Goal: Task Accomplishment & Management: Manage account settings

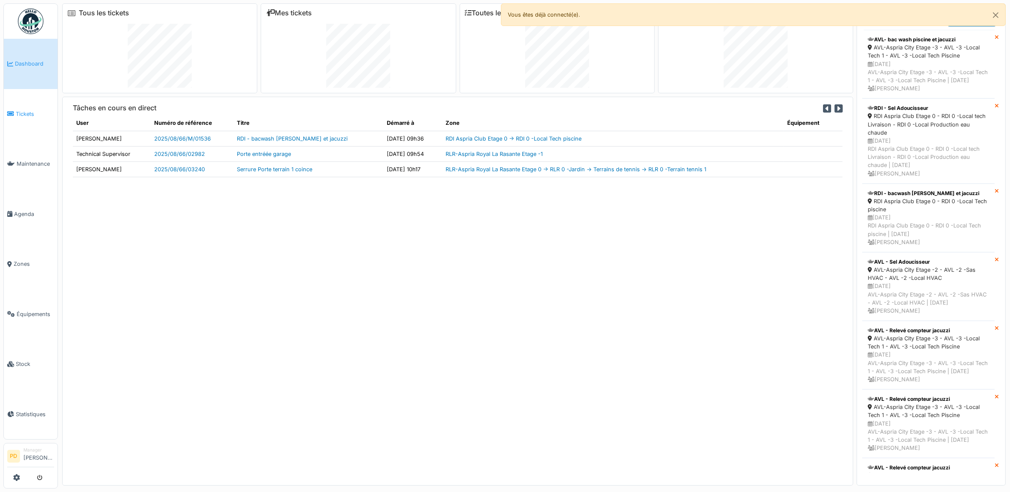
click at [20, 114] on span "Tickets" at bounding box center [35, 114] width 38 height 8
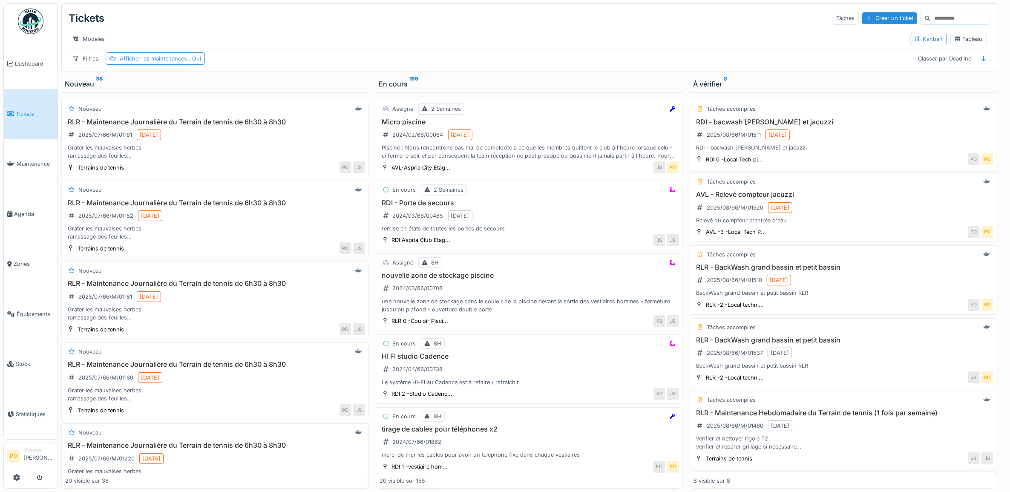
click at [889, 141] on div "RDI - bacwash piscine et jacuzzi 2025/08/66/M/01511 22/08/2025 RDI - bacwash pi…" at bounding box center [843, 135] width 300 height 34
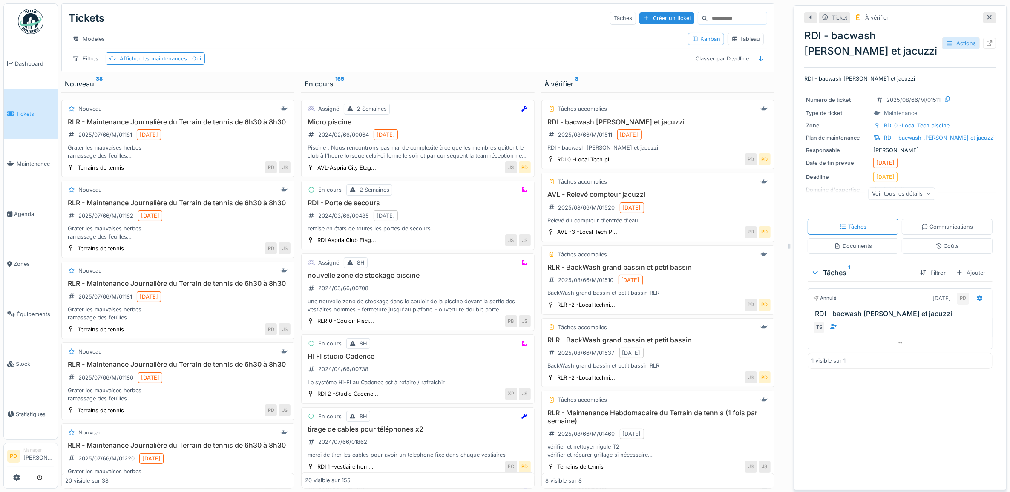
click at [949, 44] on div "Actions" at bounding box center [960, 43] width 37 height 12
click at [571, 126] on h3 "RDI - bacwash [PERSON_NAME] et jacuzzi" at bounding box center [657, 122] width 225 height 8
click at [573, 126] on h3 "RDI - bacwash [PERSON_NAME] et jacuzzi" at bounding box center [657, 122] width 225 height 8
click at [601, 198] on h3 "AVL - Relevé compteur jacuzzi" at bounding box center [657, 194] width 225 height 8
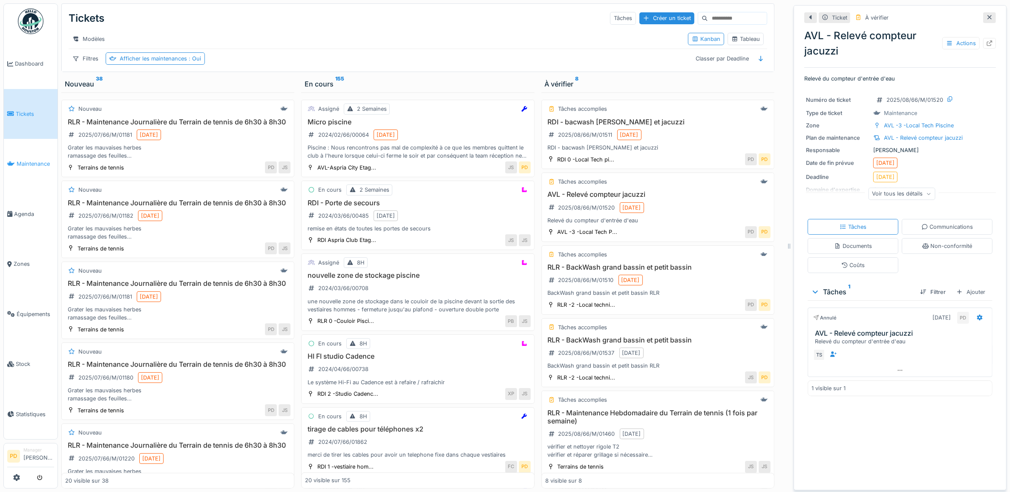
click at [45, 163] on span "Maintenance" at bounding box center [35, 164] width 37 height 8
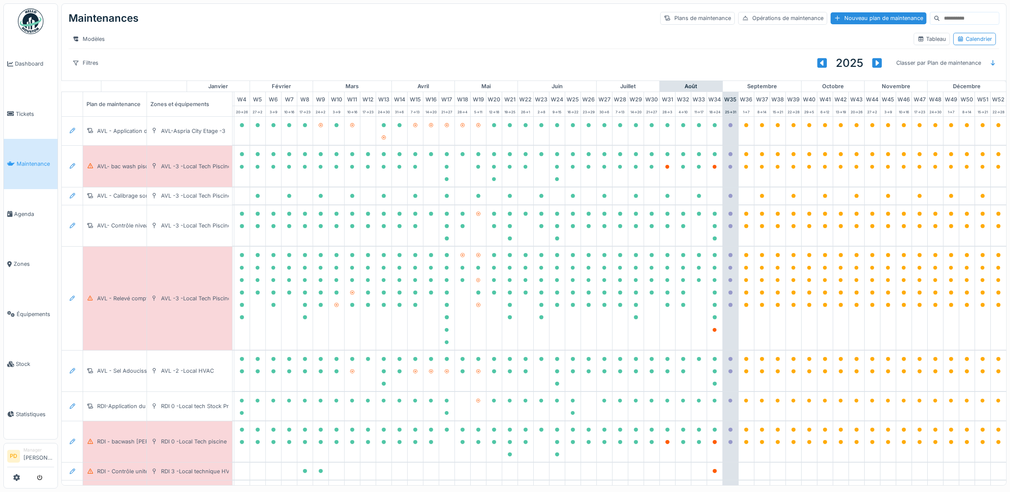
scroll to position [0, 83]
click at [662, 172] on div at bounding box center [667, 166] width 11 height 11
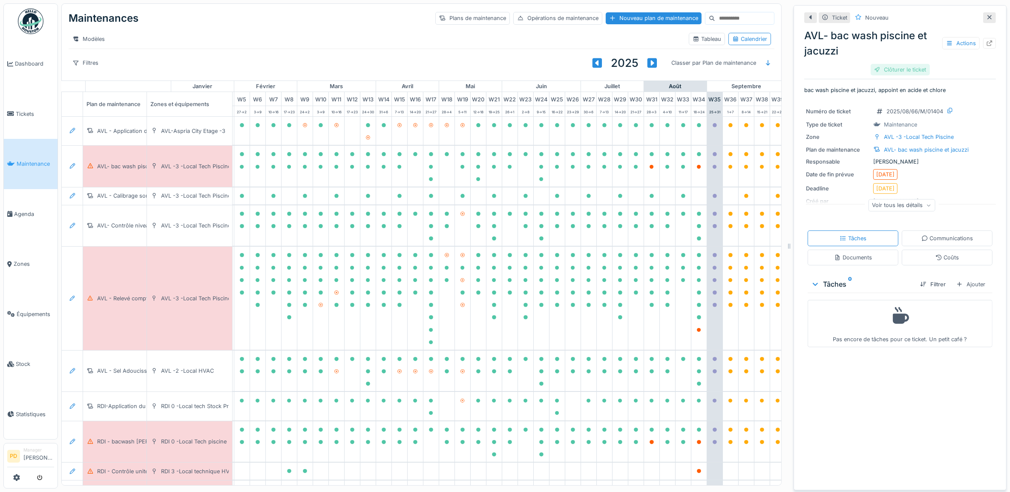
click at [914, 71] on div "Clôturer le ticket" at bounding box center [899, 69] width 59 height 11
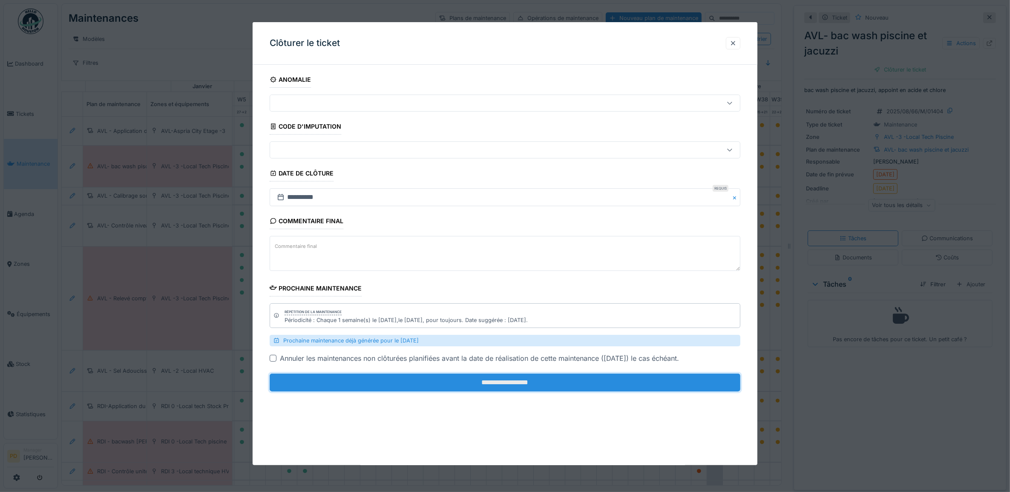
click at [596, 382] on input "**********" at bounding box center [505, 382] width 471 height 18
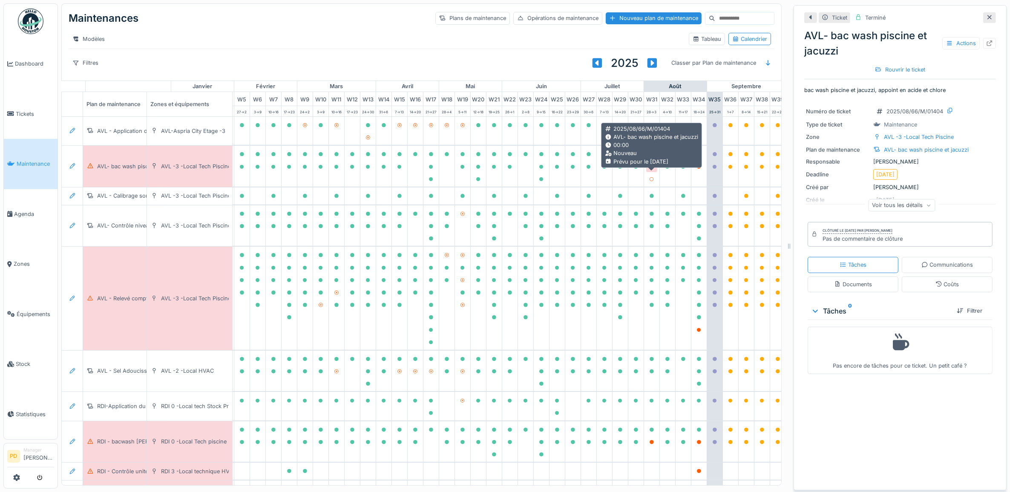
click at [650, 169] on icon at bounding box center [651, 167] width 4 height 4
click at [652, 169] on icon at bounding box center [651, 167] width 4 height 4
click at [646, 172] on div at bounding box center [651, 166] width 11 height 11
click at [651, 169] on icon at bounding box center [651, 167] width 4 height 4
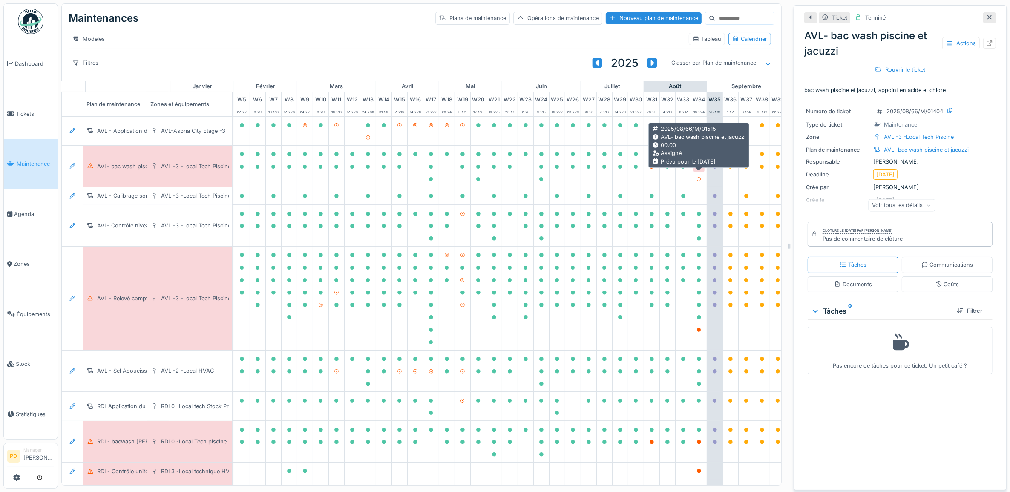
click at [699, 169] on icon at bounding box center [699, 167] width 4 height 4
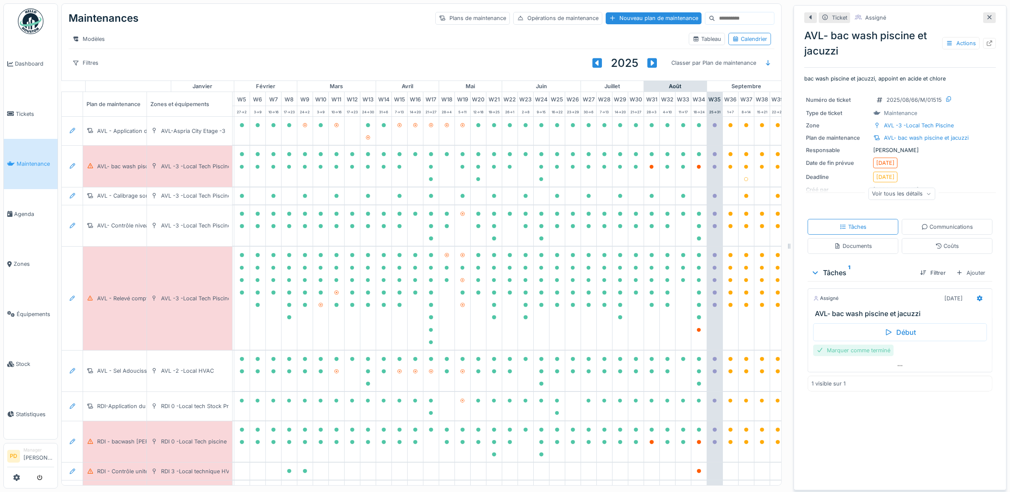
click at [876, 353] on div "Marquer comme terminé" at bounding box center [853, 349] width 80 height 11
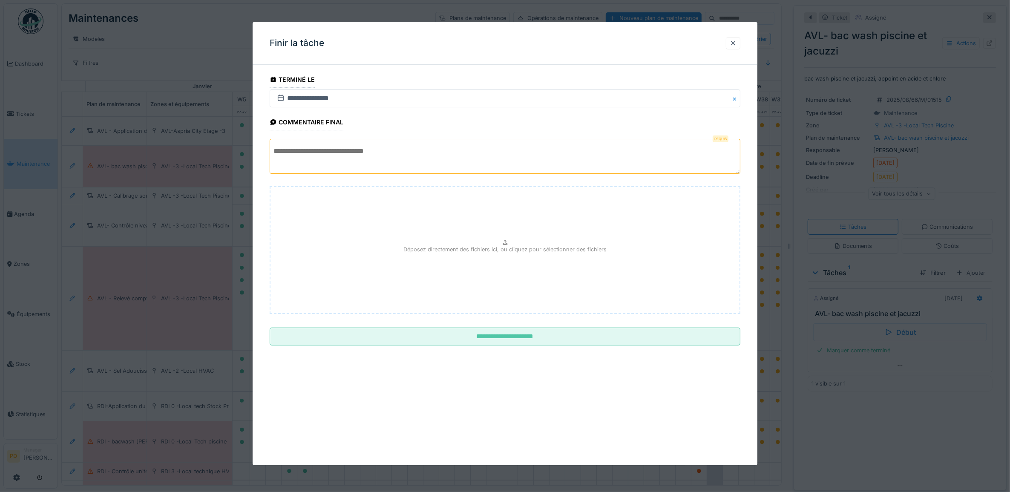
click at [456, 158] on textarea at bounding box center [505, 156] width 471 height 35
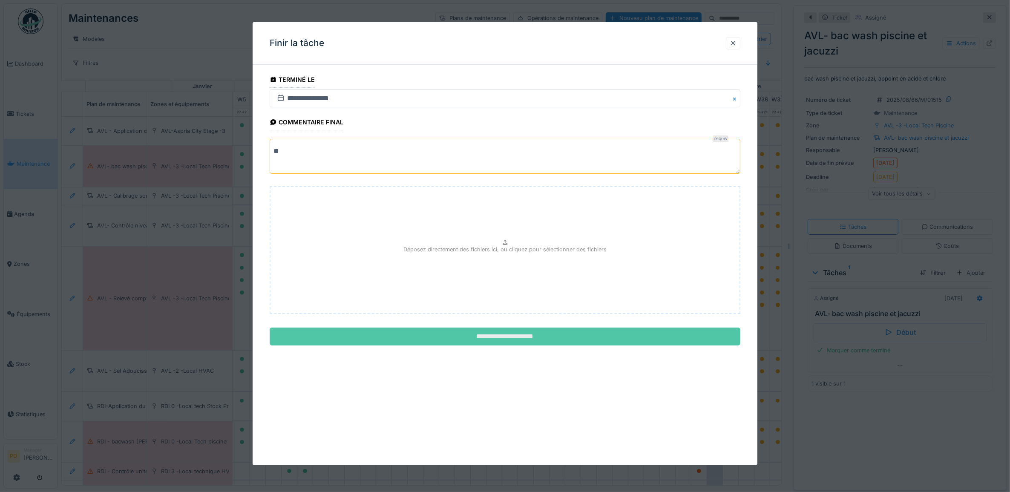
type textarea "**"
click at [495, 331] on input "**********" at bounding box center [505, 336] width 471 height 18
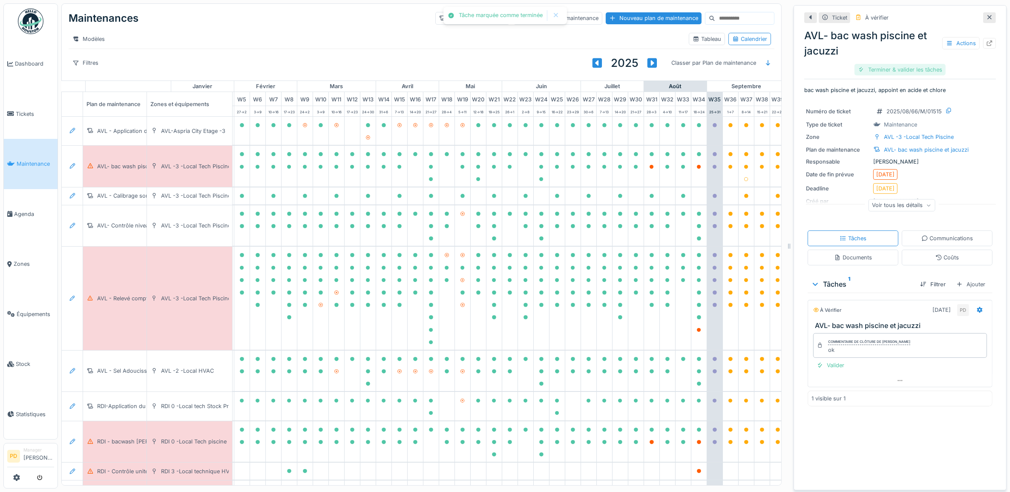
drag, startPoint x: 870, startPoint y: 75, endPoint x: 872, endPoint y: 70, distance: 5.1
click at [870, 75] on div "Terminer & valider les tâches" at bounding box center [899, 69] width 91 height 11
click at [872, 70] on div "Terminer & valider les tâches" at bounding box center [899, 69] width 91 height 11
click at [872, 70] on div "Clôturer le ticket" at bounding box center [899, 69] width 59 height 11
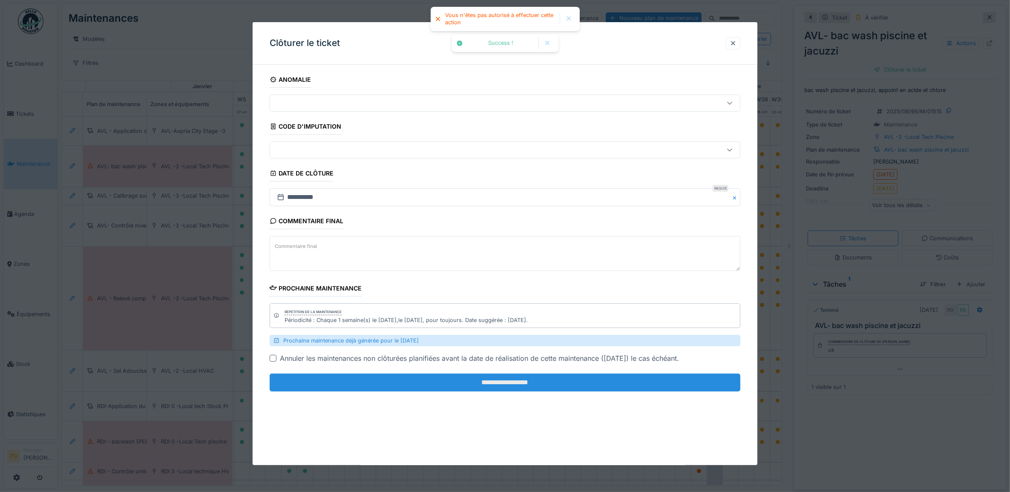
click at [628, 381] on input "**********" at bounding box center [505, 382] width 471 height 18
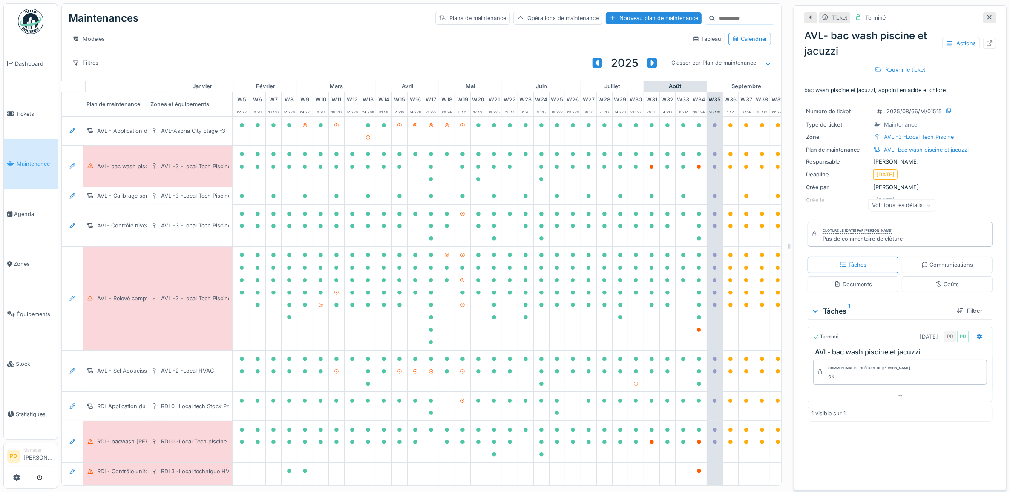
click at [34, 160] on span "Maintenance" at bounding box center [35, 164] width 37 height 8
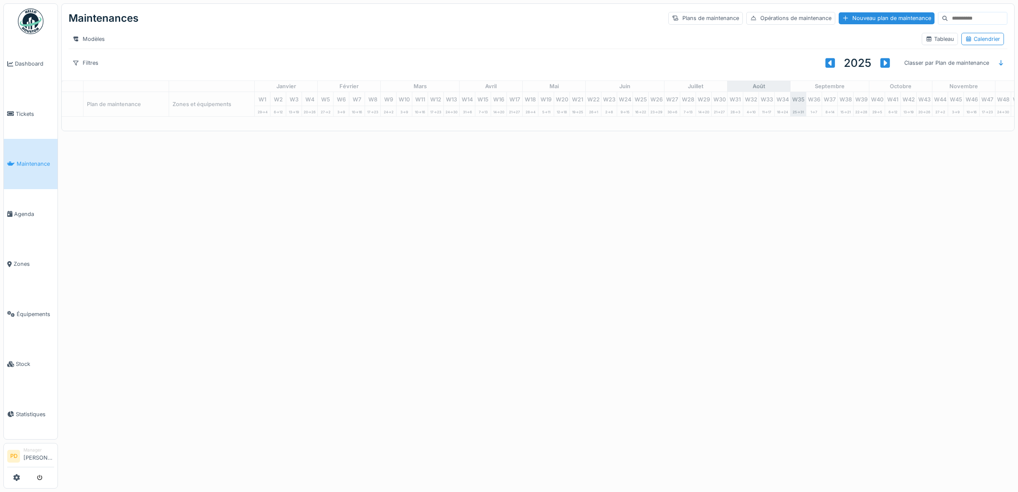
click at [32, 163] on span "Maintenance" at bounding box center [35, 164] width 37 height 8
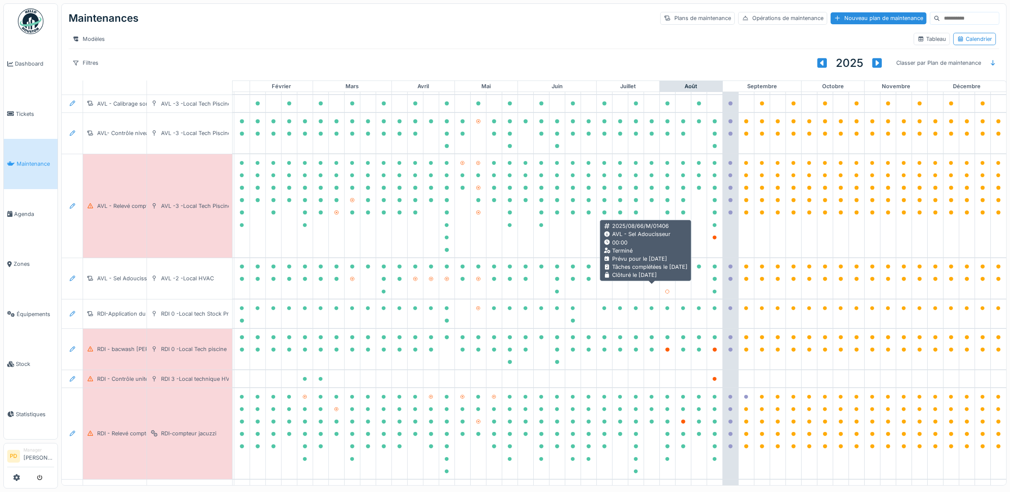
scroll to position [106, 83]
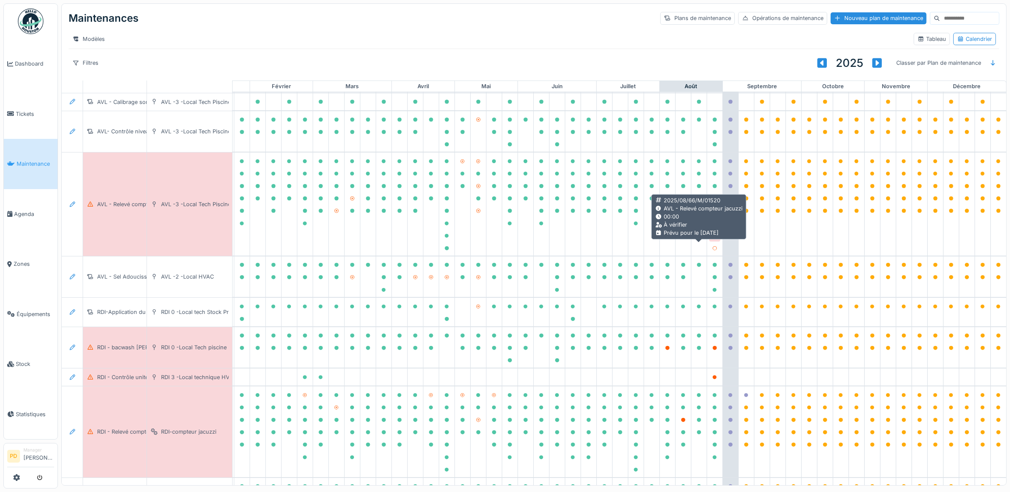
click at [712, 240] on div at bounding box center [714, 236] width 5 height 8
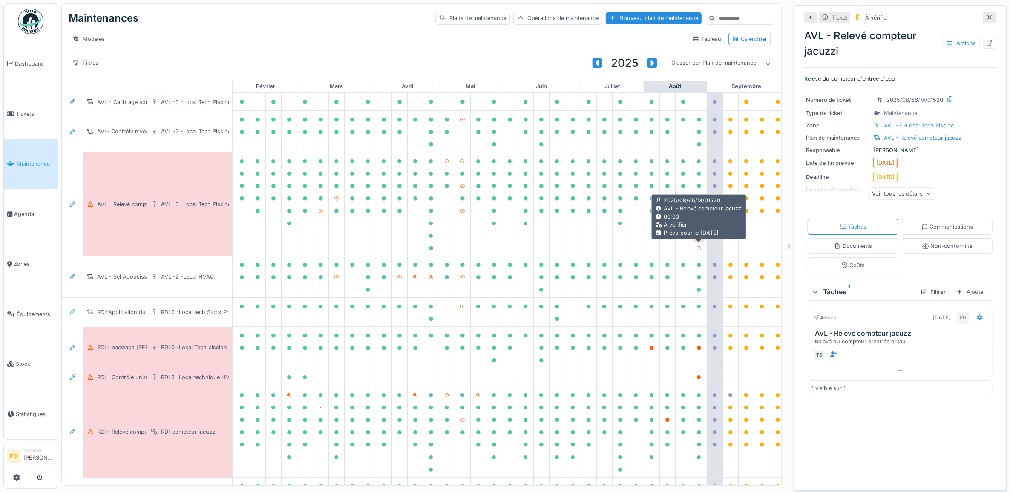
click at [697, 238] on icon at bounding box center [699, 236] width 4 height 4
click at [699, 238] on icon at bounding box center [699, 236] width 4 height 4
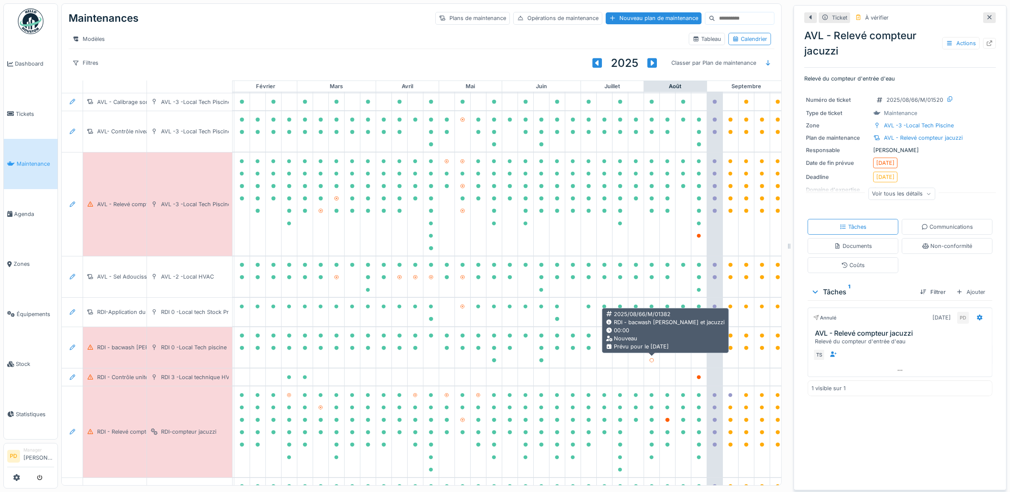
click at [653, 350] on icon at bounding box center [651, 348] width 4 height 4
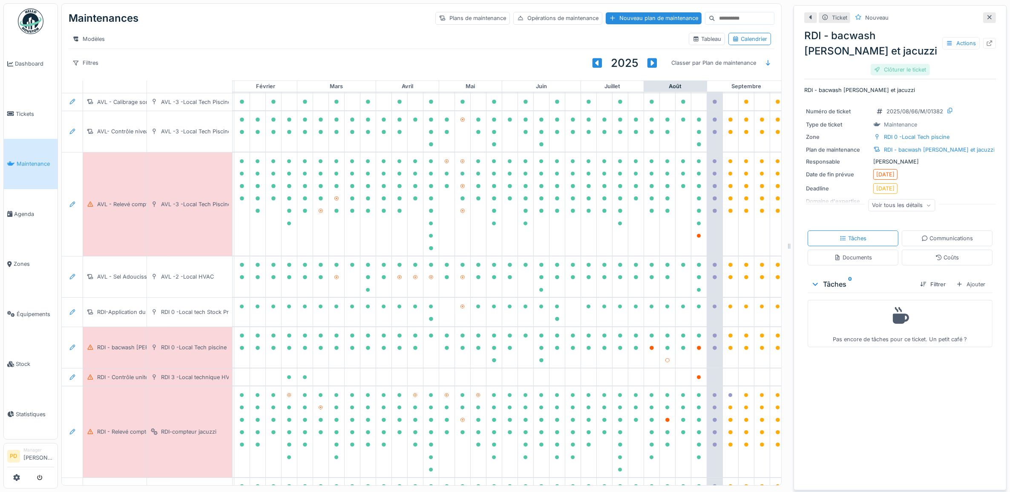
click at [897, 70] on div "Clôturer le ticket" at bounding box center [899, 69] width 59 height 11
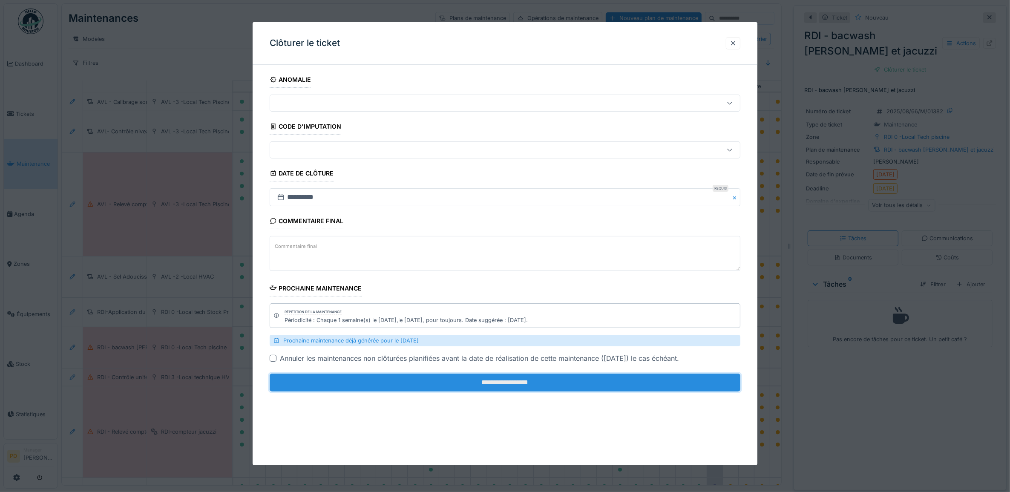
click at [599, 384] on input "**********" at bounding box center [505, 382] width 471 height 18
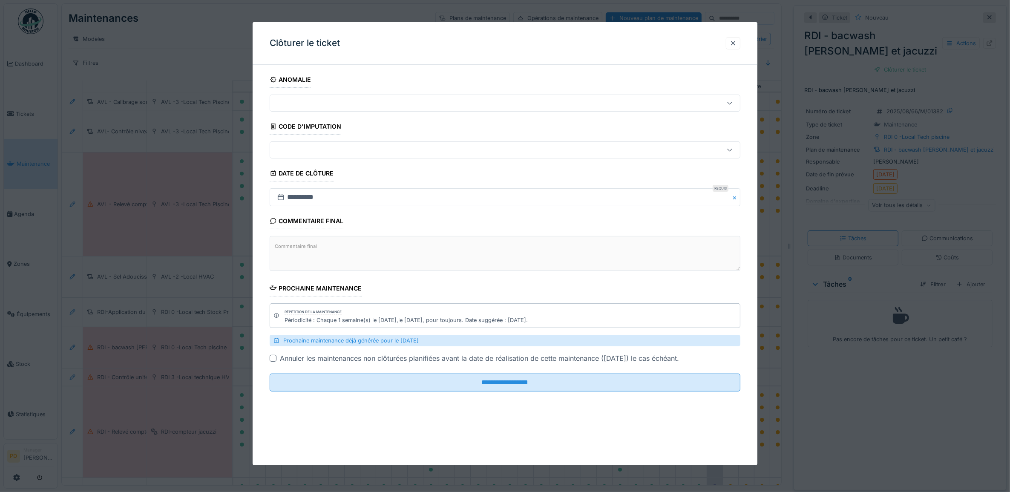
click at [500, 385] on div "**********" at bounding box center [505, 243] width 505 height 443
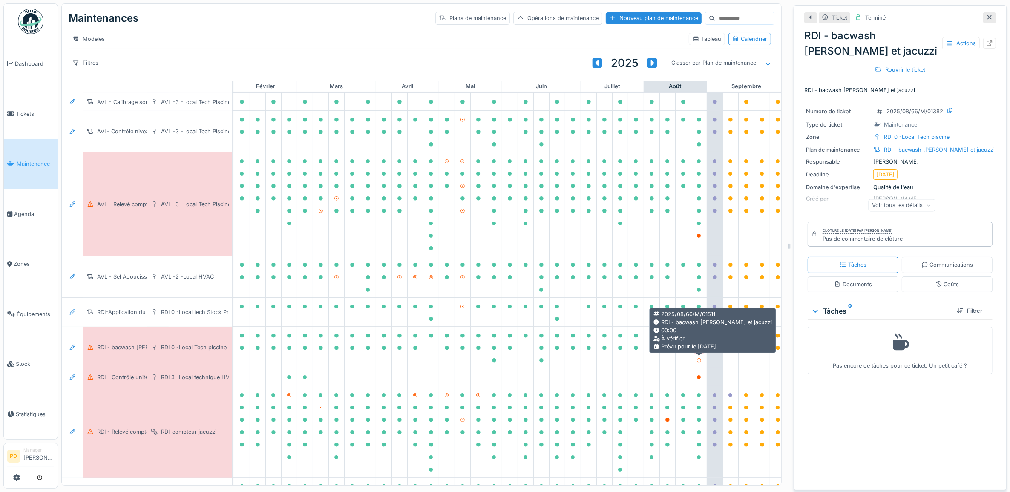
click at [698, 350] on icon at bounding box center [699, 348] width 4 height 4
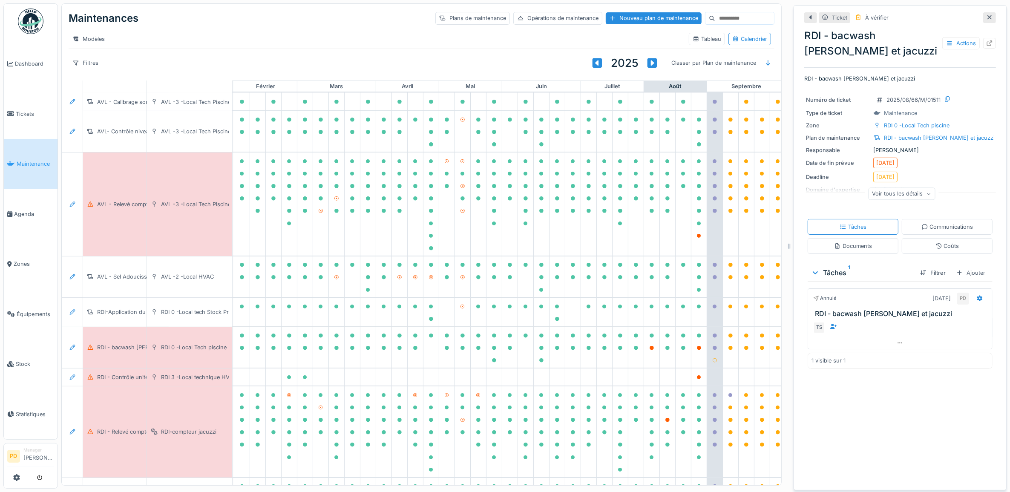
scroll to position [8, 0]
click at [697, 350] on icon at bounding box center [699, 348] width 4 height 4
click at [699, 350] on icon at bounding box center [699, 348] width 4 height 4
drag, startPoint x: 866, startPoint y: 384, endPoint x: 861, endPoint y: 385, distance: 4.7
click at [864, 385] on div "Ticket À vérifier RDI - bacwash piscine et jacuzzi Actions RDI - bacwash piscin…" at bounding box center [899, 247] width 213 height 485
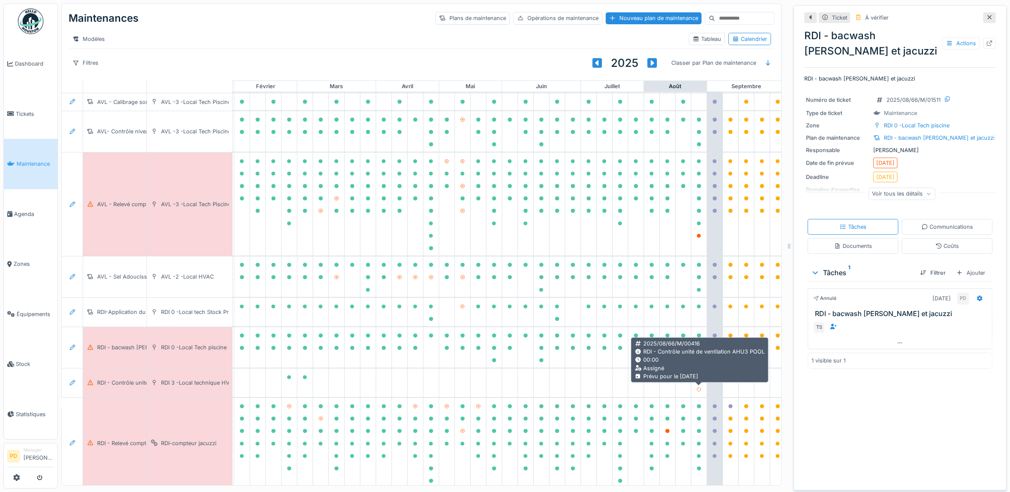
click at [697, 379] on icon at bounding box center [698, 377] width 5 height 4
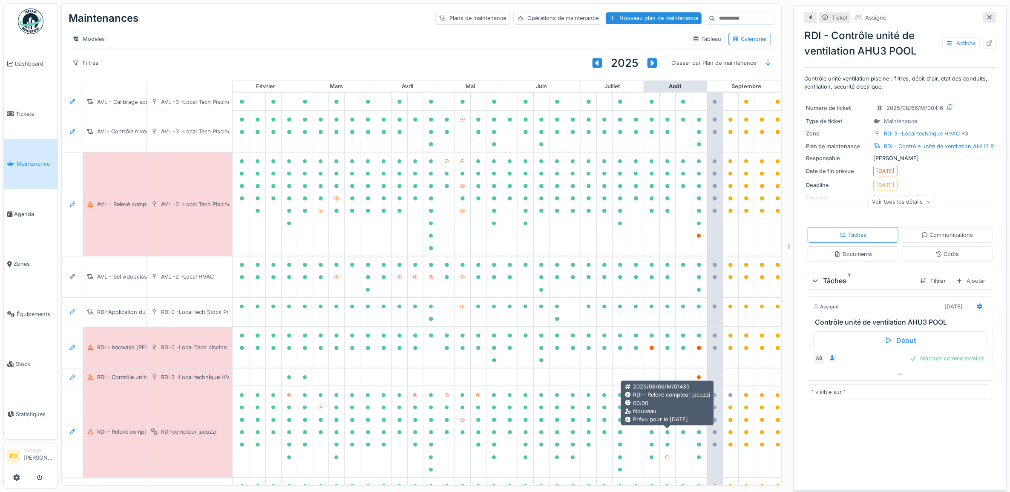
click at [666, 422] on icon at bounding box center [667, 420] width 4 height 4
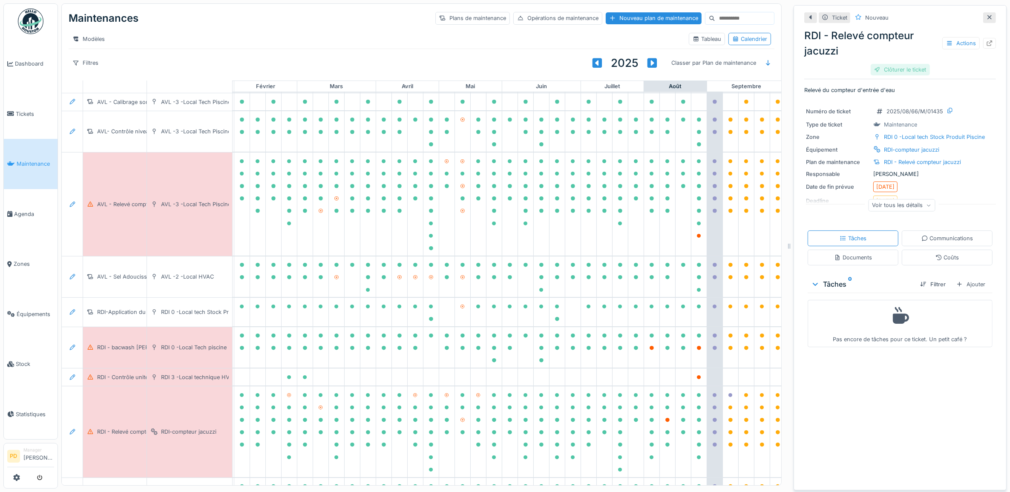
click at [890, 64] on div "Clôturer le ticket" at bounding box center [899, 69] width 59 height 11
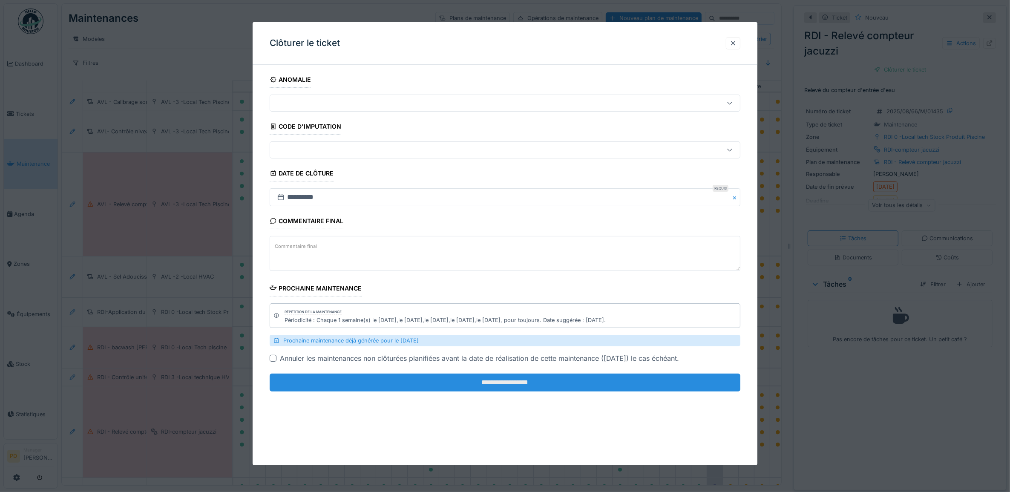
click at [567, 390] on input "**********" at bounding box center [505, 382] width 471 height 18
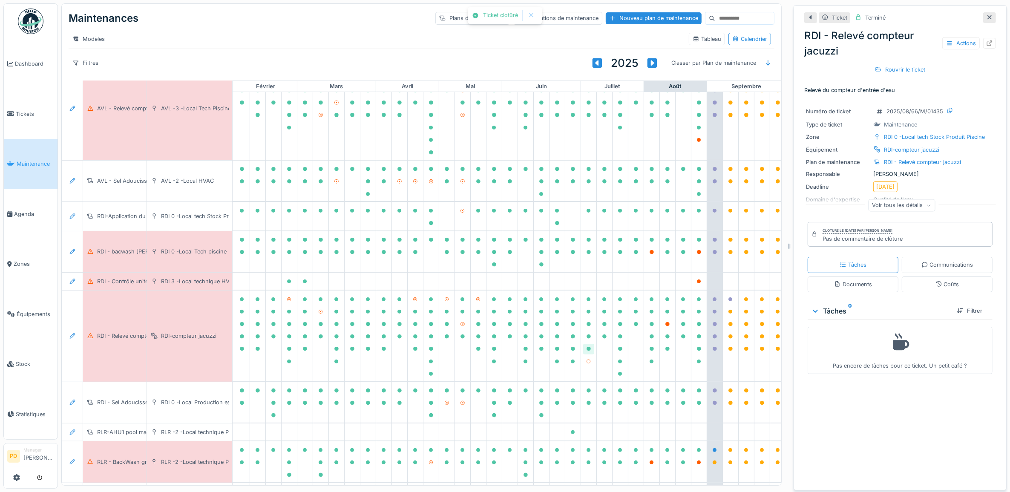
scroll to position [319, 83]
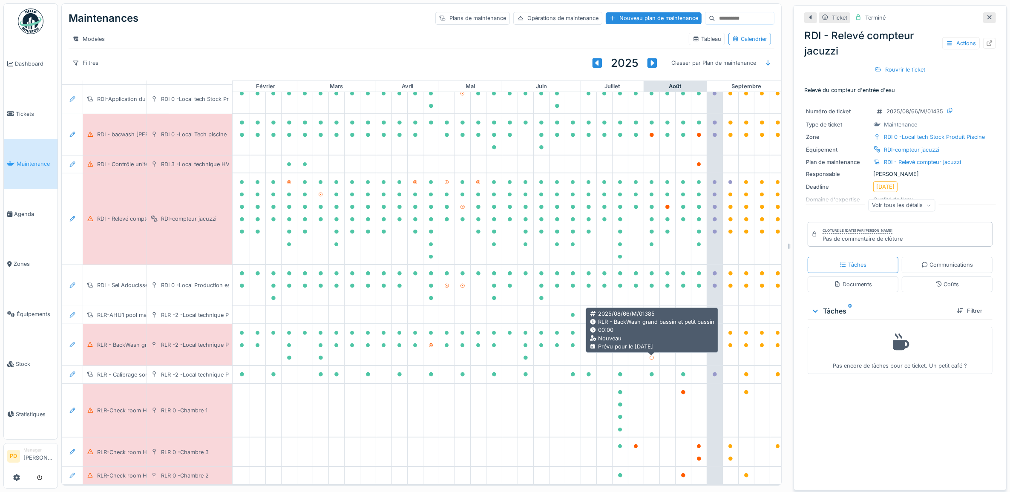
click at [652, 347] on icon at bounding box center [651, 345] width 4 height 4
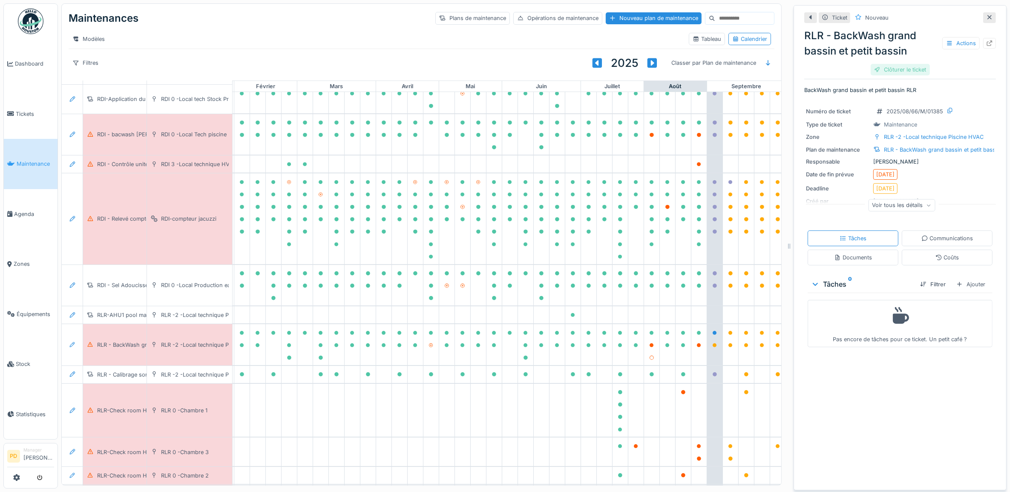
click at [895, 64] on div "Clôturer le ticket" at bounding box center [899, 69] width 59 height 11
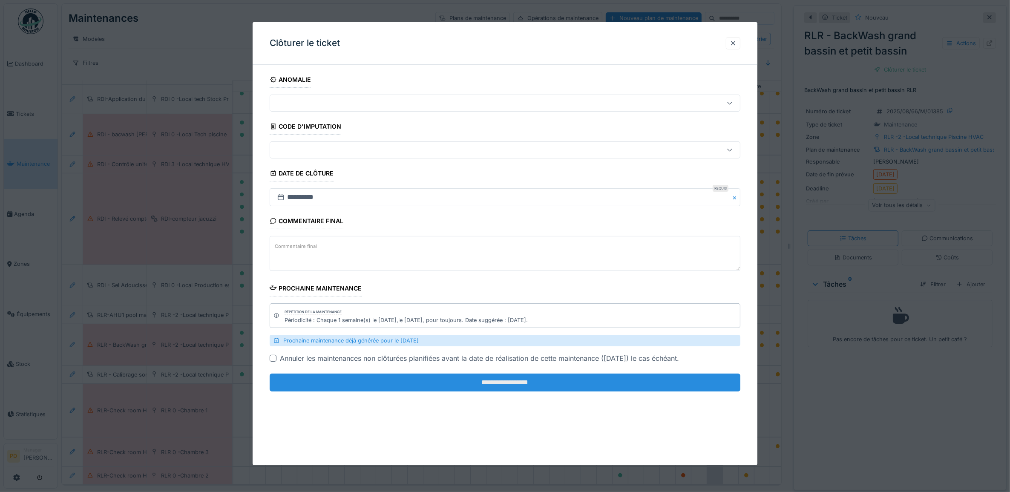
click at [554, 380] on input "**********" at bounding box center [505, 382] width 471 height 18
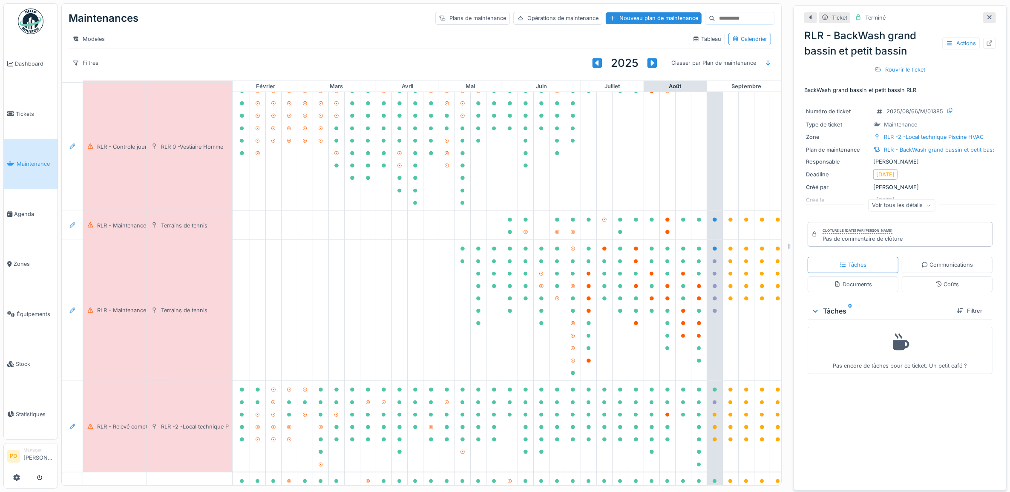
scroll to position [869, 83]
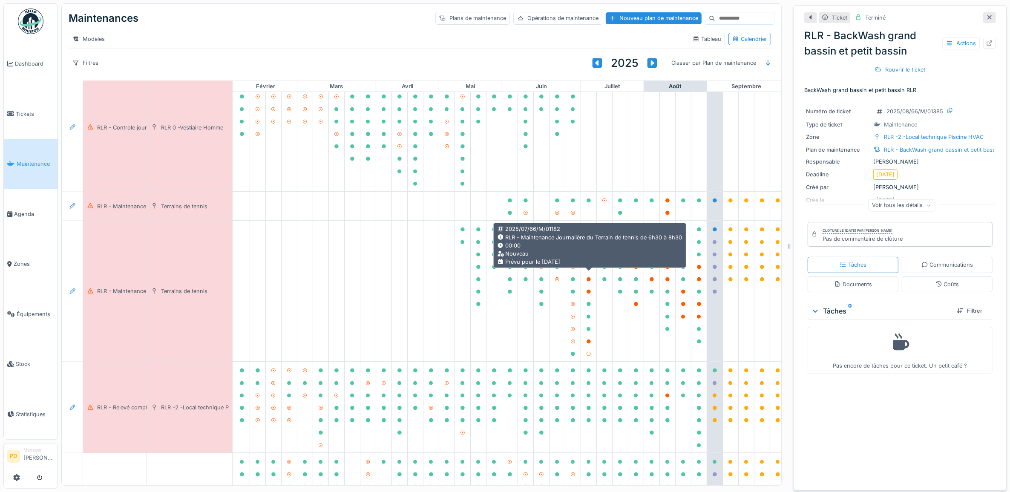
click at [589, 257] on icon at bounding box center [588, 255] width 4 height 4
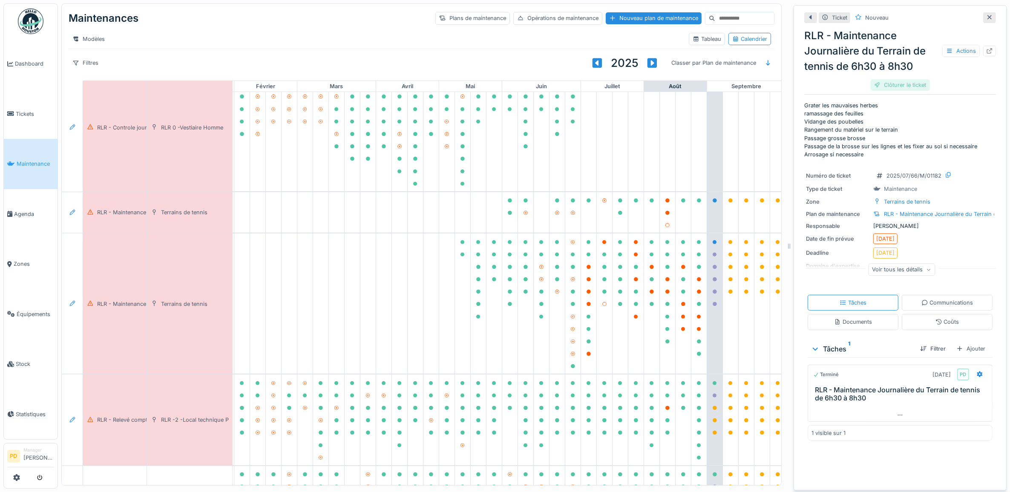
click at [878, 79] on div "Clôturer le ticket" at bounding box center [899, 84] width 59 height 11
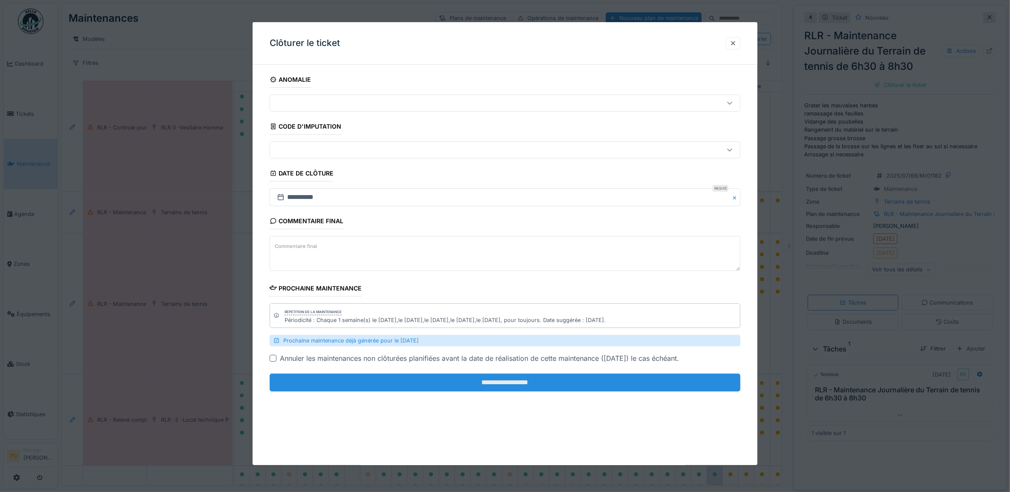
click at [506, 386] on input "**********" at bounding box center [505, 382] width 471 height 18
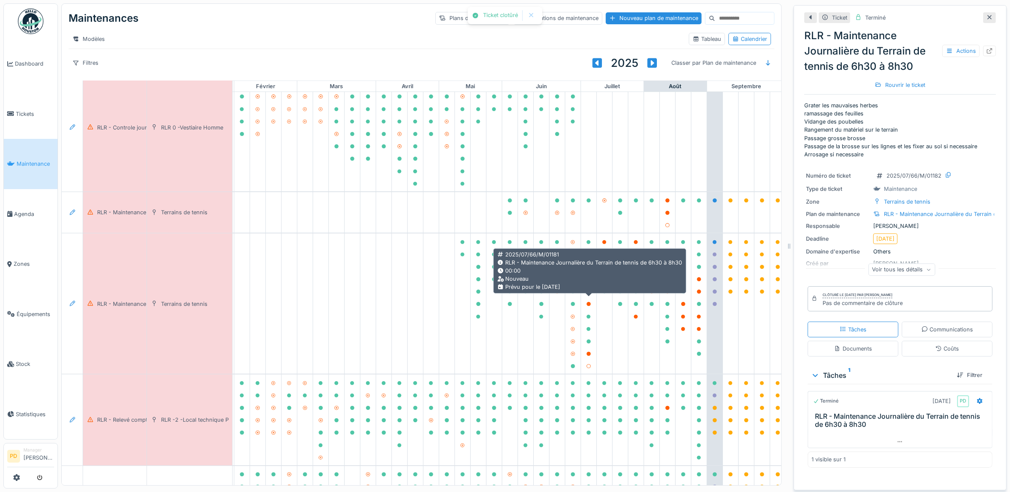
click at [590, 281] on icon at bounding box center [588, 279] width 4 height 4
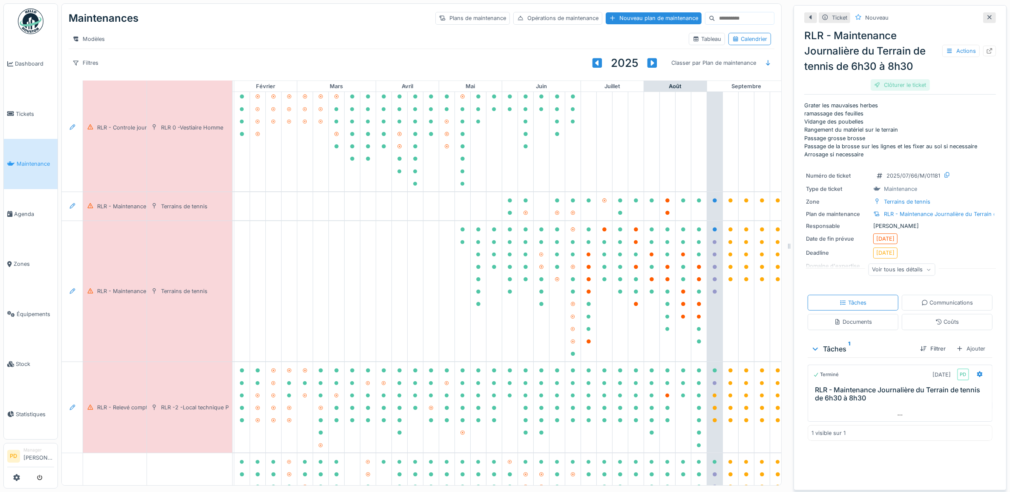
click at [882, 79] on div "Clôturer le ticket" at bounding box center [899, 84] width 59 height 11
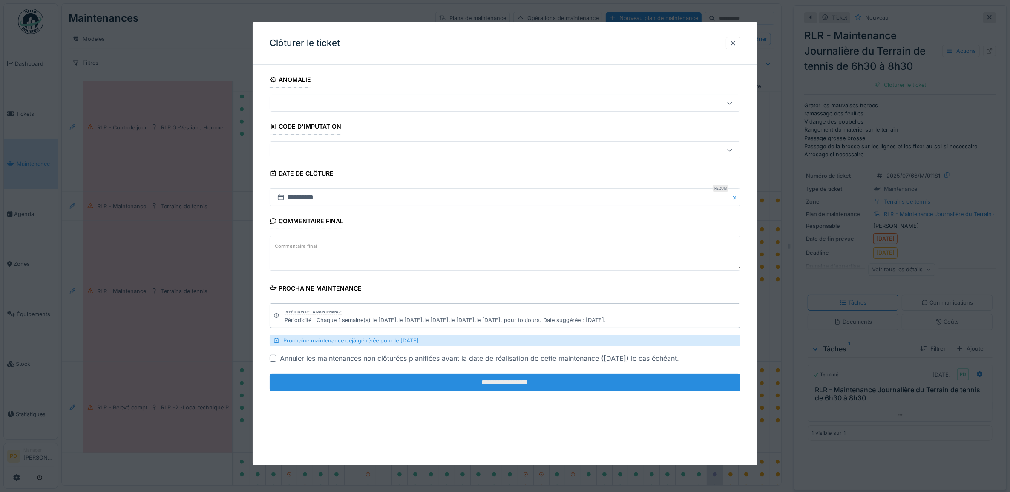
click at [607, 383] on input "**********" at bounding box center [505, 382] width 471 height 18
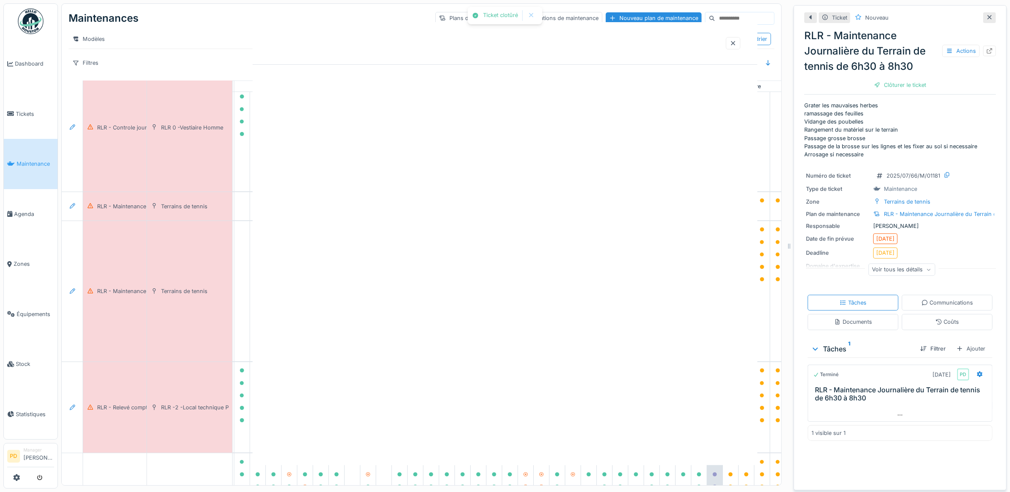
click at [521, 385] on div "Ticket clotûré Annuler Maintenances Plans de maintenance Opérations de maintena…" at bounding box center [534, 246] width 952 height 492
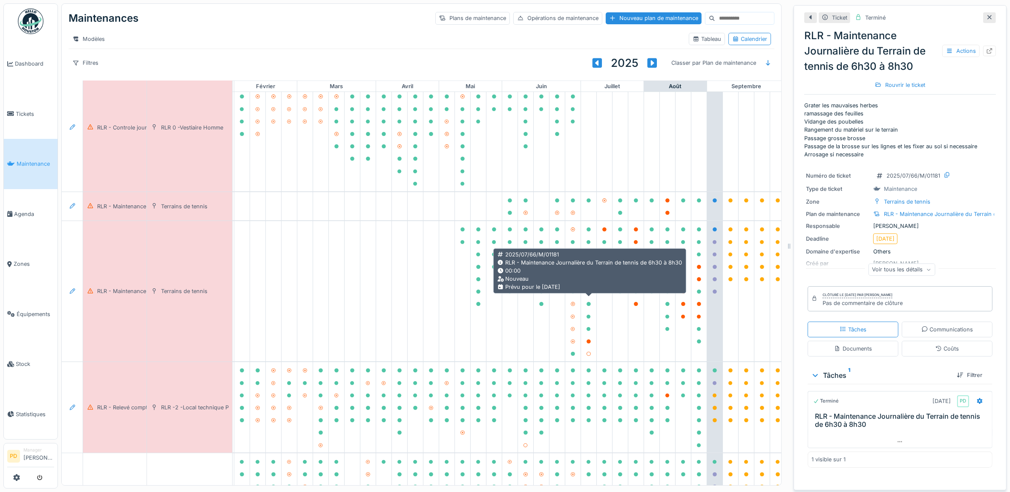
click at [588, 281] on icon at bounding box center [588, 279] width 4 height 4
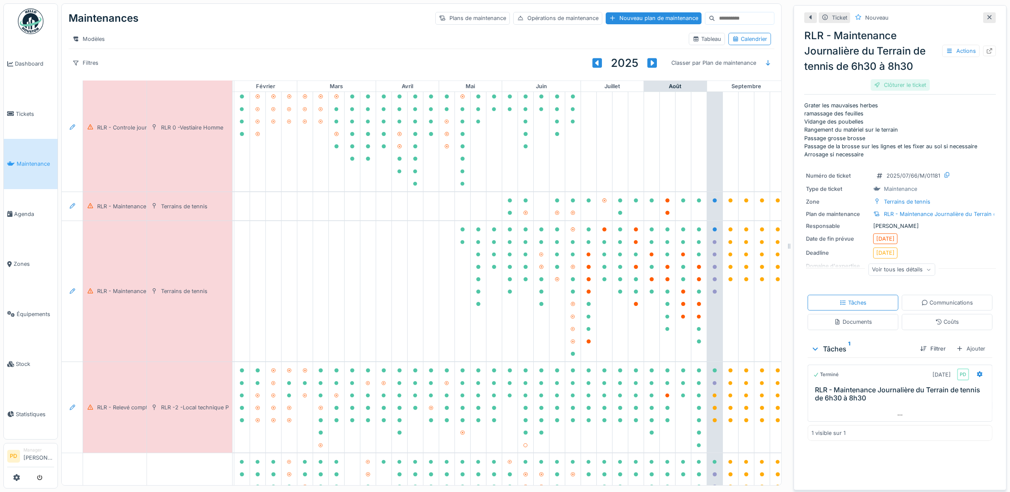
drag, startPoint x: 888, startPoint y: 69, endPoint x: 888, endPoint y: 75, distance: 5.6
click at [888, 71] on div "RLR - Maintenance Journalière du Terrain de tennis de 6h30 à 8h30 Actions Clôtu…" at bounding box center [900, 59] width 192 height 68
click at [889, 79] on div "Clôturer le ticket" at bounding box center [899, 84] width 59 height 11
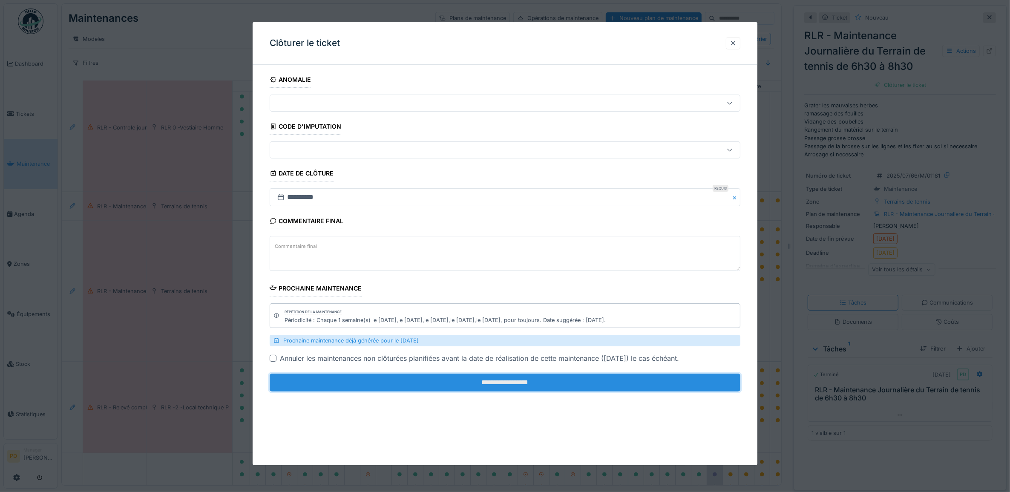
click at [596, 384] on input "**********" at bounding box center [505, 382] width 471 height 18
click at [596, 384] on div "**********" at bounding box center [505, 243] width 505 height 443
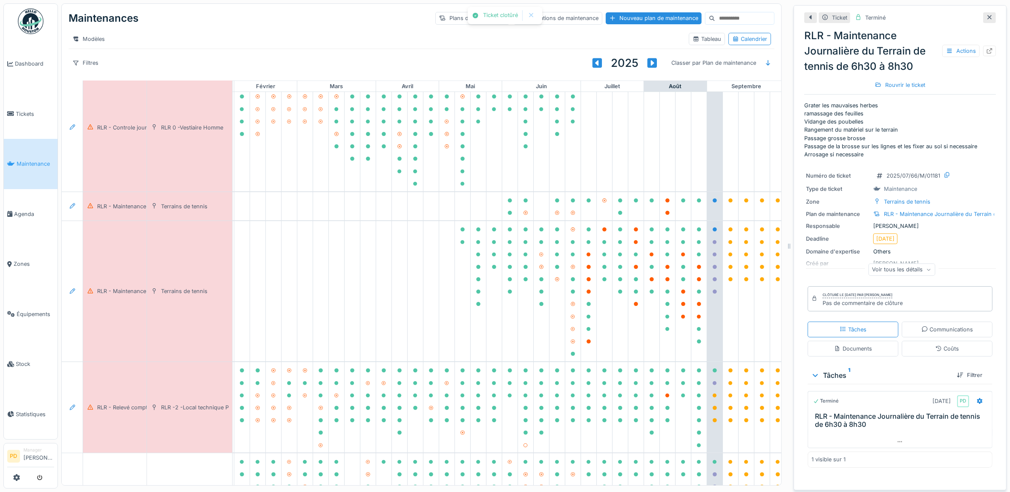
click at [31, 155] on link "Maintenance" at bounding box center [31, 164] width 54 height 50
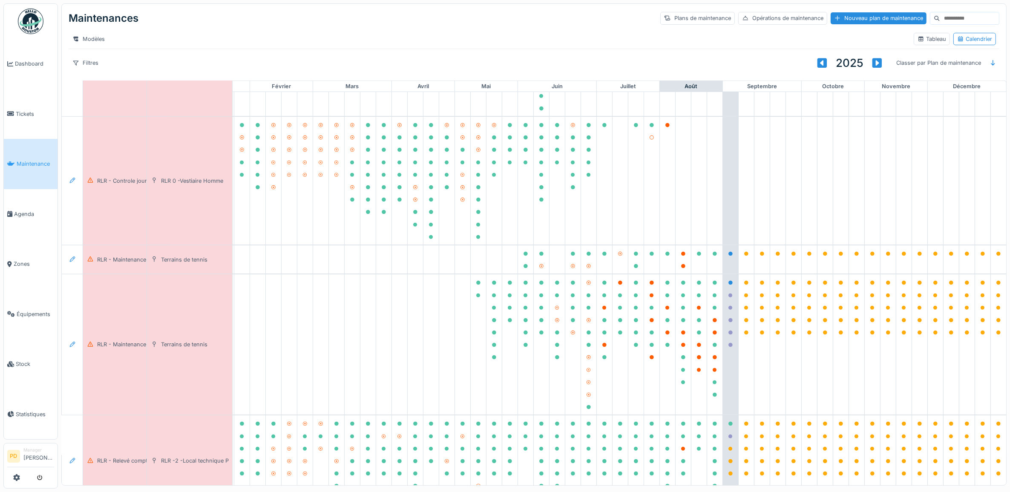
scroll to position [976, 83]
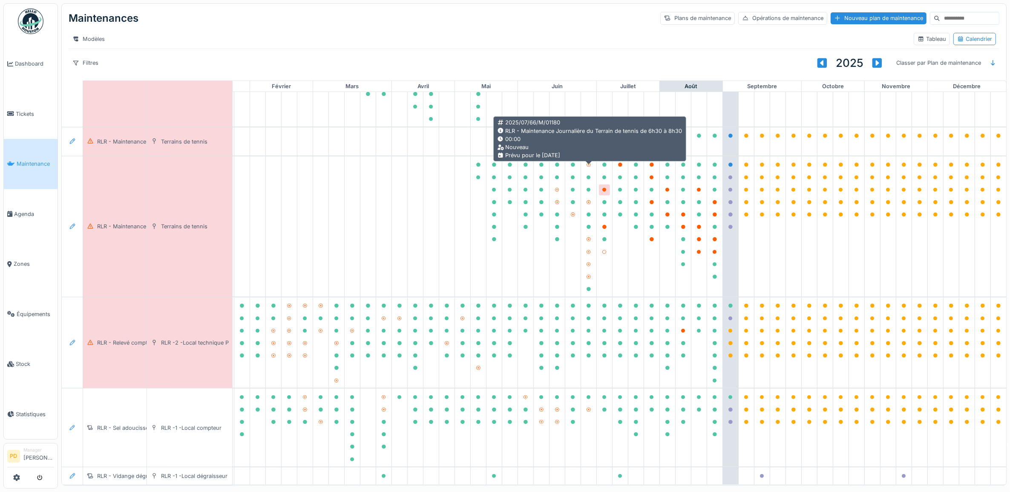
click at [602, 188] on icon at bounding box center [604, 190] width 4 height 4
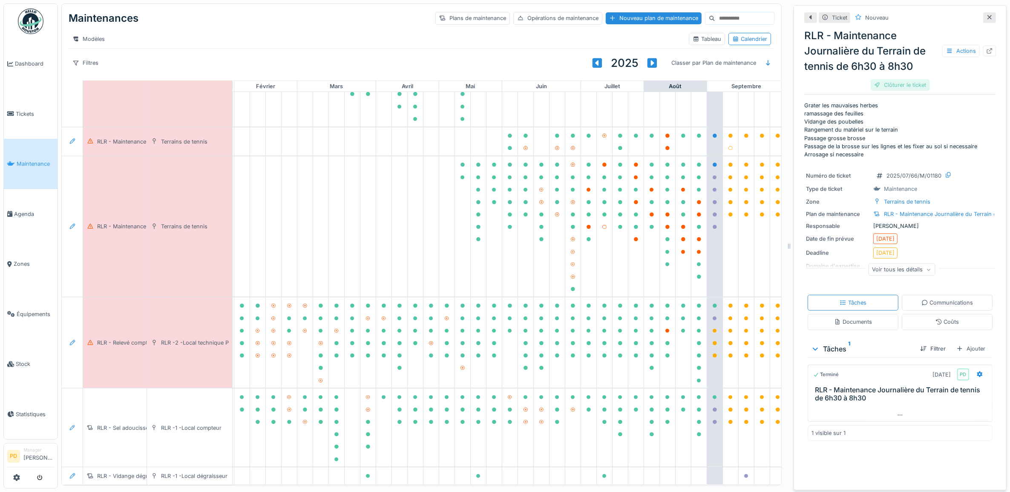
click at [882, 83] on div "Clôturer le ticket" at bounding box center [899, 84] width 59 height 11
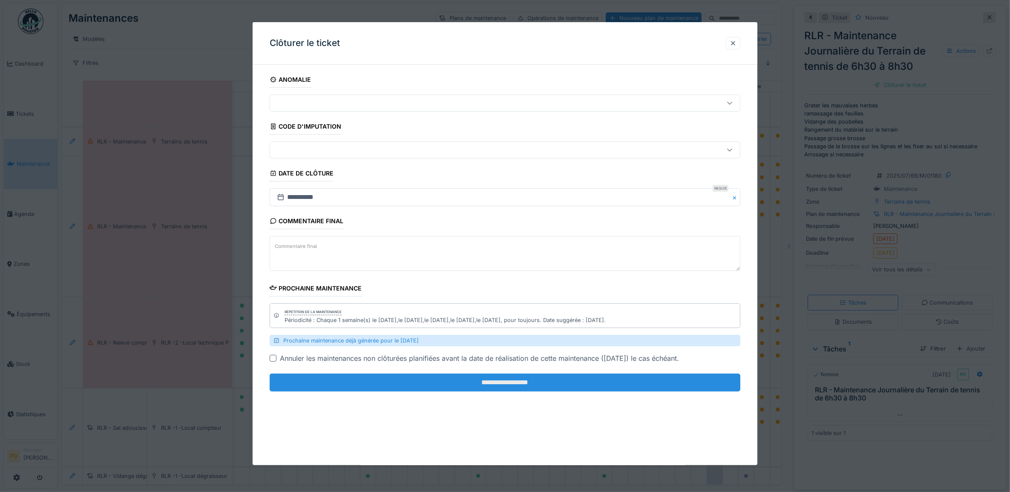
click at [571, 381] on input "**********" at bounding box center [505, 382] width 471 height 18
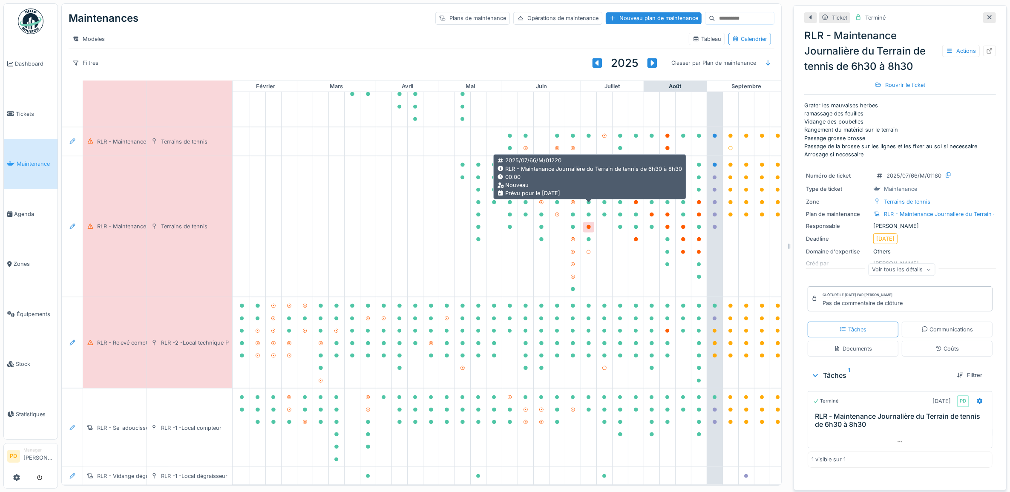
click at [589, 225] on icon at bounding box center [588, 227] width 4 height 4
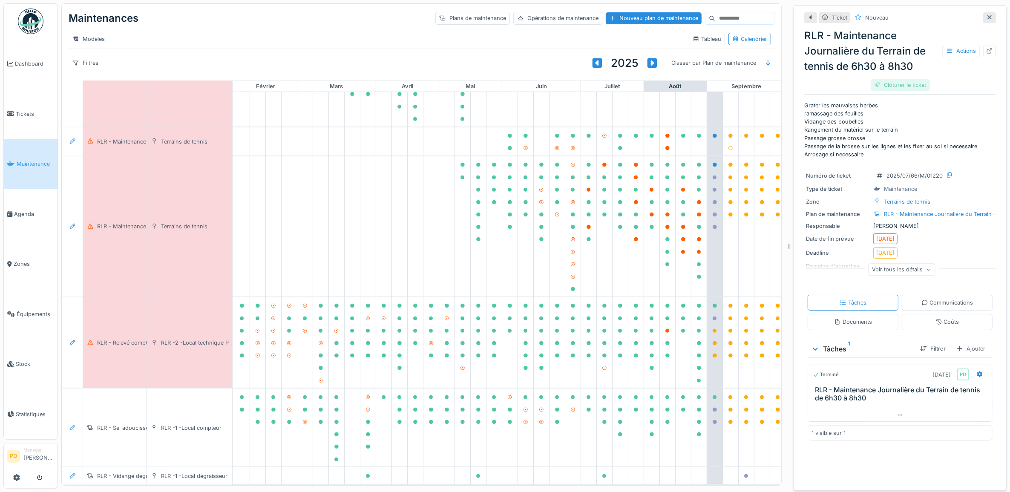
click at [883, 86] on div "Clôturer le ticket" at bounding box center [899, 84] width 59 height 11
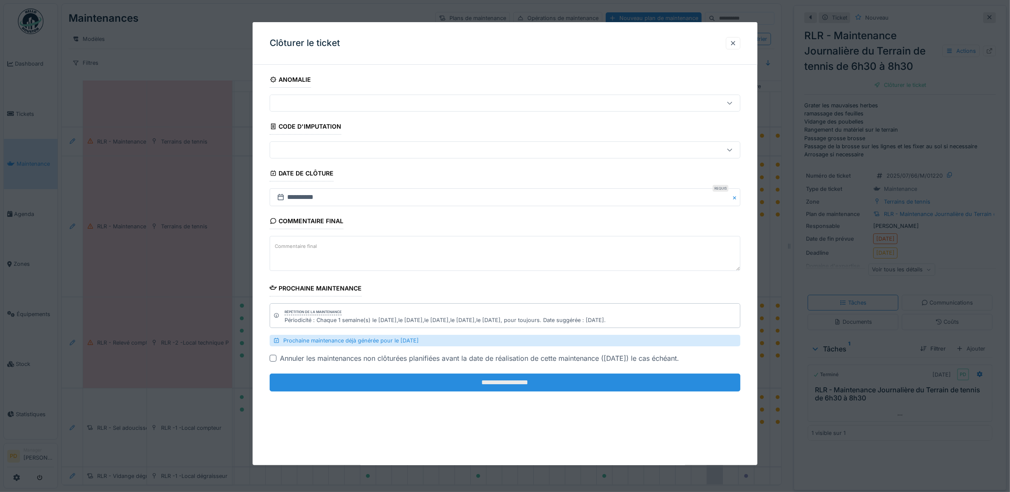
click at [559, 386] on input "**********" at bounding box center [505, 382] width 471 height 18
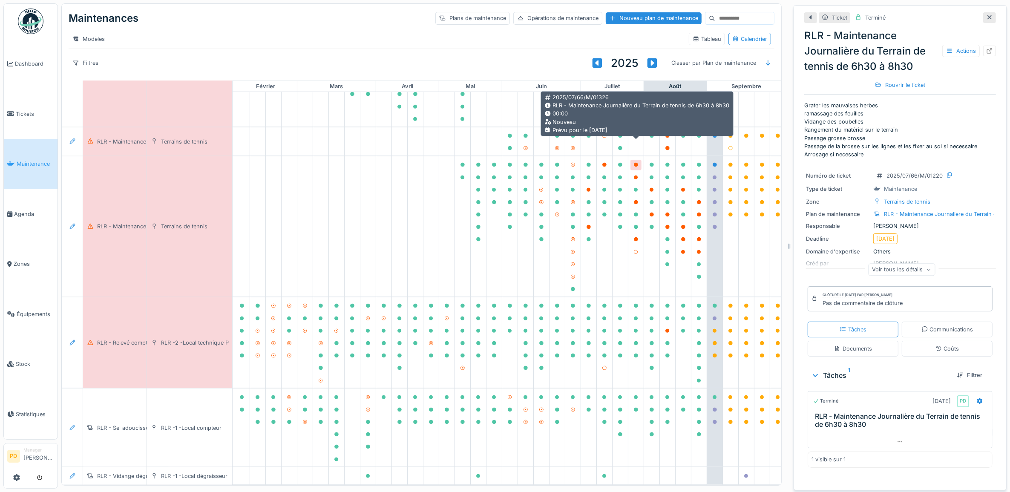
click at [634, 163] on icon at bounding box center [636, 165] width 4 height 4
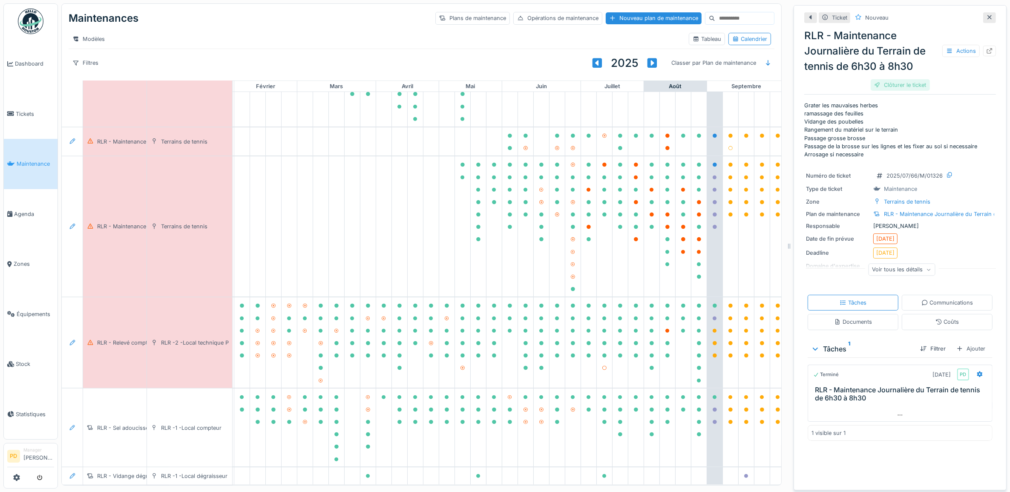
click at [895, 81] on div "Clôturer le ticket" at bounding box center [899, 84] width 59 height 11
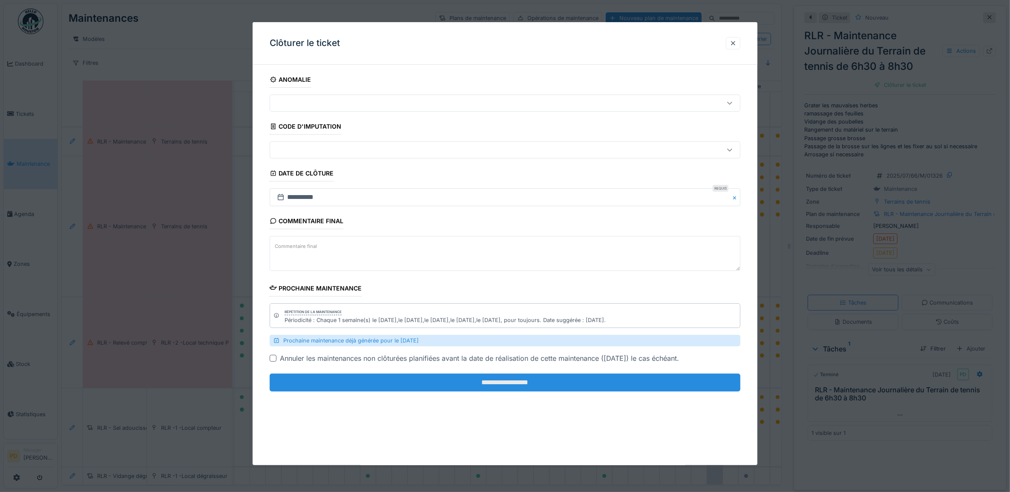
click at [603, 380] on input "**********" at bounding box center [505, 382] width 471 height 18
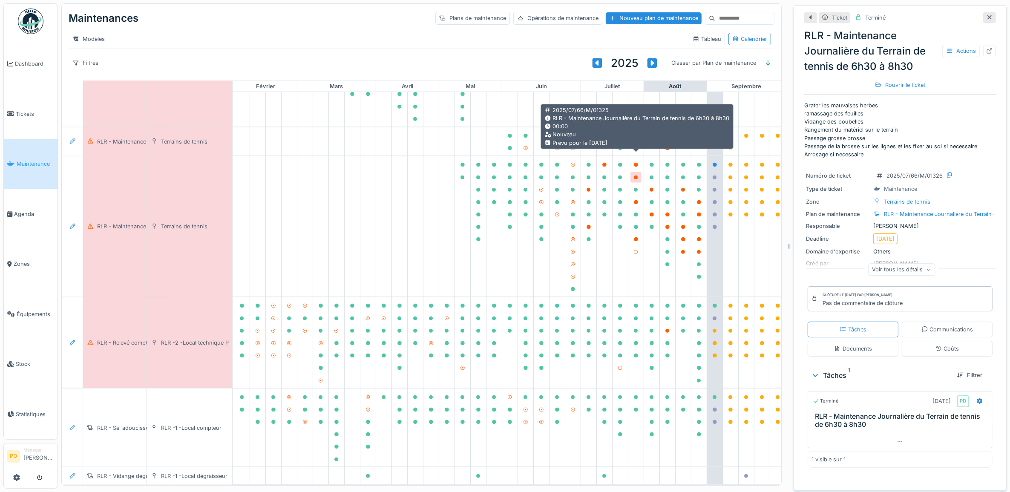
click at [634, 175] on icon at bounding box center [636, 177] width 4 height 4
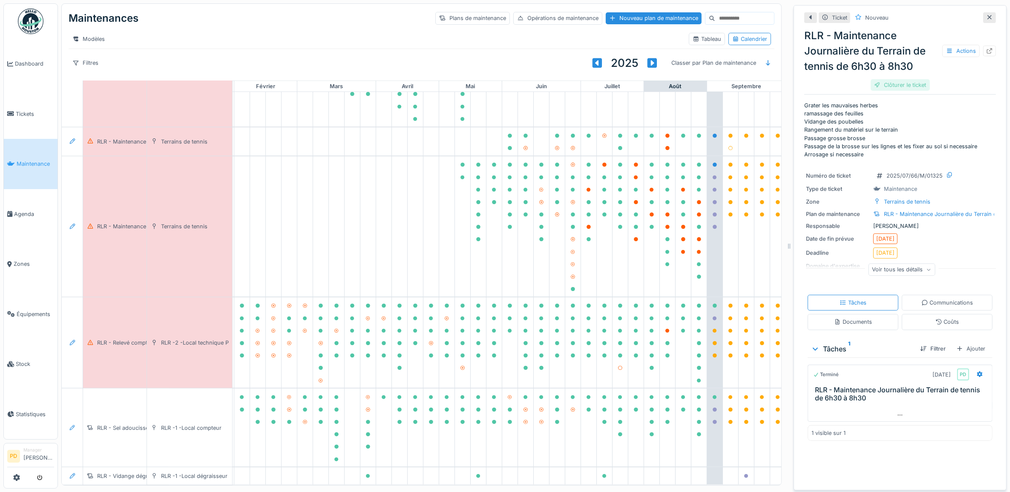
click at [897, 84] on div "Clôturer le ticket" at bounding box center [899, 84] width 59 height 11
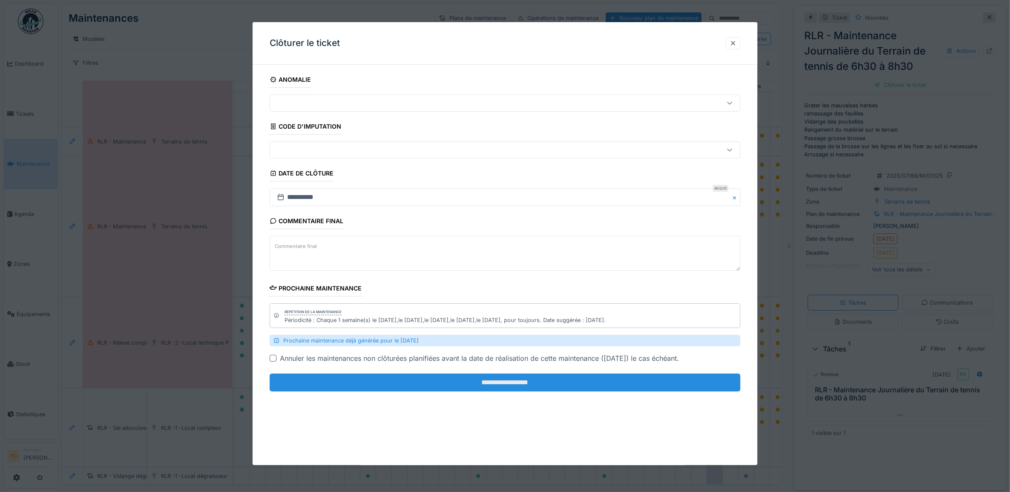
click at [637, 383] on input "**********" at bounding box center [505, 382] width 471 height 18
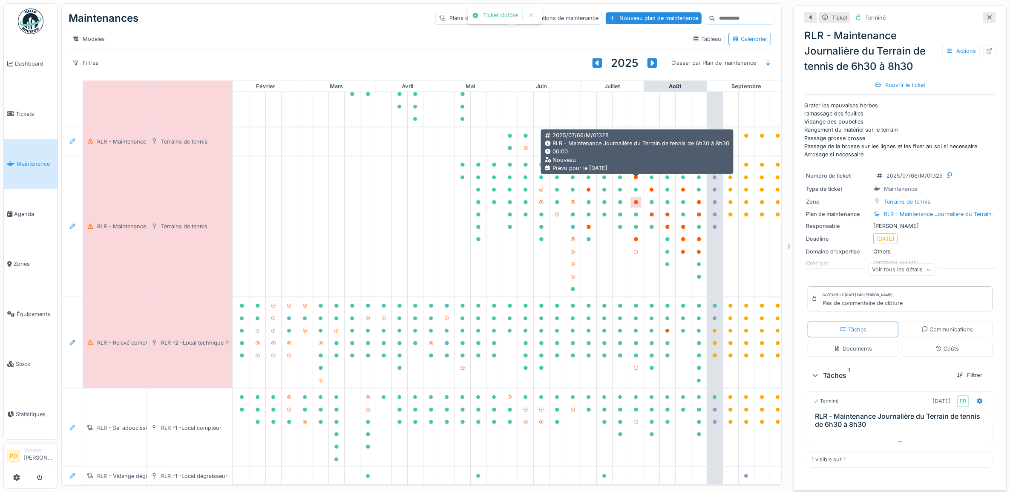
click at [634, 198] on div at bounding box center [635, 202] width 5 height 8
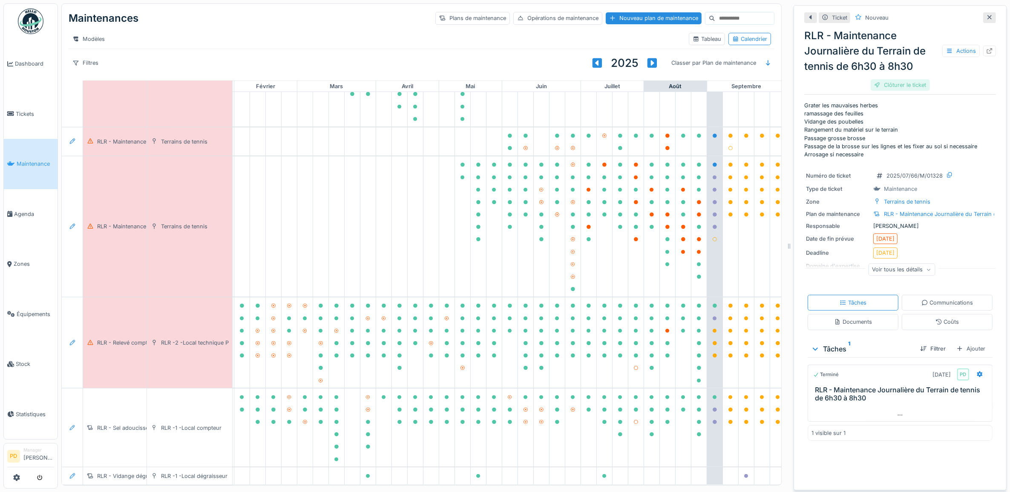
click at [888, 84] on div "Clôturer le ticket" at bounding box center [899, 84] width 59 height 11
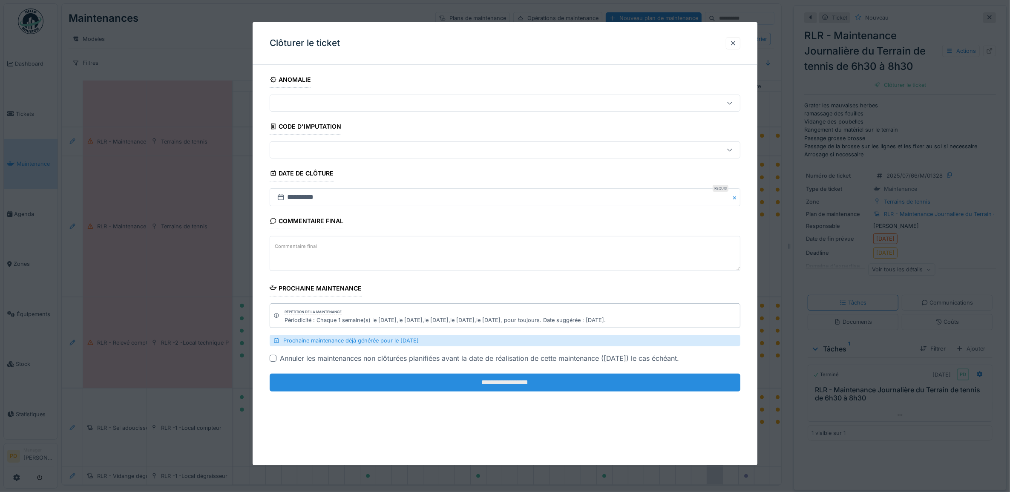
click at [637, 380] on input "**********" at bounding box center [505, 382] width 471 height 18
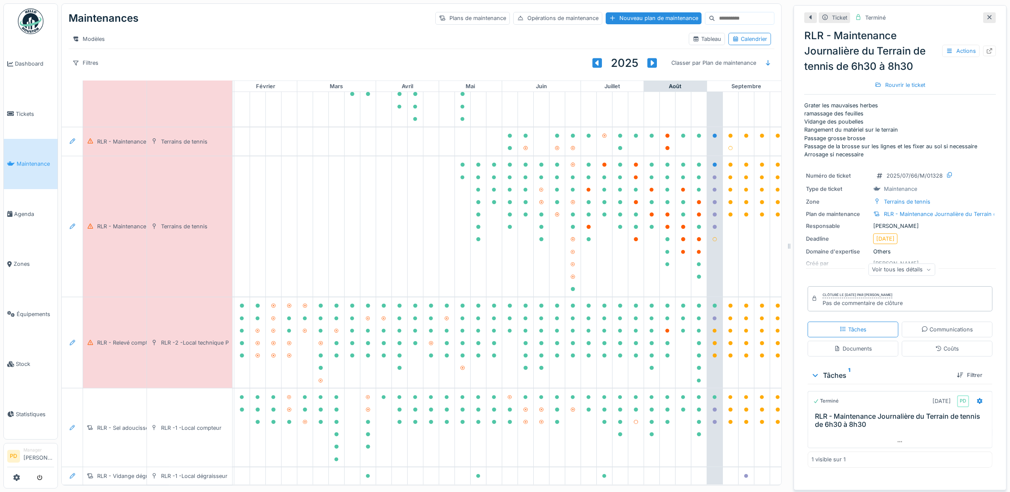
click at [43, 158] on link "Maintenance" at bounding box center [31, 164] width 54 height 50
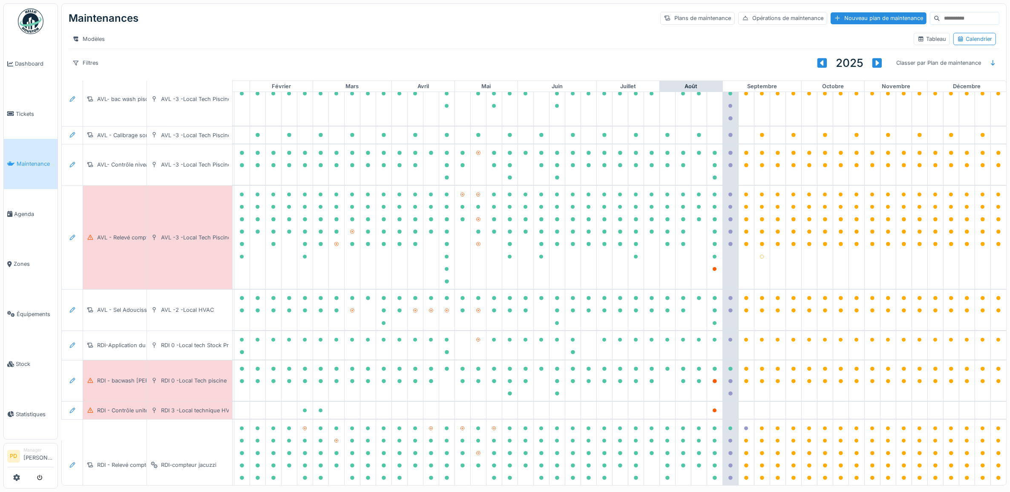
scroll to position [106, 83]
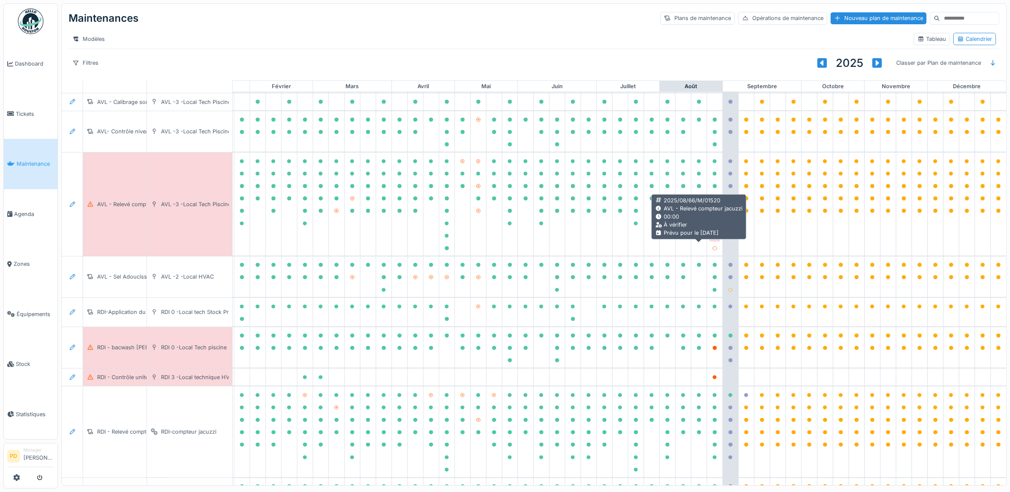
click at [712, 238] on icon at bounding box center [714, 236] width 4 height 4
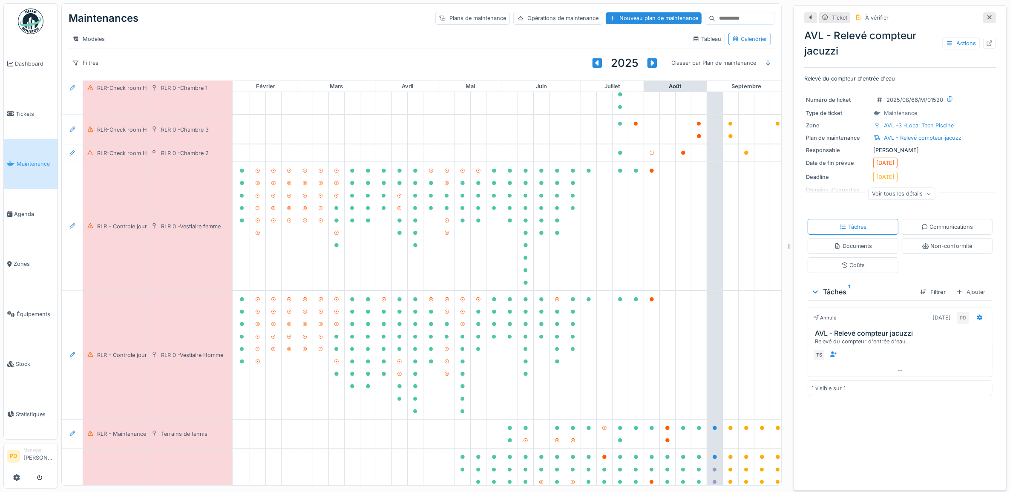
scroll to position [482, 83]
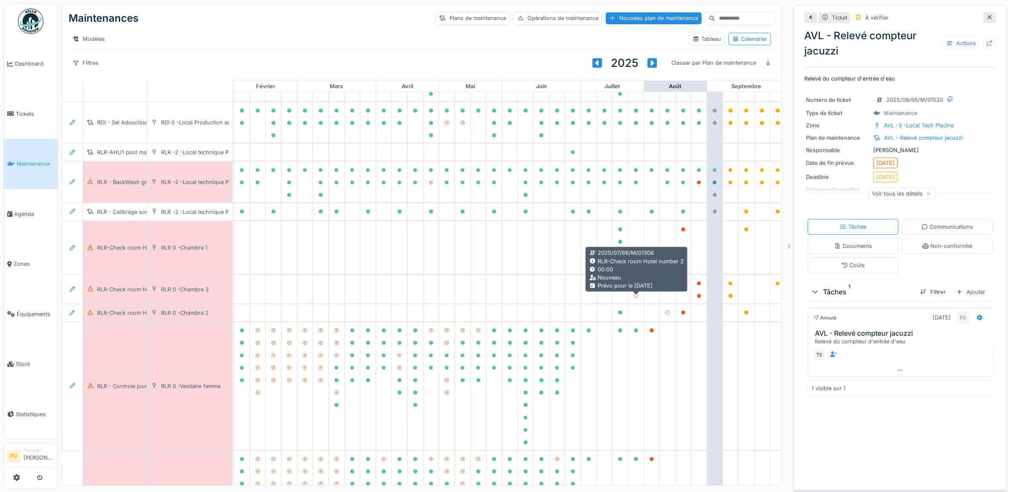
click at [638, 289] on div at bounding box center [635, 283] width 11 height 11
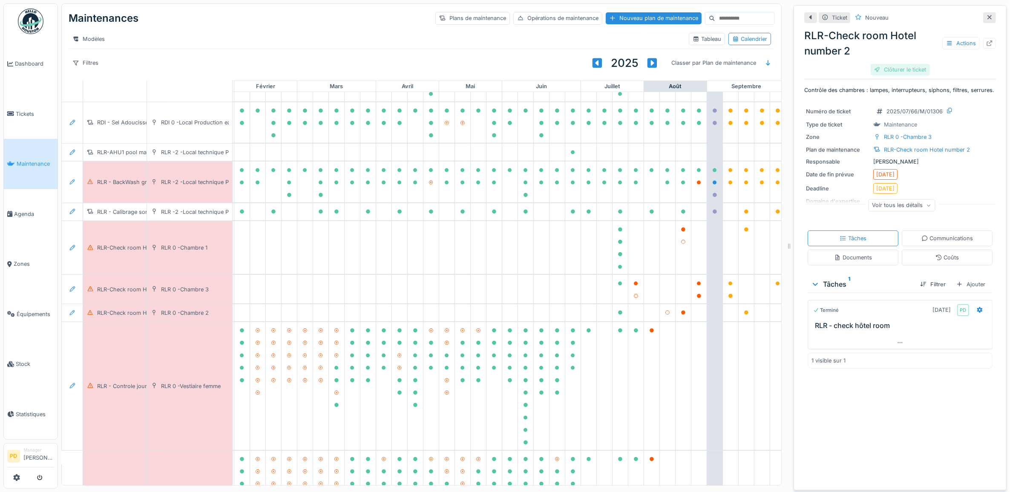
click at [884, 69] on div "Clôturer le ticket" at bounding box center [899, 69] width 59 height 11
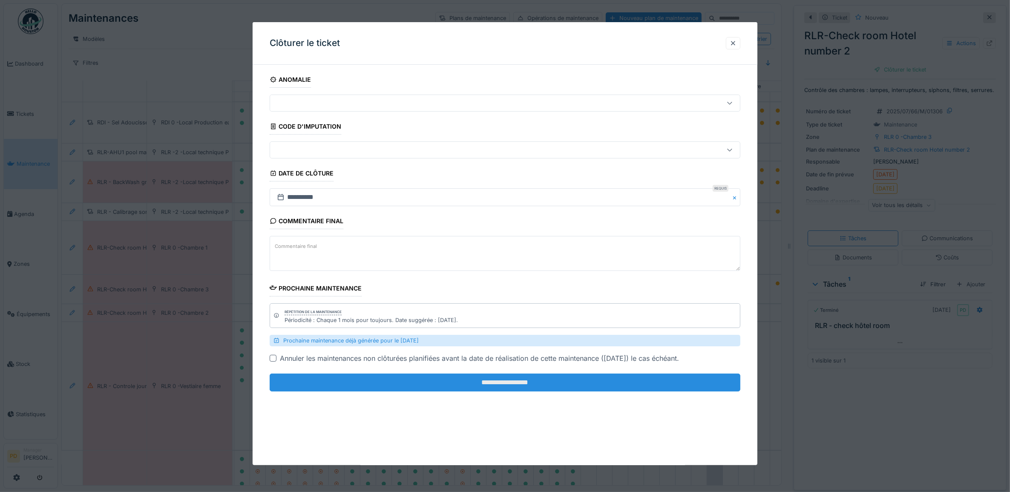
click at [574, 385] on input "**********" at bounding box center [505, 382] width 471 height 18
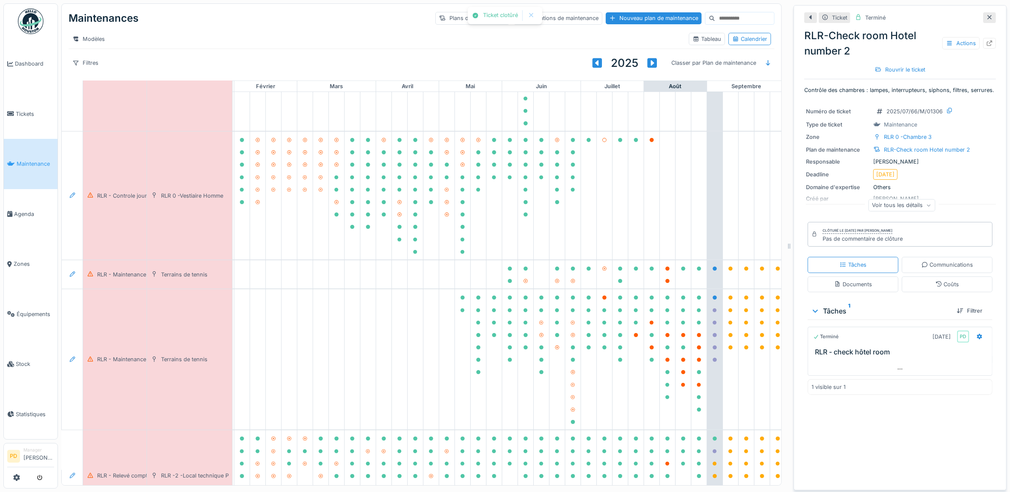
scroll to position [801, 83]
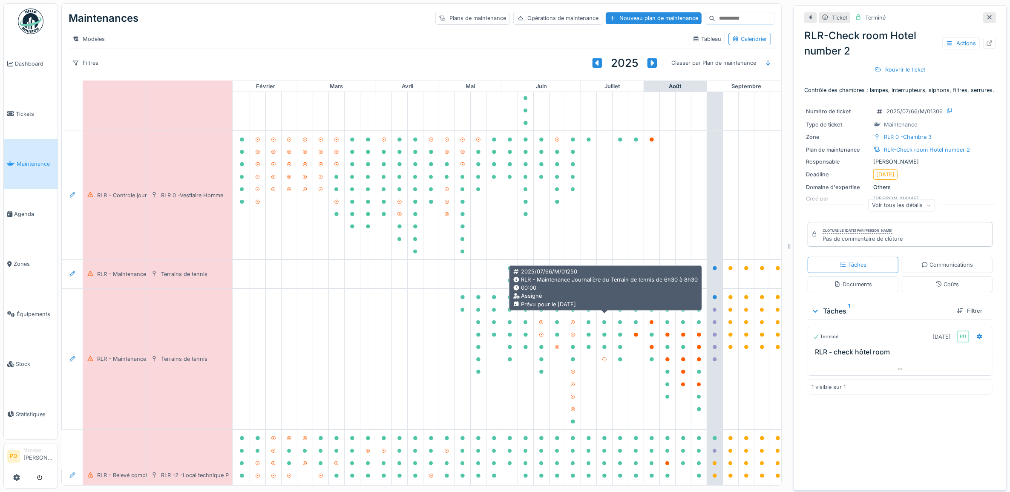
click at [606, 299] on icon at bounding box center [604, 297] width 4 height 4
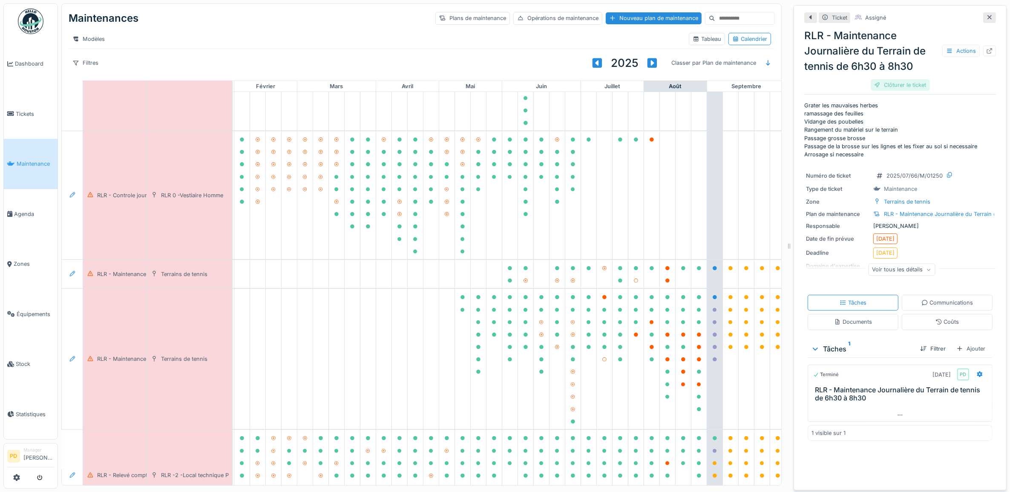
click at [896, 86] on div "Clôturer le ticket" at bounding box center [899, 84] width 59 height 11
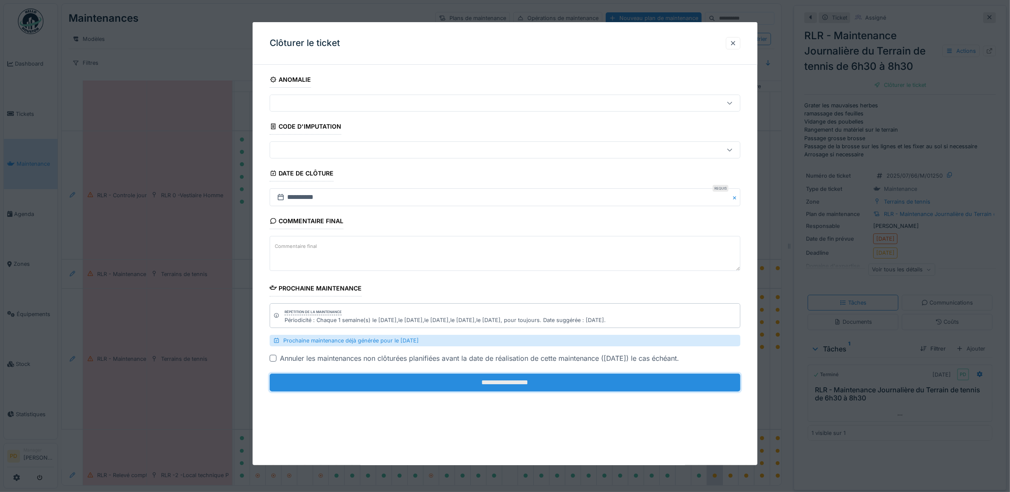
click at [603, 380] on input "**********" at bounding box center [505, 382] width 471 height 18
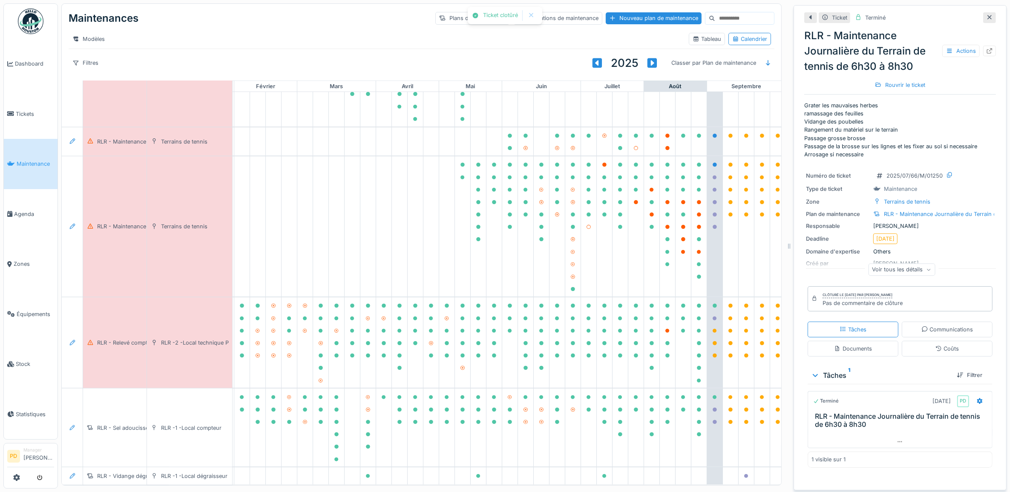
scroll to position [976, 83]
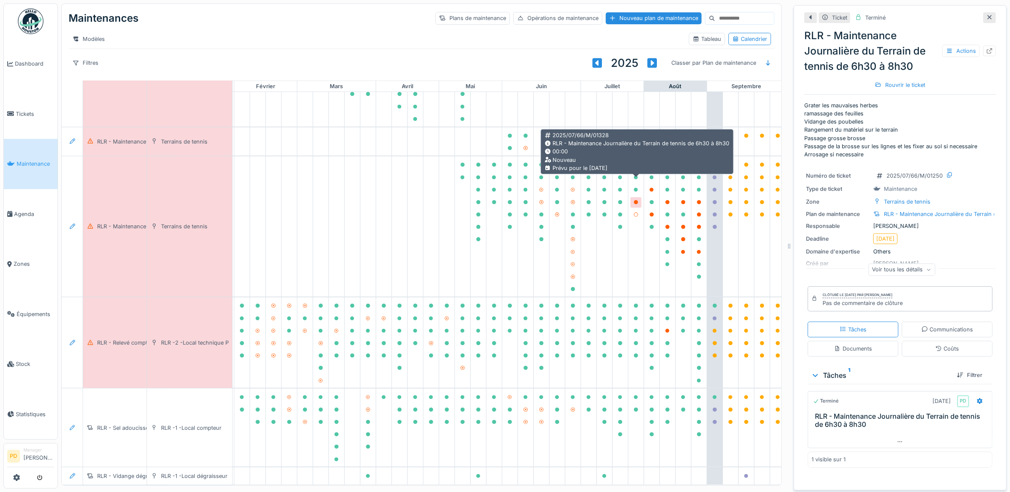
click at [631, 197] on div at bounding box center [635, 202] width 11 height 11
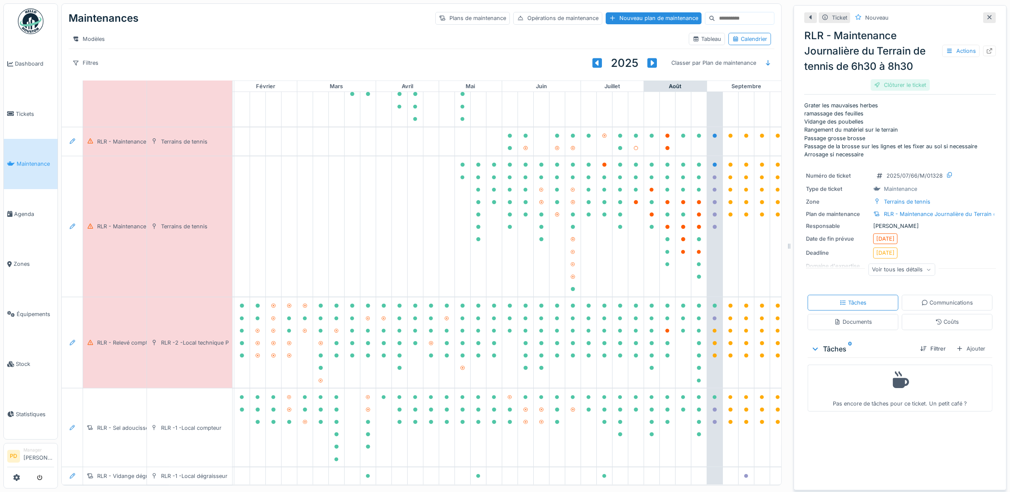
click at [886, 84] on div "Clôturer le ticket" at bounding box center [899, 84] width 59 height 11
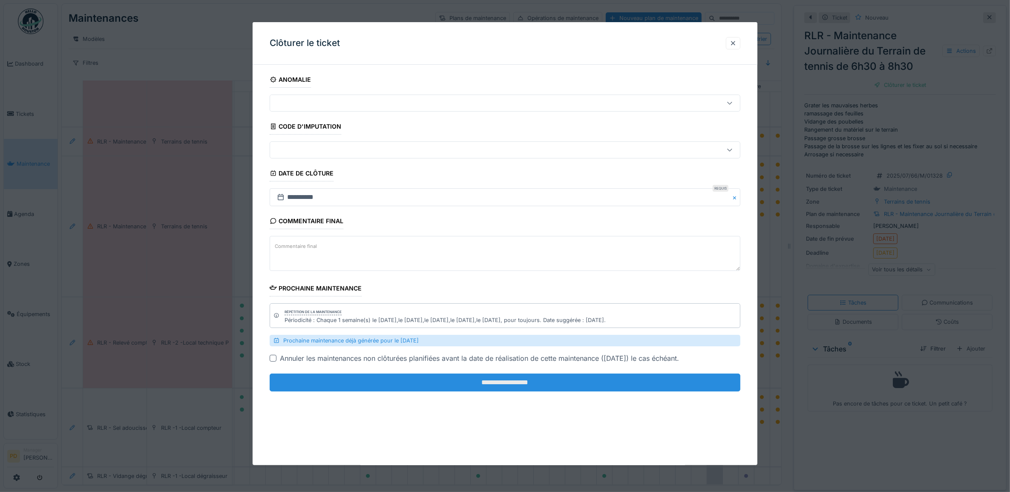
click at [643, 384] on input "**********" at bounding box center [505, 382] width 471 height 18
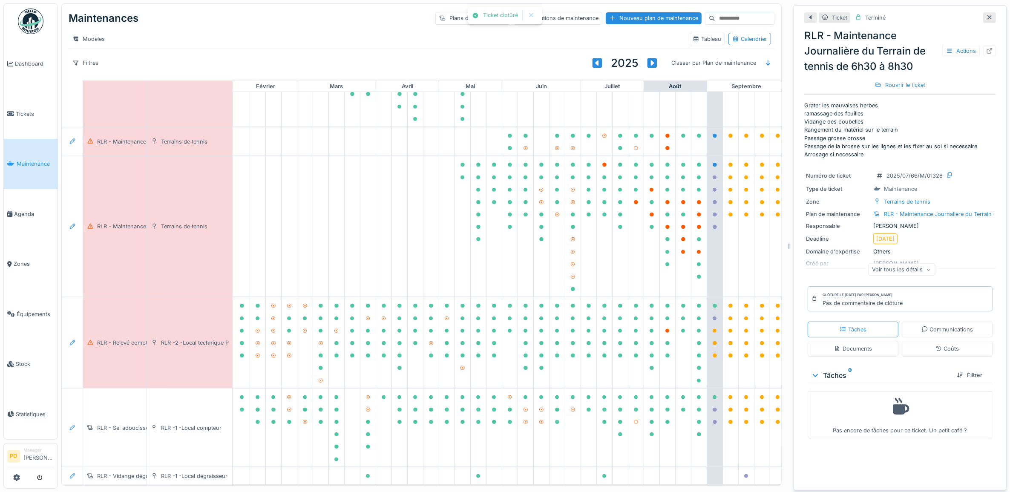
scroll to position [8, 0]
click at [32, 160] on span "Maintenance" at bounding box center [35, 164] width 37 height 8
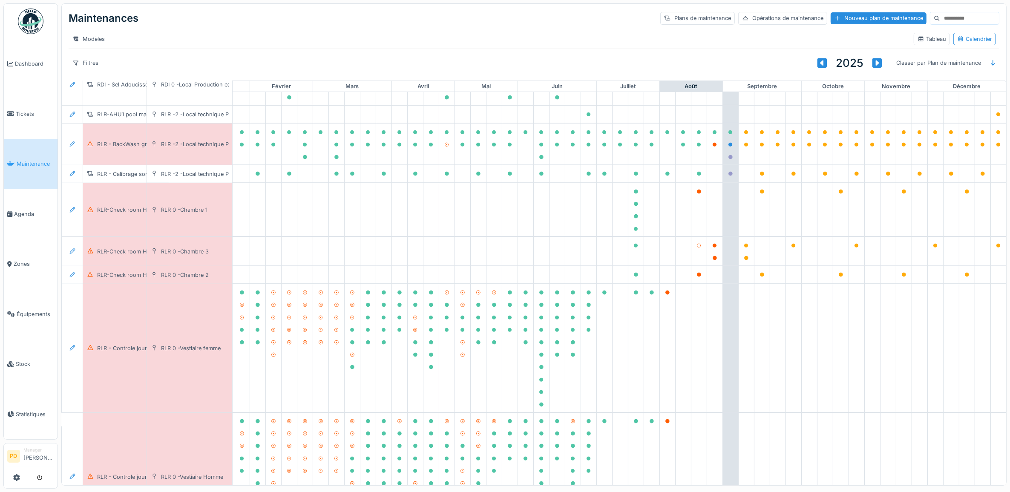
scroll to position [532, 83]
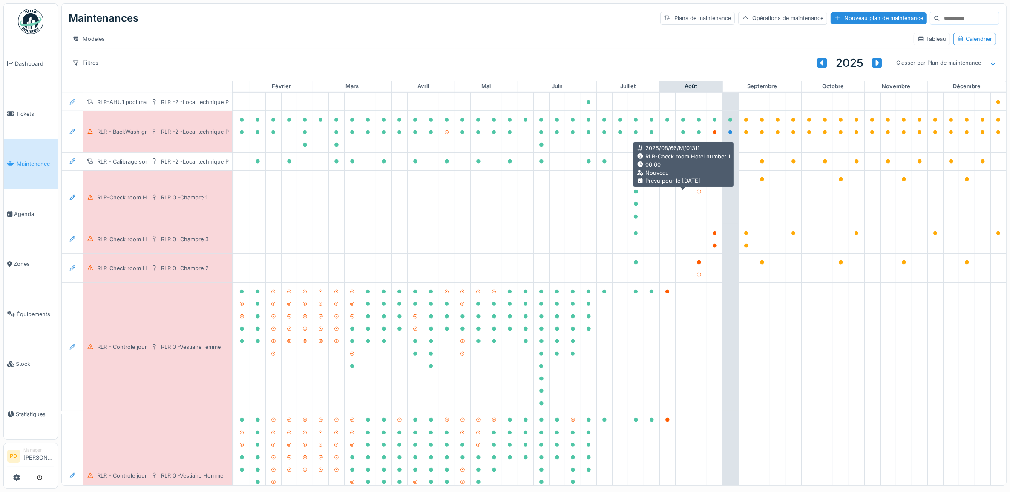
click at [697, 181] on icon at bounding box center [699, 179] width 4 height 4
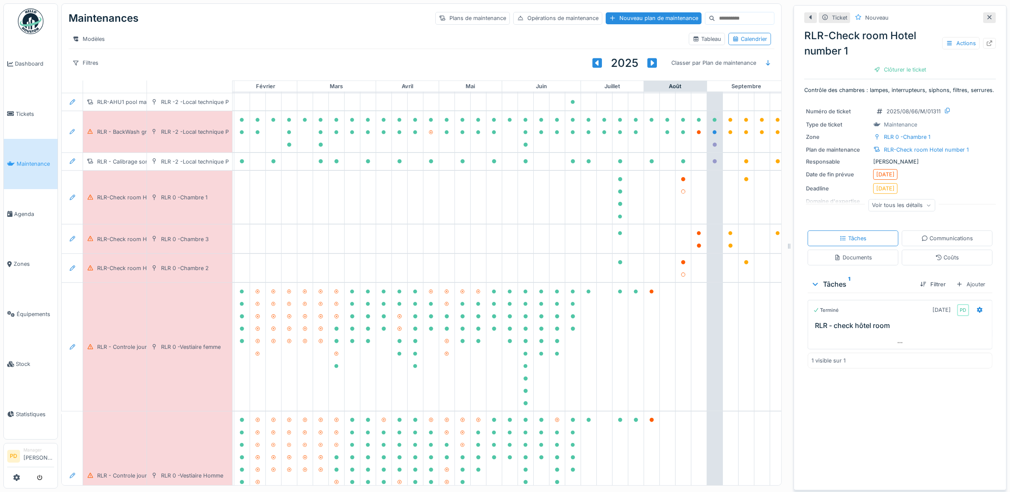
click at [908, 58] on div "RLR-Check room Hotel number 1 Actions" at bounding box center [900, 43] width 192 height 31
click at [904, 67] on div "Clôturer le ticket" at bounding box center [899, 69] width 59 height 11
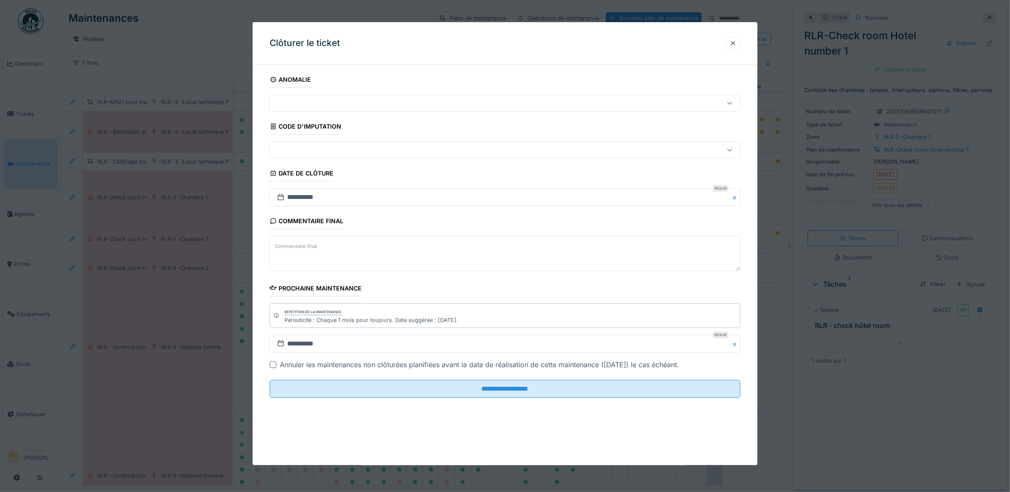
click at [591, 401] on fieldset "**********" at bounding box center [505, 238] width 471 height 333
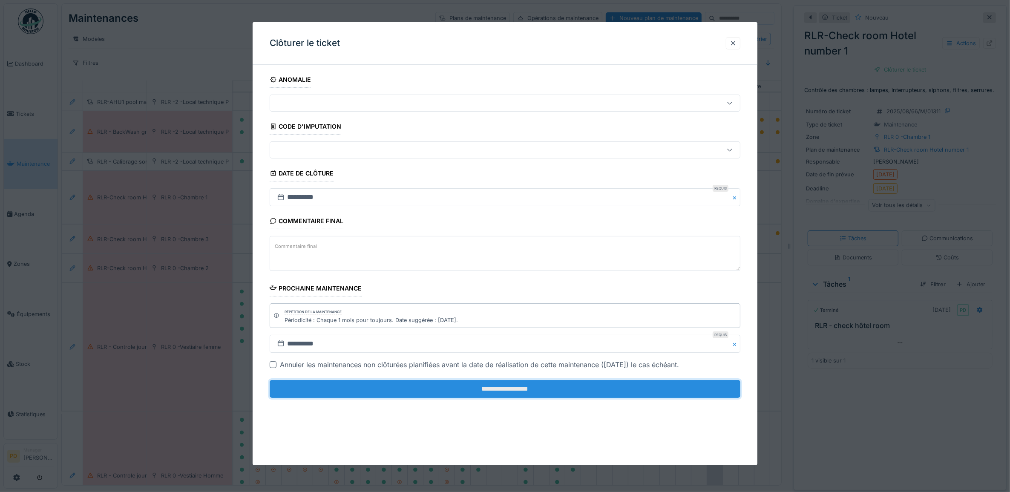
click at [591, 396] on input "**********" at bounding box center [505, 389] width 471 height 18
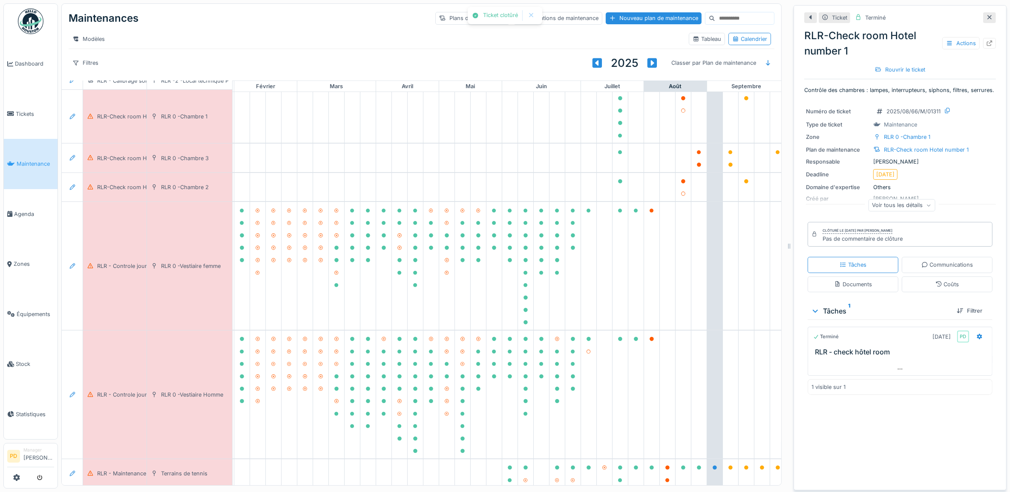
scroll to position [639, 83]
click at [681, 176] on icon at bounding box center [683, 178] width 4 height 4
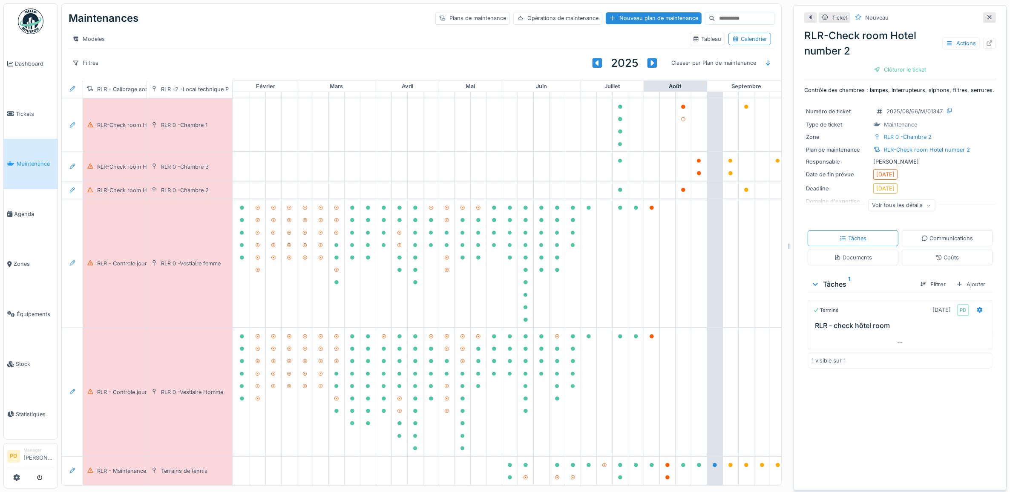
click at [887, 63] on div "RLR-Check room Hotel number 2 Actions Clôturer le ticket" at bounding box center [900, 51] width 192 height 52
click at [886, 67] on div "Clôturer le ticket" at bounding box center [899, 69] width 59 height 11
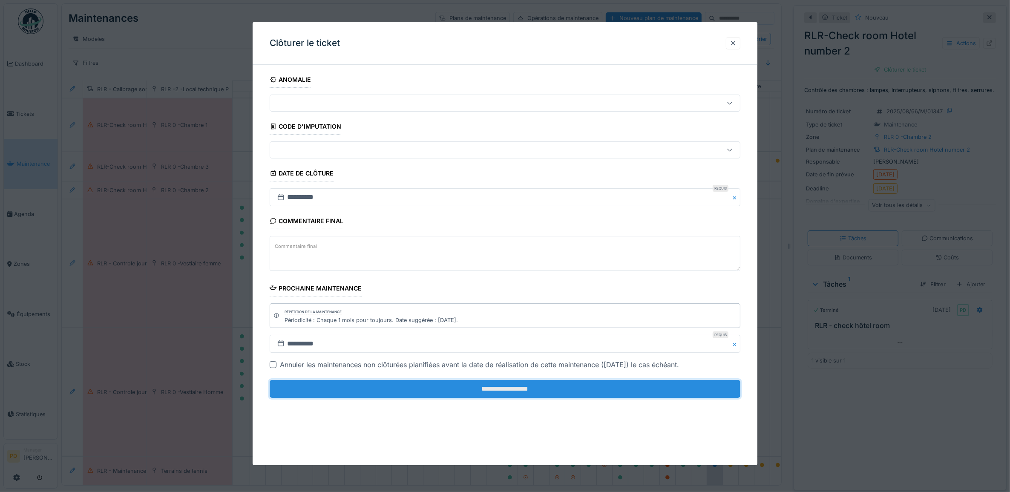
click at [605, 388] on input "**********" at bounding box center [505, 389] width 471 height 18
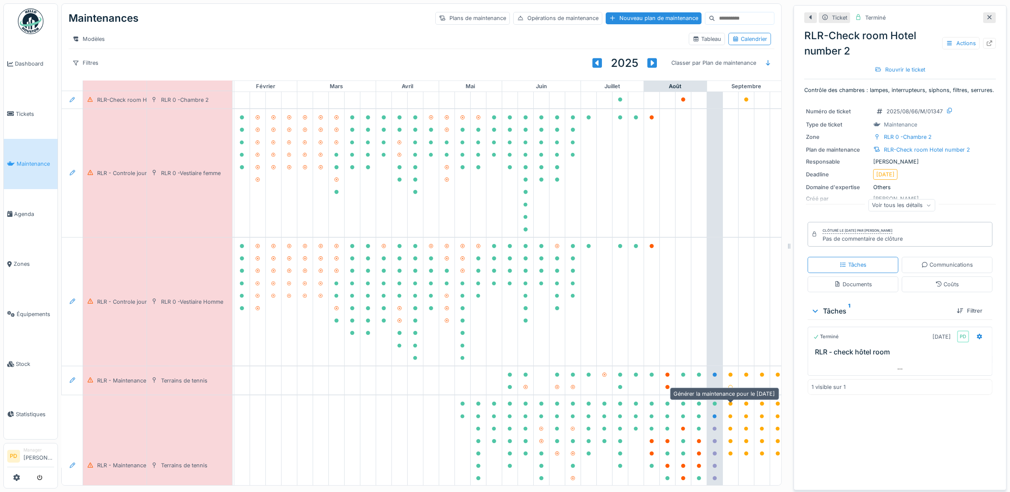
scroll to position [801, 83]
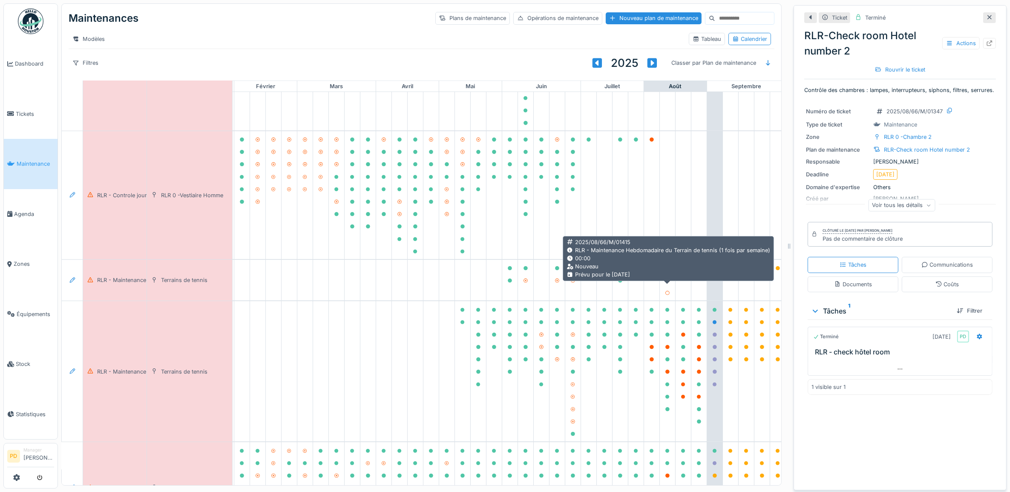
click at [669, 270] on icon at bounding box center [667, 268] width 4 height 4
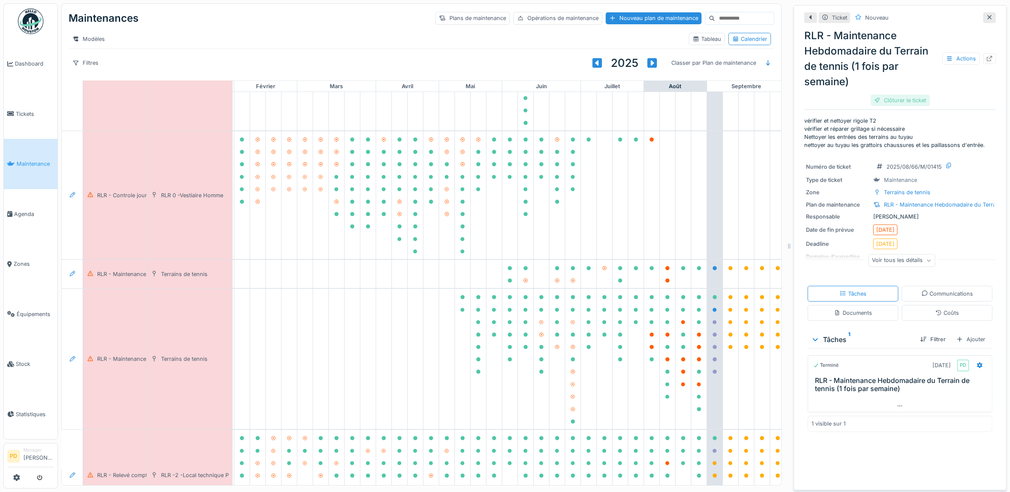
click at [887, 98] on div "Clôturer le ticket" at bounding box center [899, 100] width 59 height 11
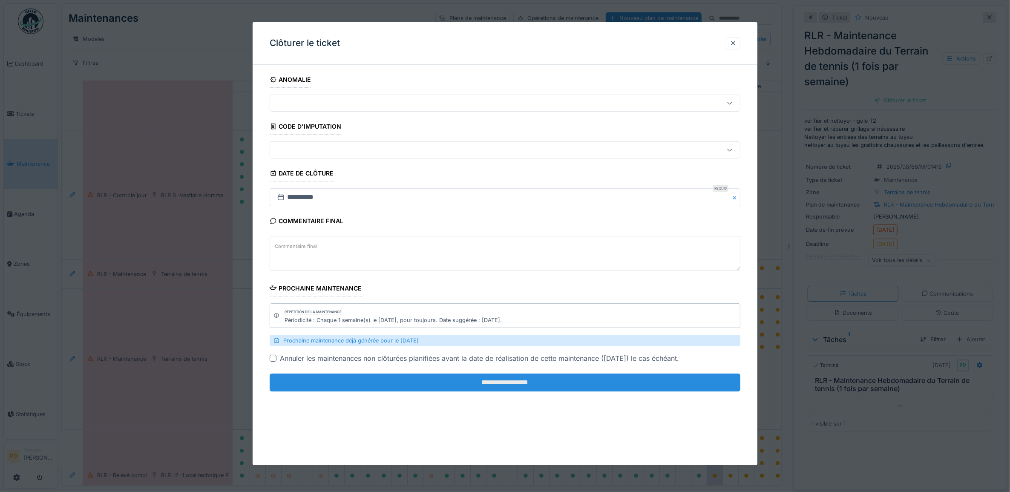
click at [599, 382] on input "**********" at bounding box center [505, 382] width 471 height 18
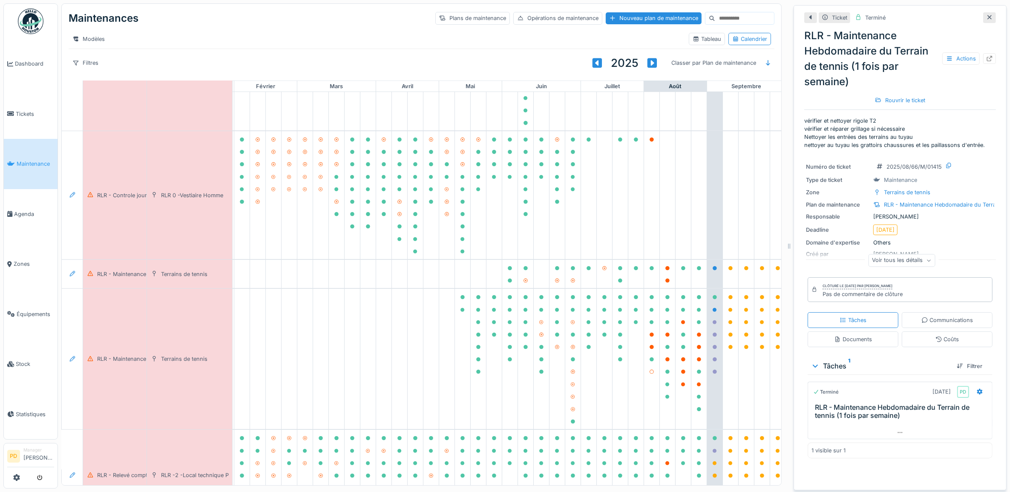
click at [24, 156] on link "Maintenance" at bounding box center [31, 164] width 54 height 50
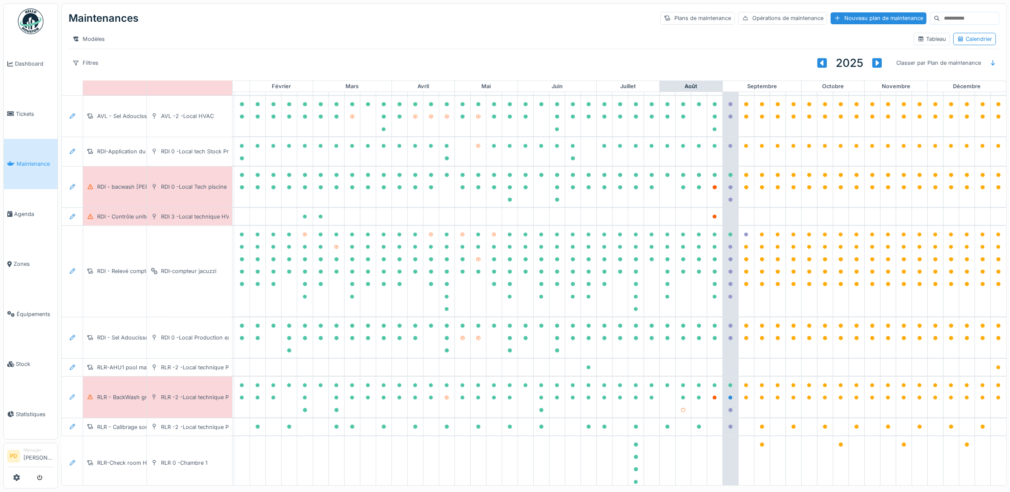
scroll to position [266, 83]
click at [712, 190] on icon at bounding box center [714, 188] width 4 height 4
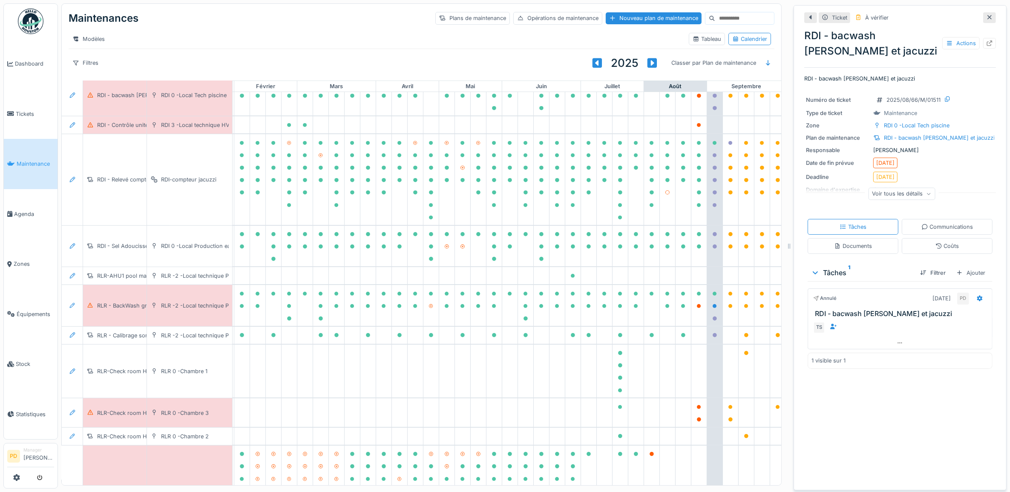
scroll to position [373, 83]
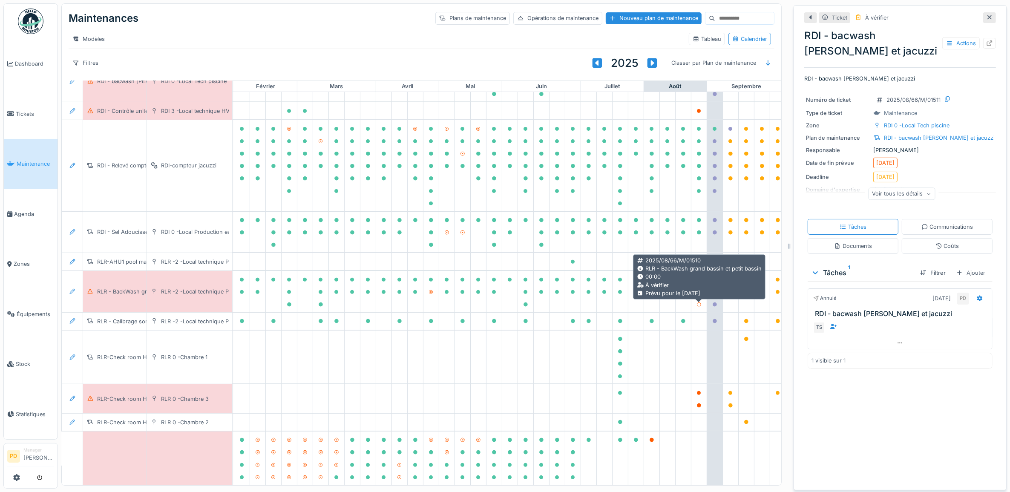
click at [698, 294] on icon at bounding box center [699, 292] width 4 height 4
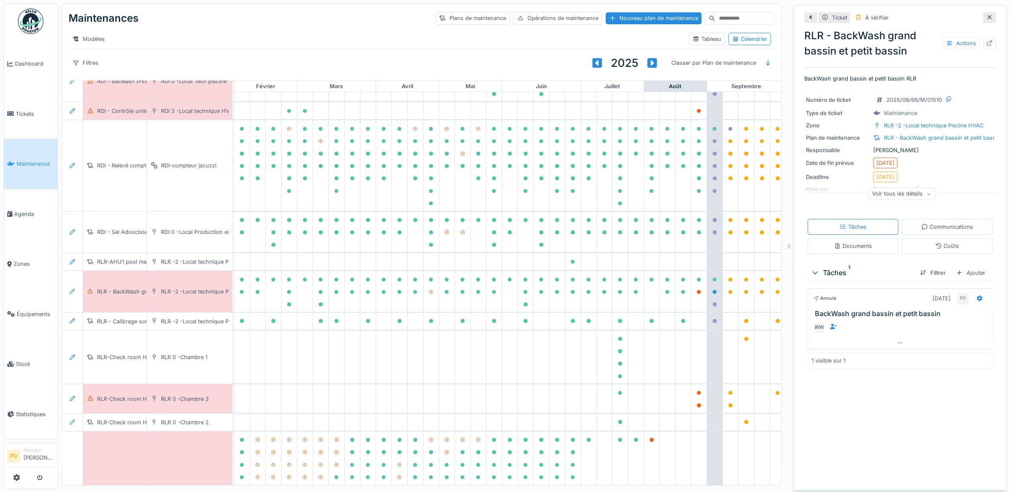
click at [865, 11] on div "Ticket À vérifier" at bounding box center [900, 18] width 192 height 14
click at [865, 17] on div "À vérifier" at bounding box center [876, 18] width 23 height 8
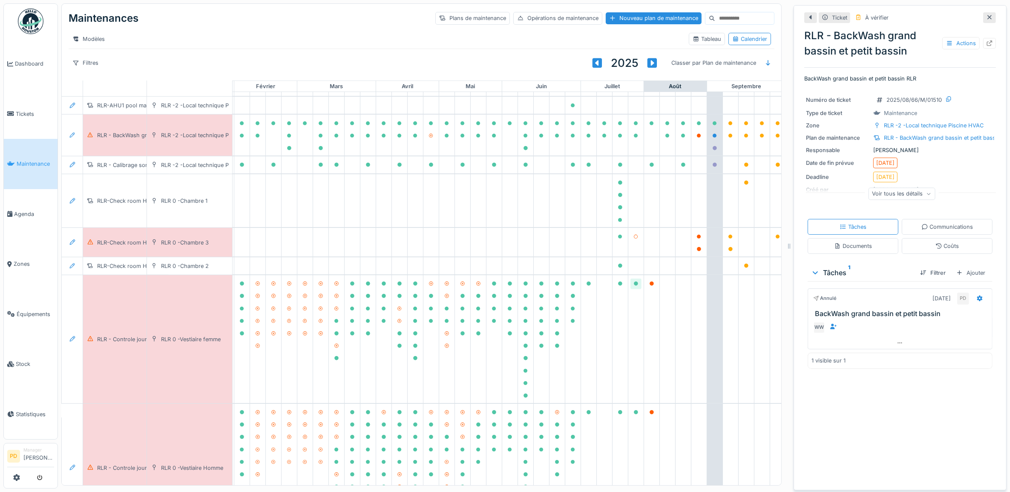
scroll to position [532, 83]
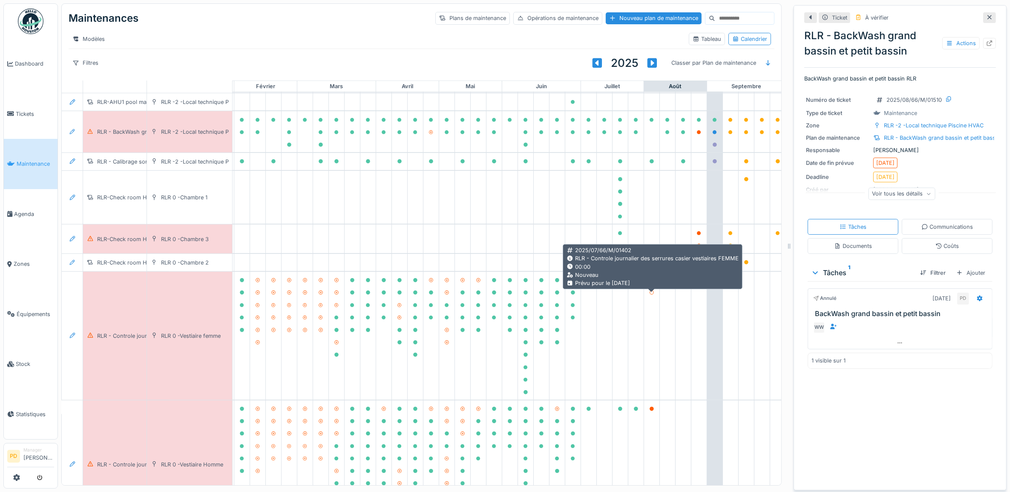
click at [652, 282] on icon at bounding box center [651, 280] width 4 height 4
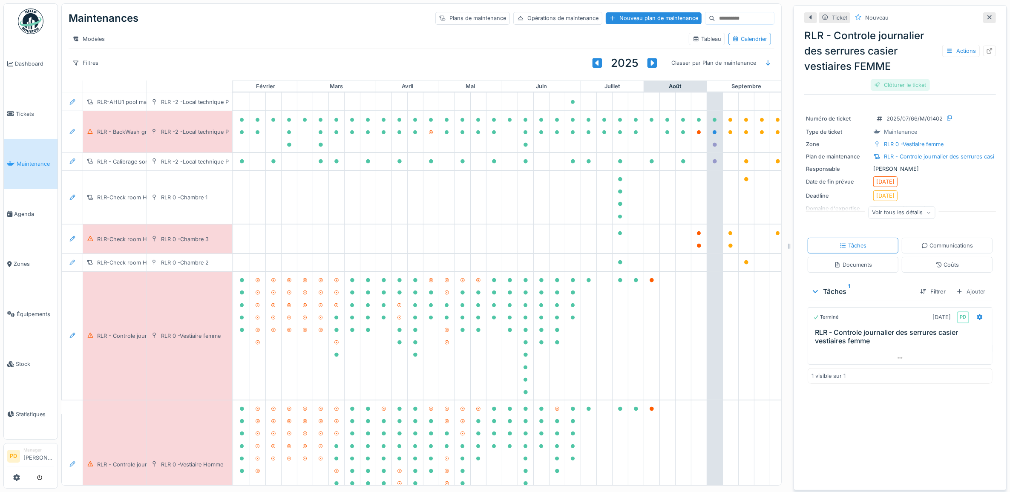
click at [882, 82] on div "Clôturer le ticket" at bounding box center [899, 84] width 59 height 11
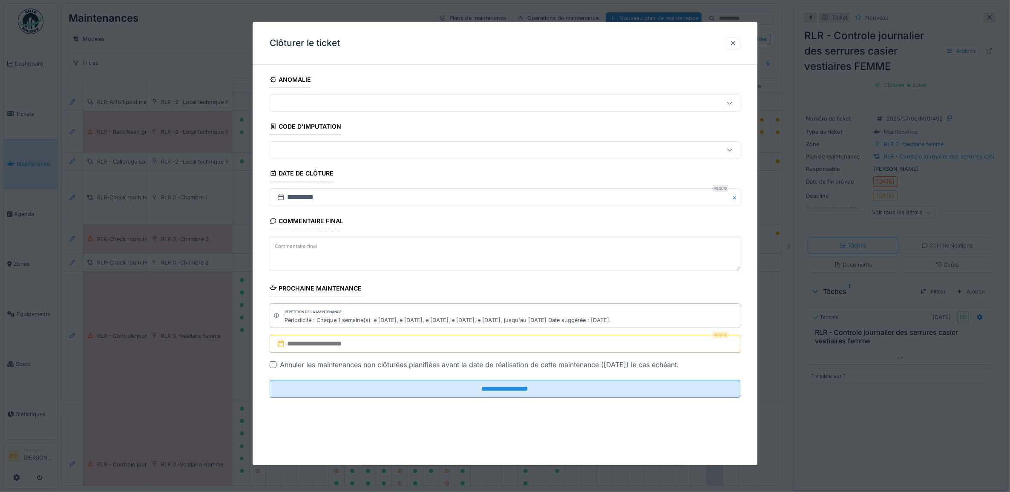
click at [588, 346] on input "text" at bounding box center [505, 344] width 471 height 18
click at [489, 322] on div "27" at bounding box center [492, 318] width 11 height 11
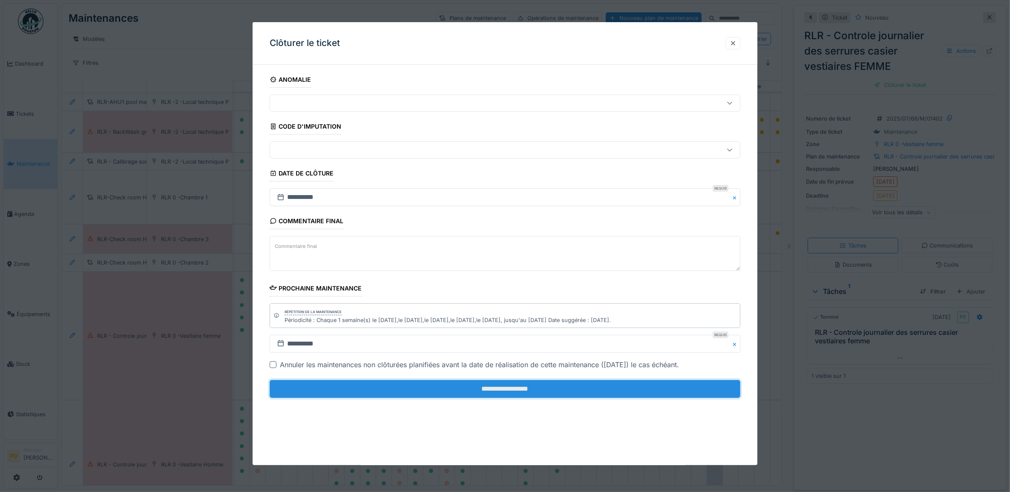
click at [512, 390] on input "**********" at bounding box center [505, 389] width 471 height 18
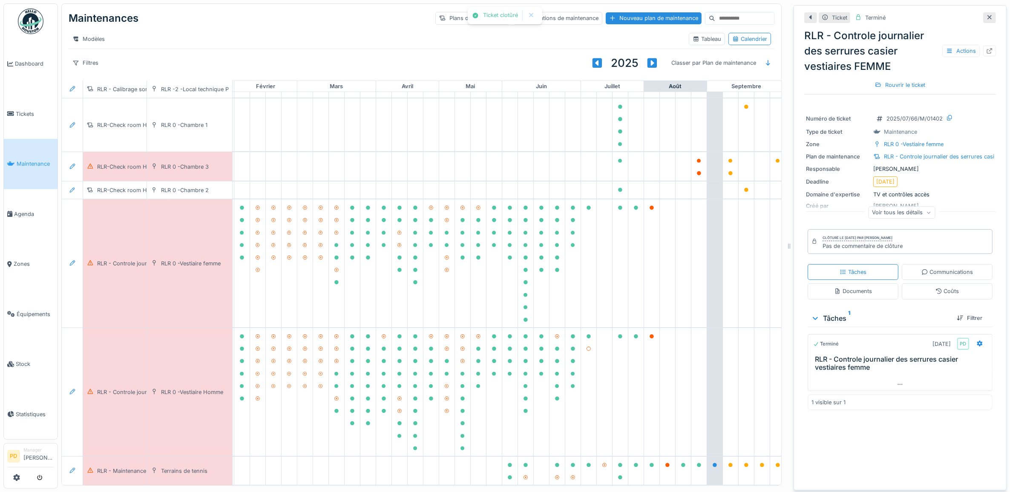
scroll to position [639, 83]
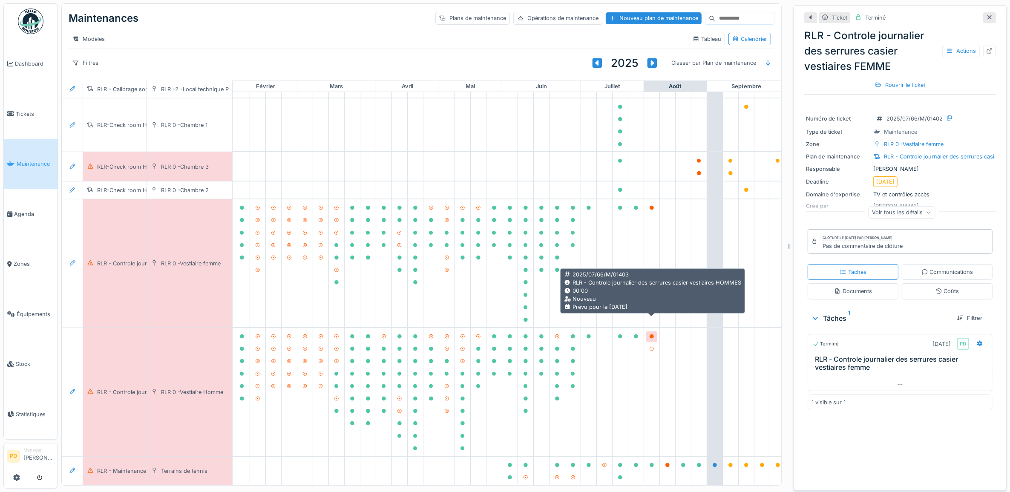
click at [650, 333] on div at bounding box center [651, 337] width 5 height 8
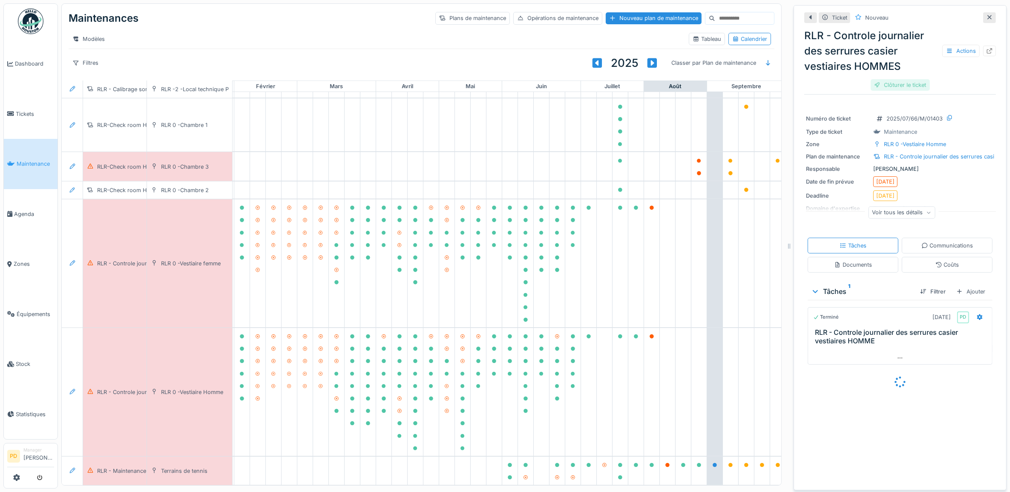
click at [882, 83] on div "Clôturer le ticket" at bounding box center [899, 84] width 59 height 11
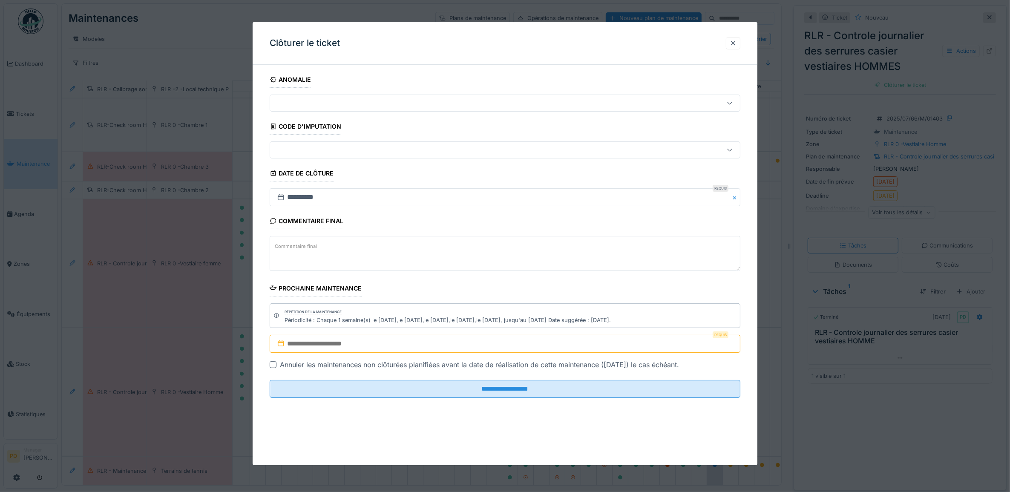
click at [565, 343] on input "text" at bounding box center [505, 344] width 471 height 18
click at [493, 322] on div "27" at bounding box center [492, 318] width 11 height 11
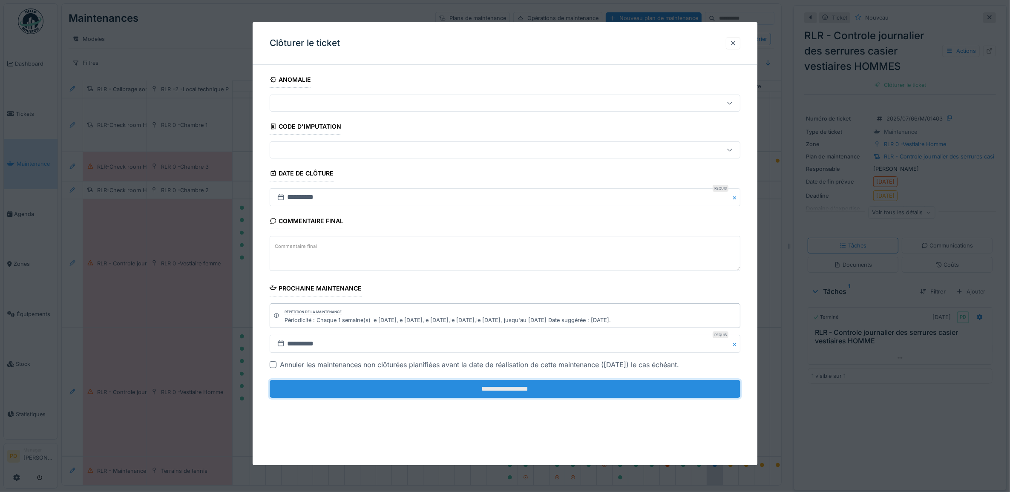
click at [510, 394] on input "**********" at bounding box center [505, 389] width 471 height 18
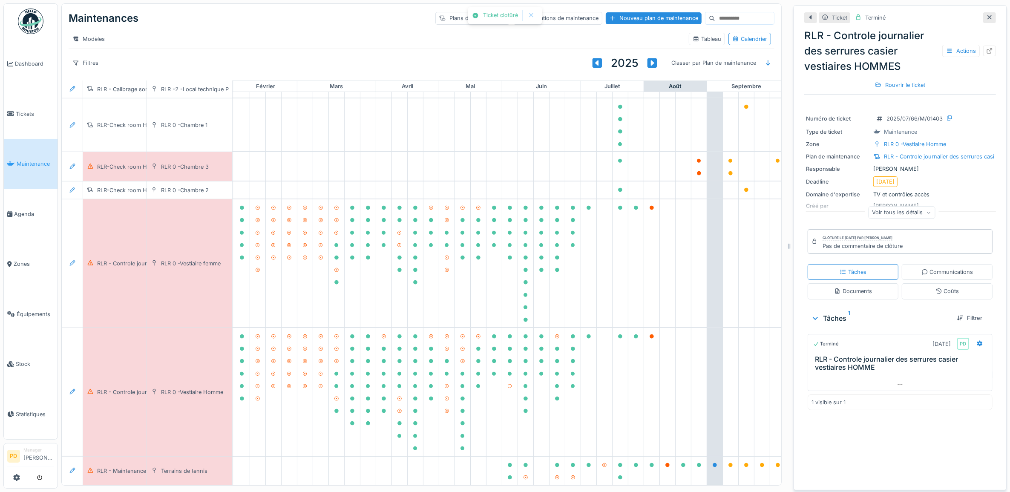
scroll to position [642, 83]
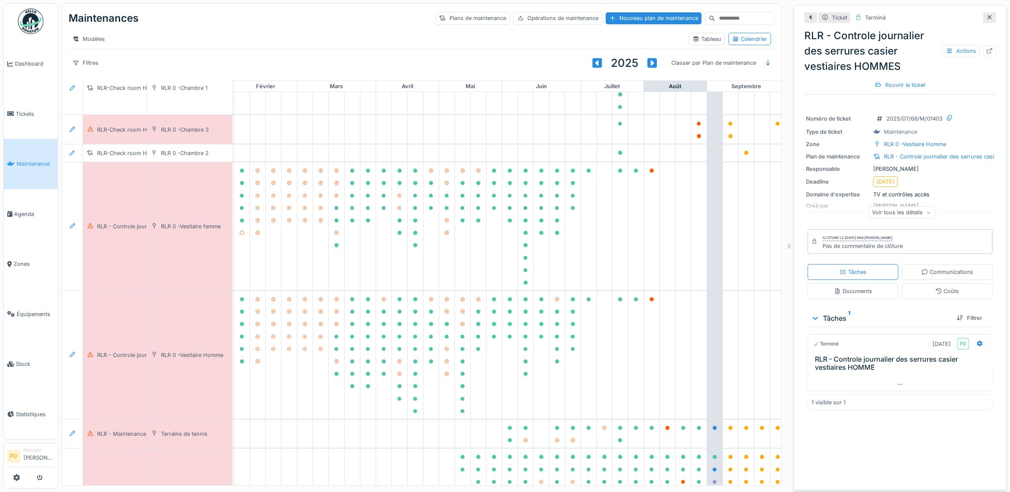
click at [30, 160] on span "Maintenance" at bounding box center [35, 164] width 37 height 8
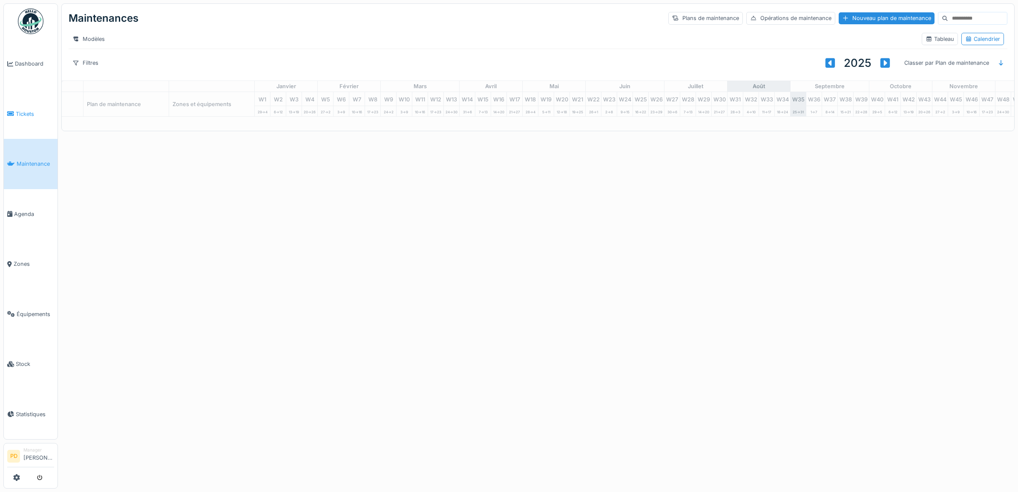
click at [24, 116] on span "Tickets" at bounding box center [35, 114] width 38 height 8
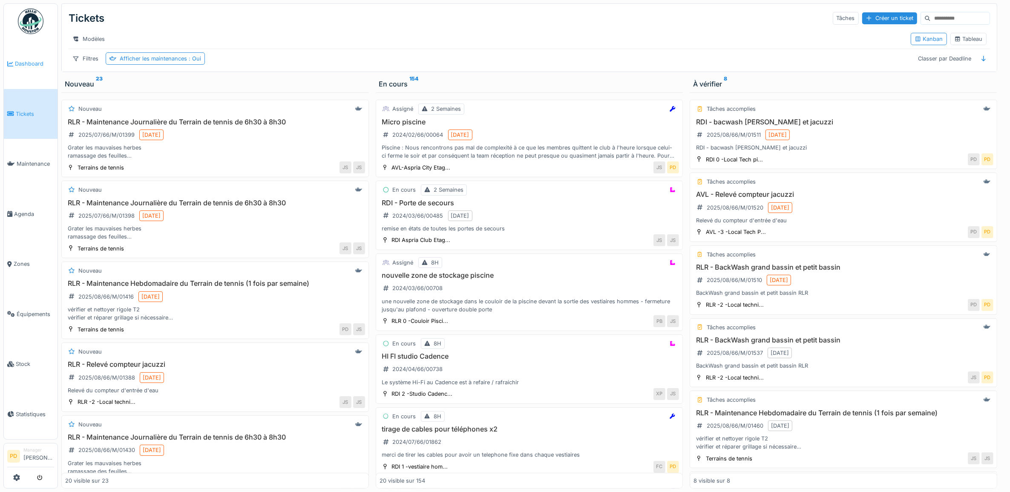
click at [35, 62] on span "Dashboard" at bounding box center [34, 64] width 39 height 8
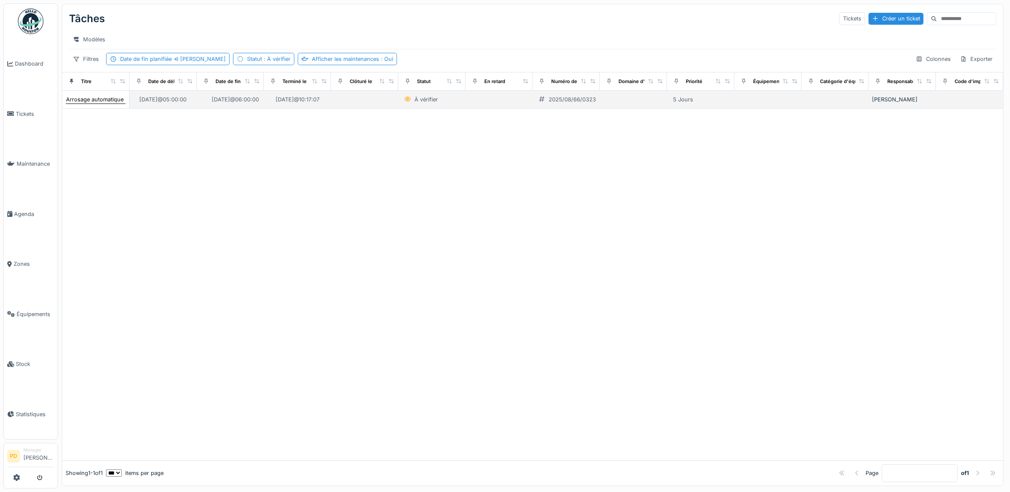
click at [87, 103] on div "Arrosage automatique - Terrain tennis 1" at bounding box center [117, 99] width 103 height 8
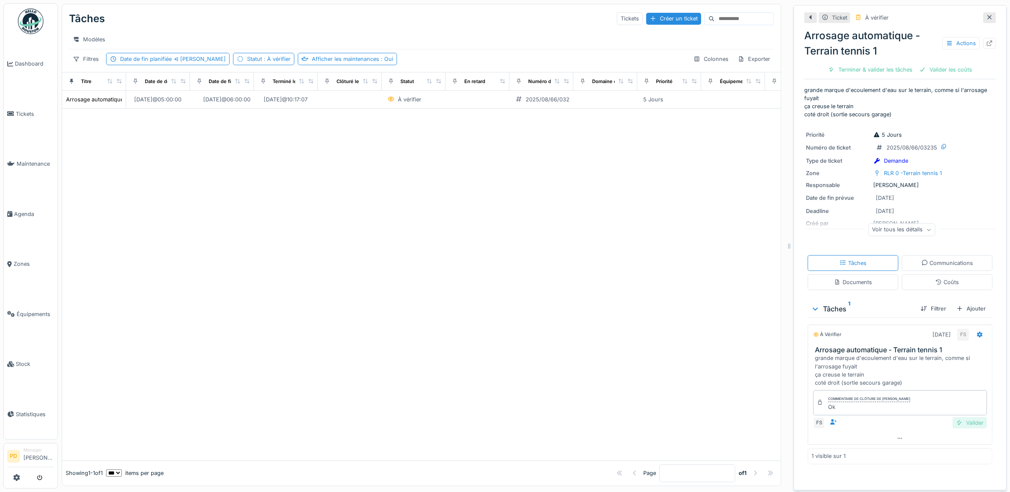
click at [956, 424] on div "Valider" at bounding box center [969, 422] width 34 height 11
click at [879, 67] on div "Valider les coûts" at bounding box center [871, 69] width 60 height 11
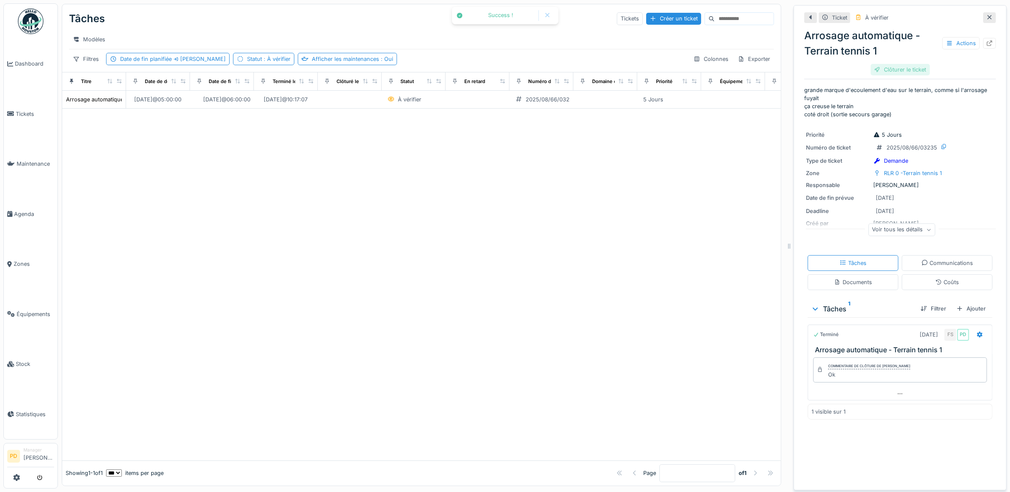
click at [911, 68] on div "Clôturer le ticket" at bounding box center [899, 69] width 59 height 11
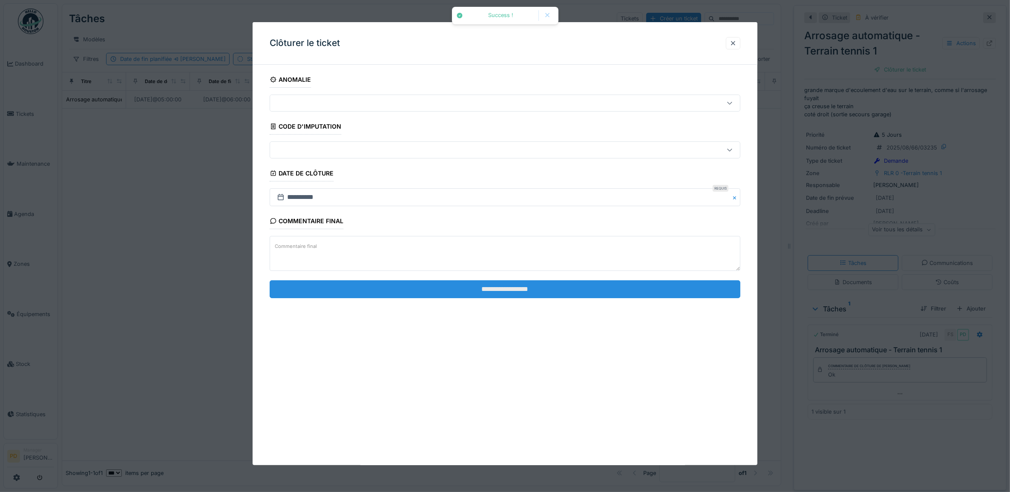
click at [580, 293] on input "**********" at bounding box center [505, 289] width 471 height 18
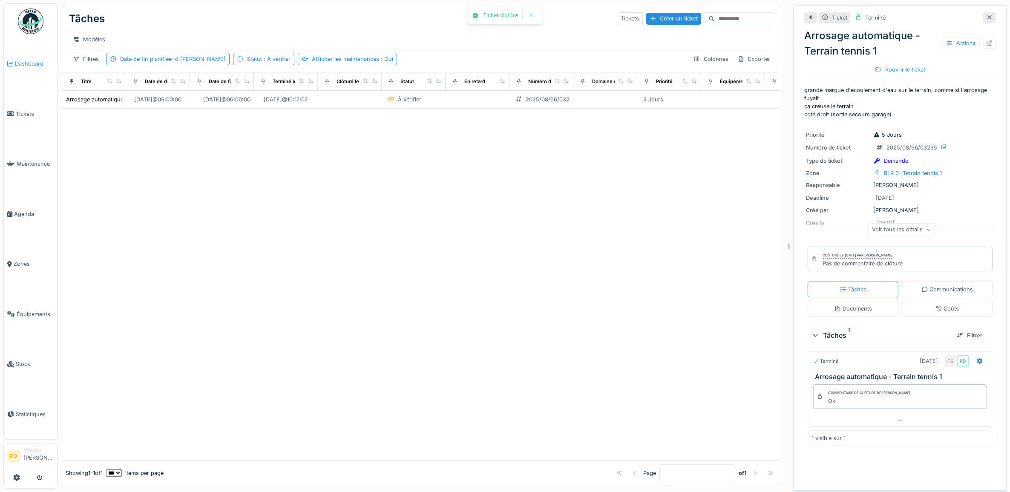
click at [40, 64] on span "Dashboard" at bounding box center [34, 64] width 39 height 8
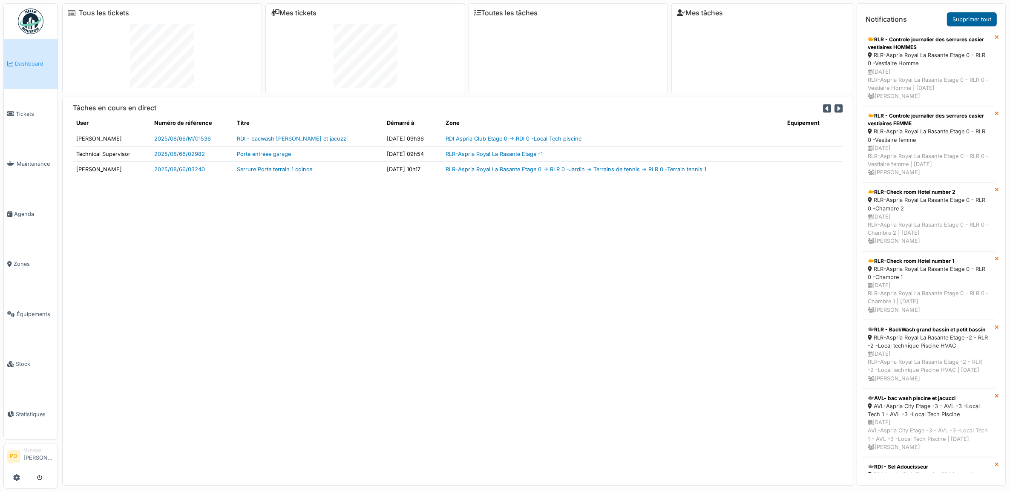
click at [971, 17] on link "Supprimer tout" at bounding box center [972, 19] width 50 height 14
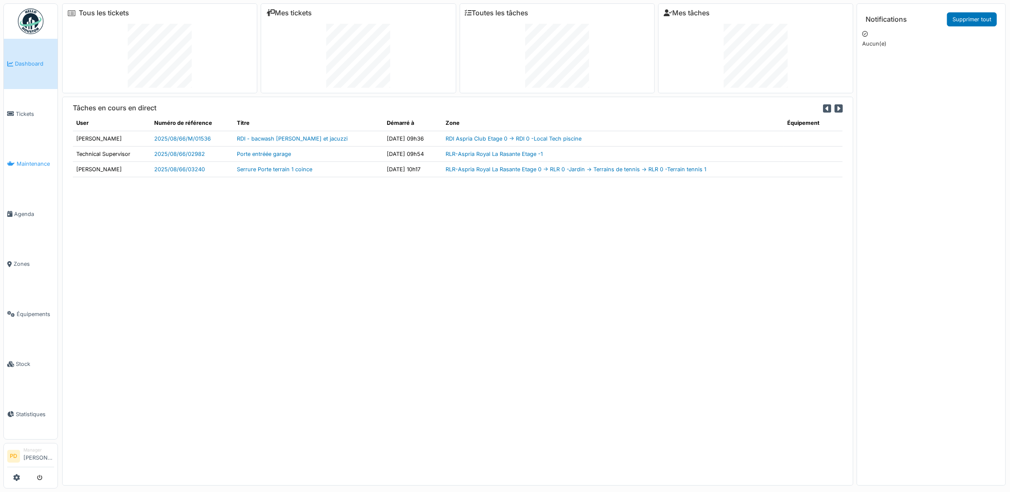
click at [43, 160] on span "Maintenance" at bounding box center [35, 164] width 37 height 8
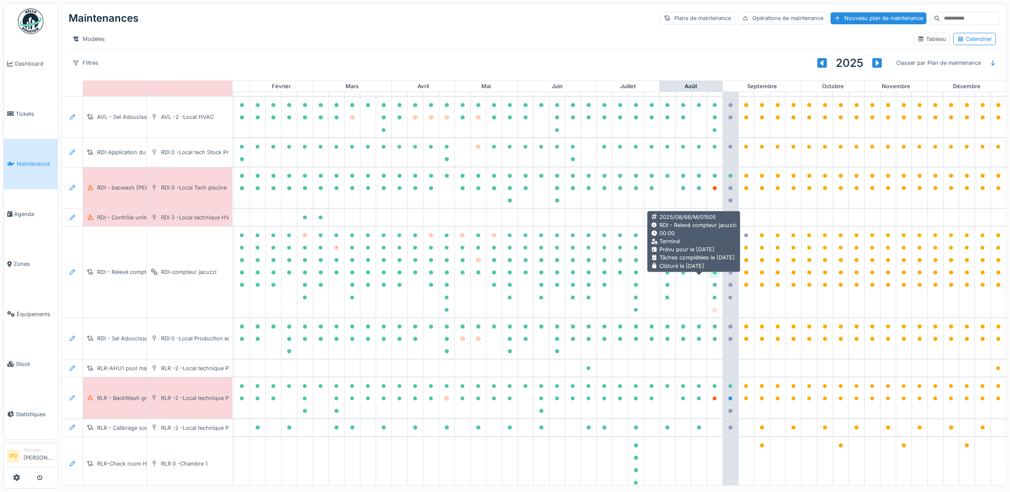
scroll to position [373, 83]
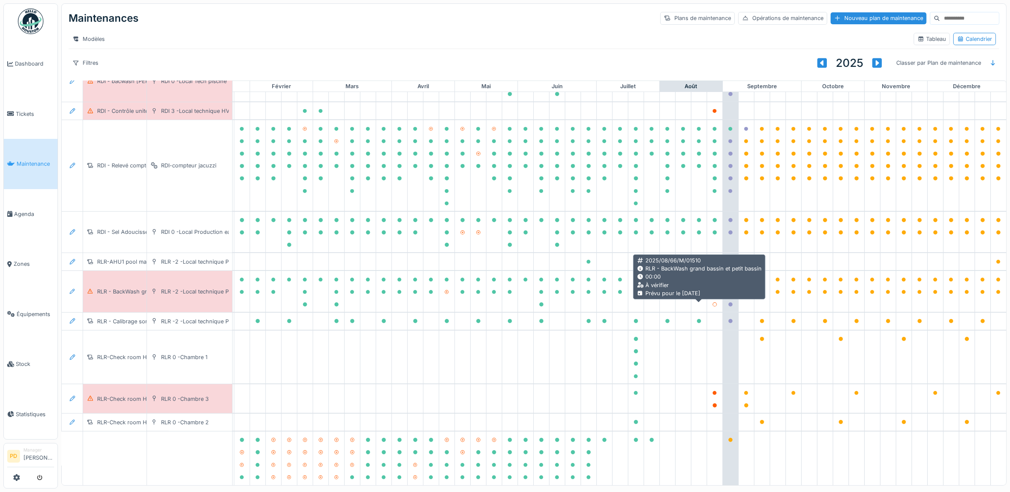
click at [712, 294] on icon at bounding box center [714, 292] width 4 height 4
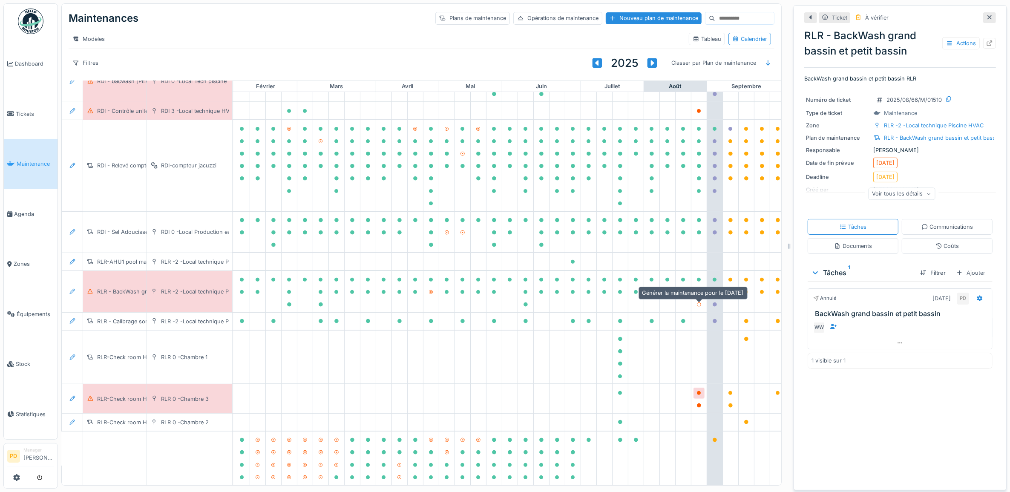
scroll to position [479, 83]
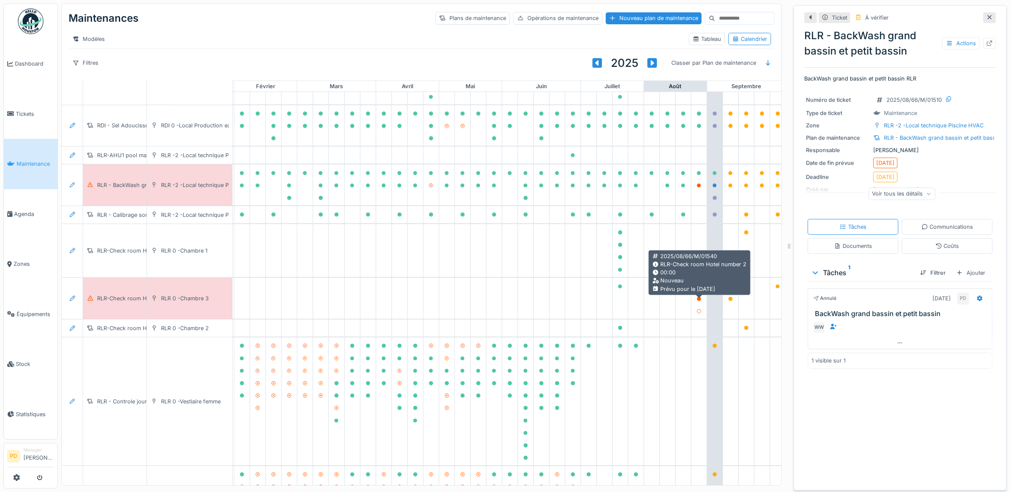
click at [699, 289] on icon at bounding box center [699, 286] width 4 height 4
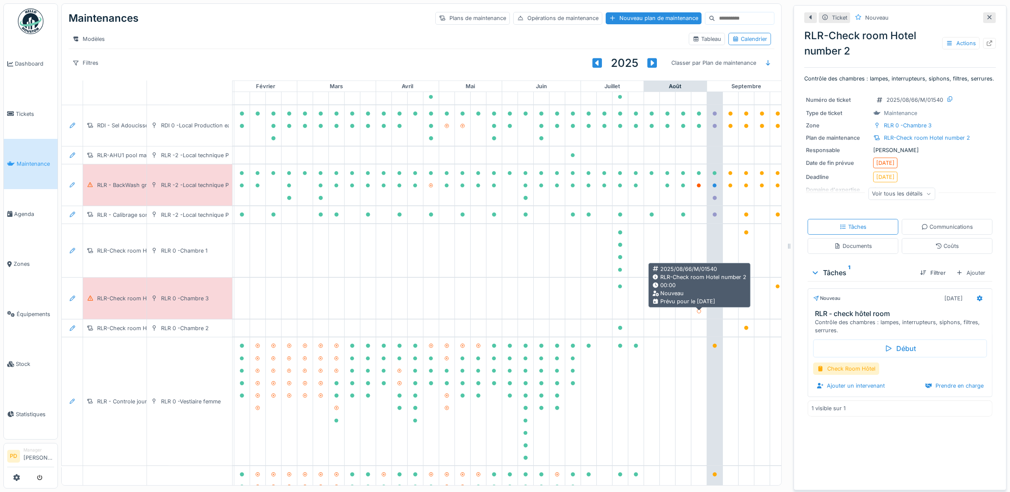
click at [699, 301] on icon at bounding box center [699, 299] width 4 height 4
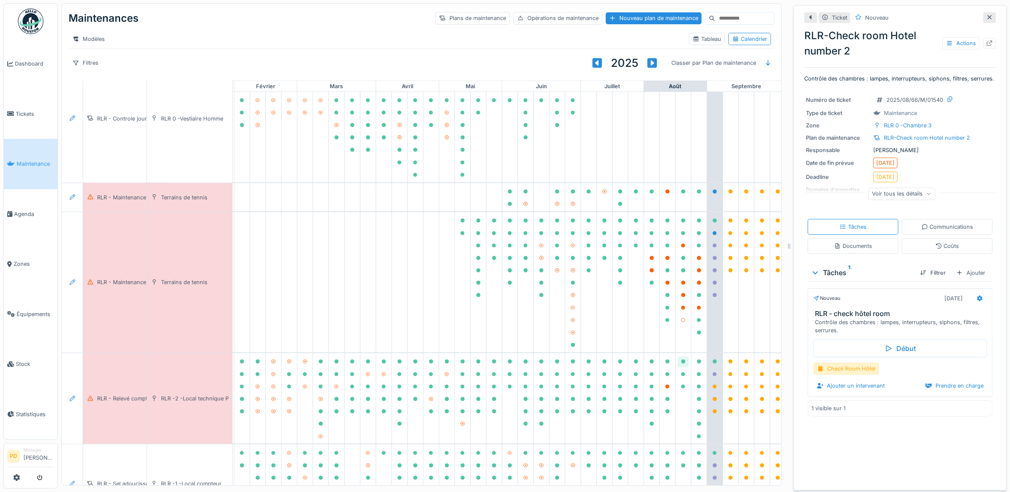
scroll to position [922, 83]
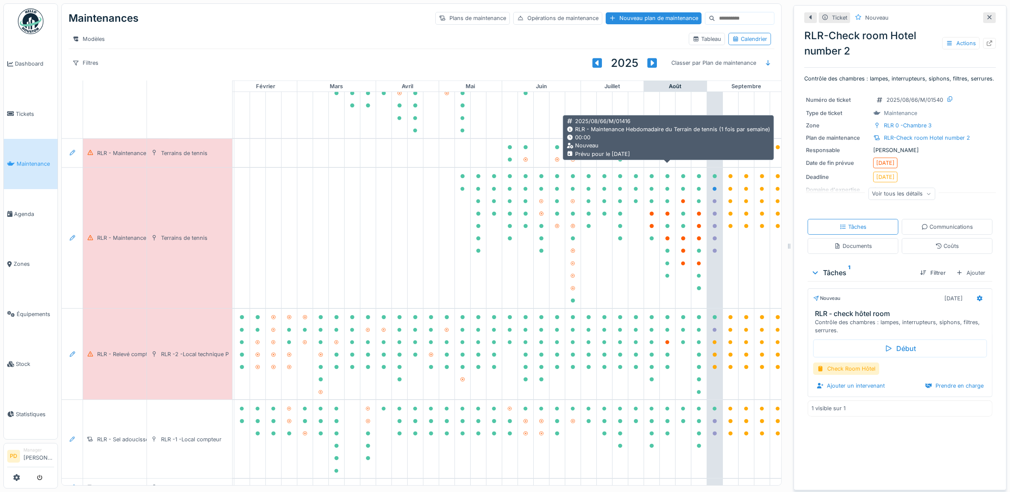
click at [667, 149] on icon at bounding box center [667, 147] width 4 height 4
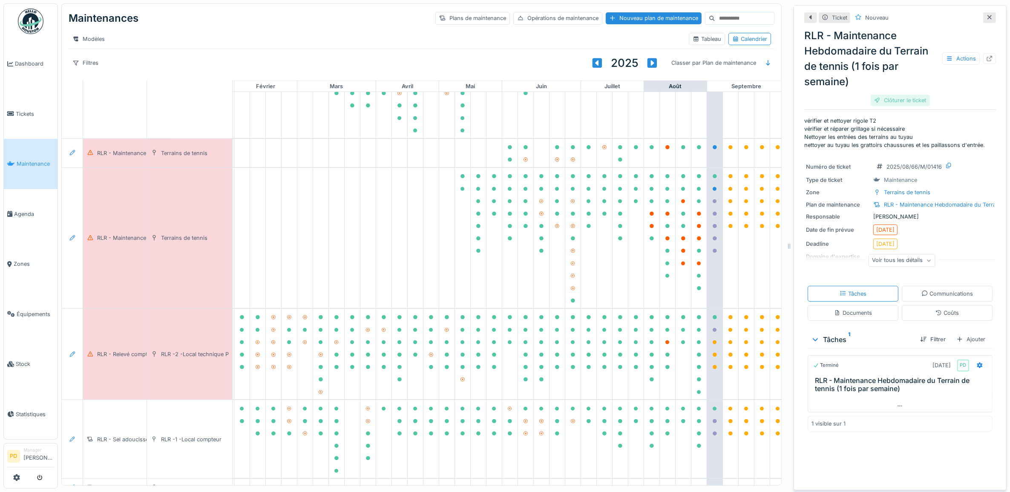
click at [895, 97] on div "Clôturer le ticket" at bounding box center [899, 100] width 59 height 11
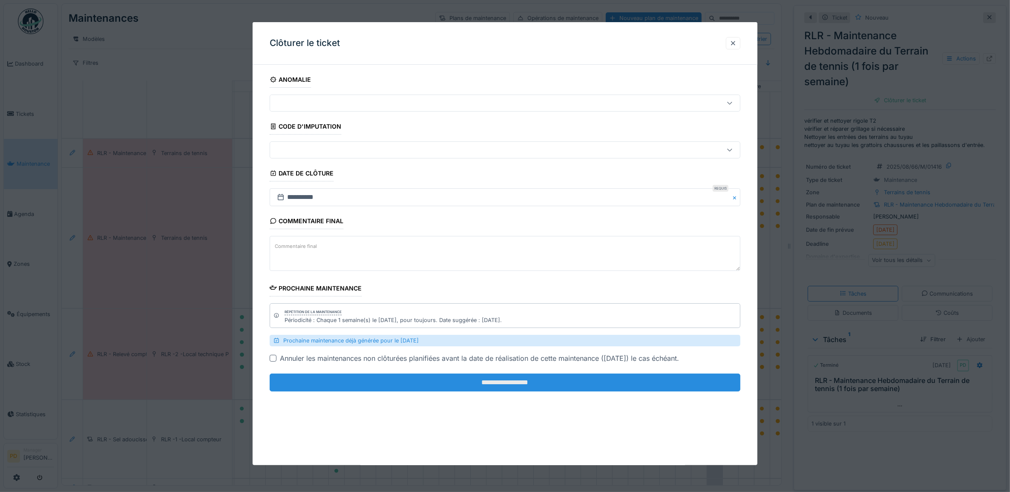
click at [631, 380] on input "**********" at bounding box center [505, 382] width 471 height 18
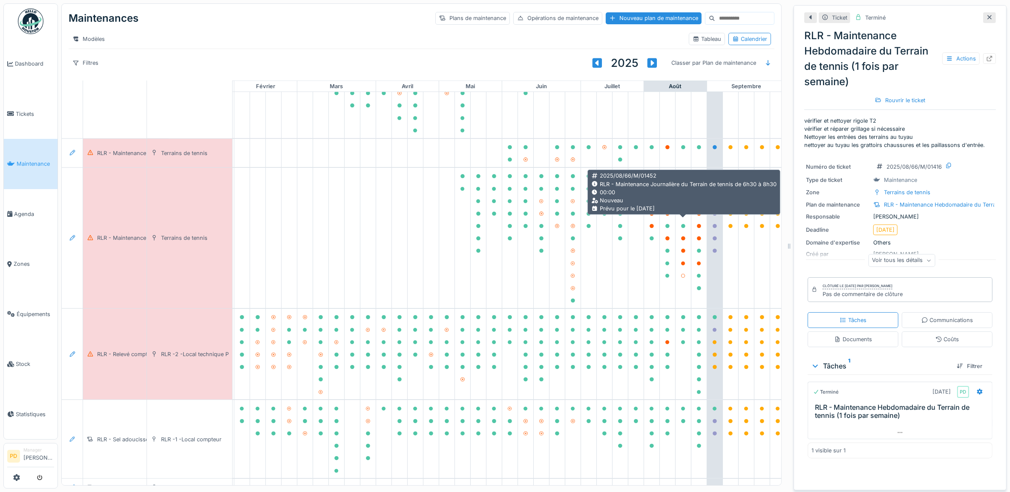
click at [684, 204] on icon at bounding box center [683, 201] width 4 height 4
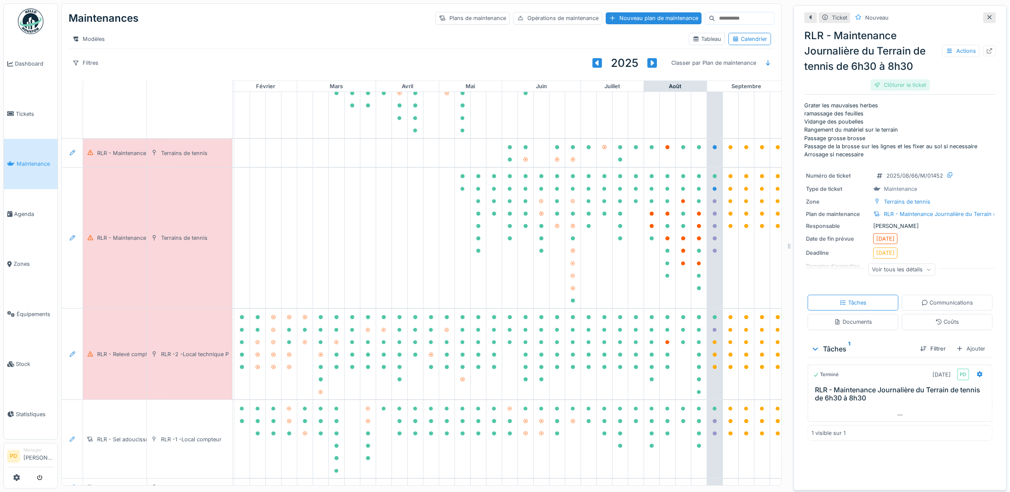
click at [871, 81] on div "Clôturer le ticket" at bounding box center [899, 84] width 59 height 11
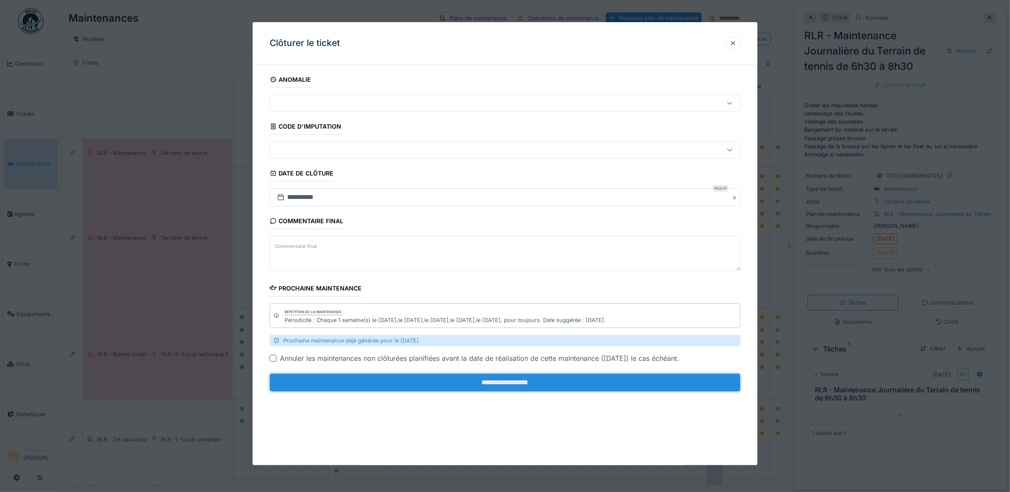
click at [635, 389] on input "**********" at bounding box center [505, 382] width 471 height 18
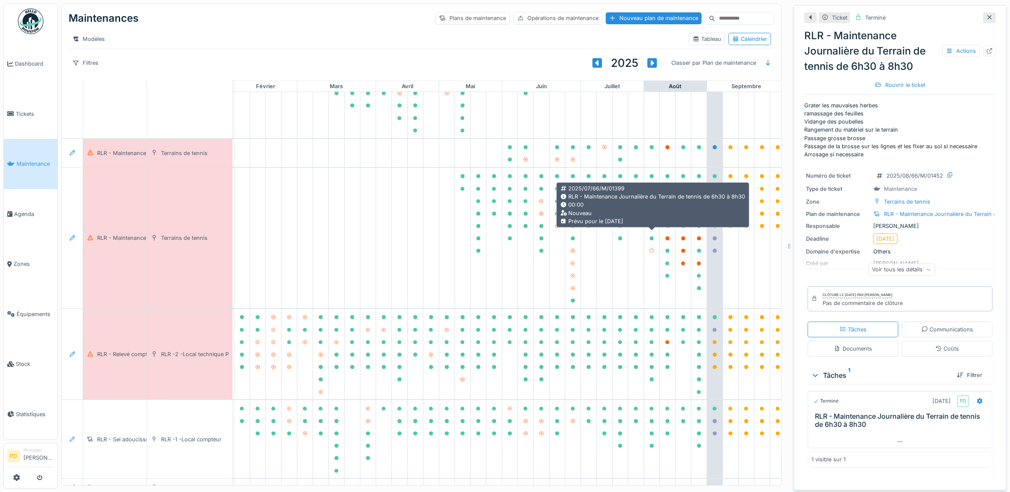
click at [649, 216] on icon at bounding box center [651, 214] width 5 height 4
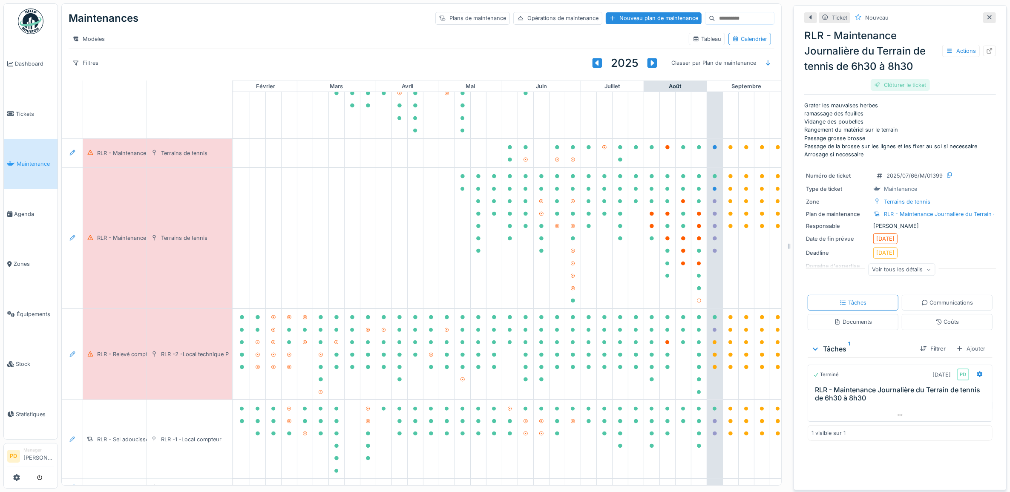
click at [872, 83] on div "Clôturer le ticket" at bounding box center [899, 84] width 59 height 11
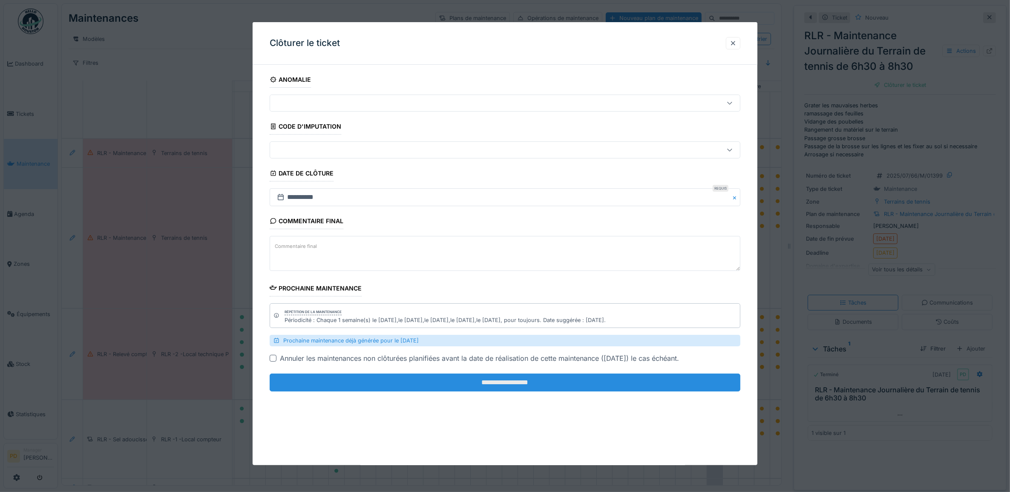
click at [600, 381] on input "**********" at bounding box center [505, 382] width 471 height 18
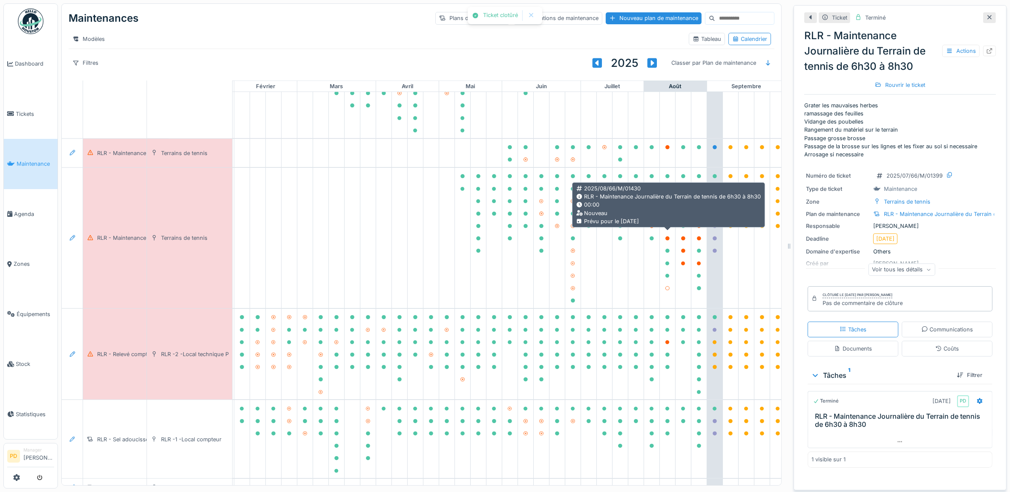
click at [669, 216] on icon at bounding box center [667, 214] width 5 height 4
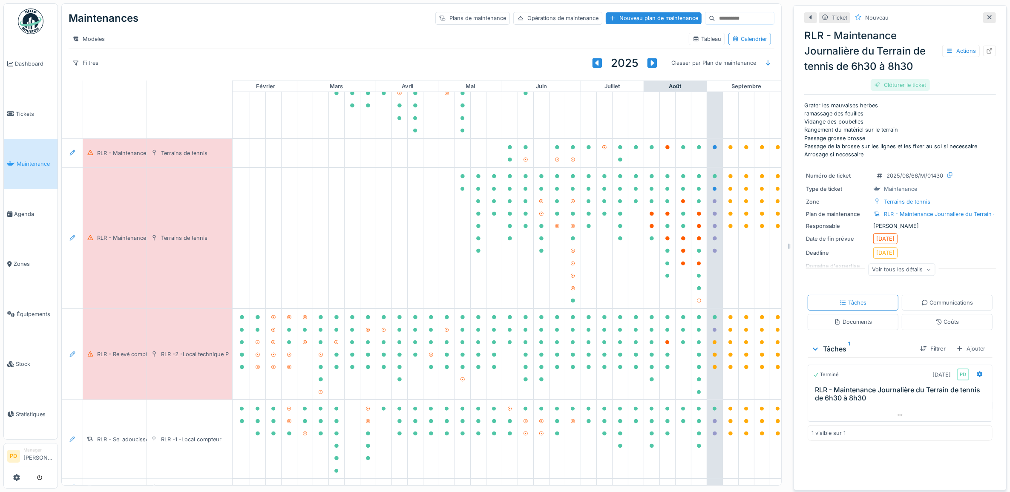
click at [884, 83] on div "Clôturer le ticket" at bounding box center [899, 84] width 59 height 11
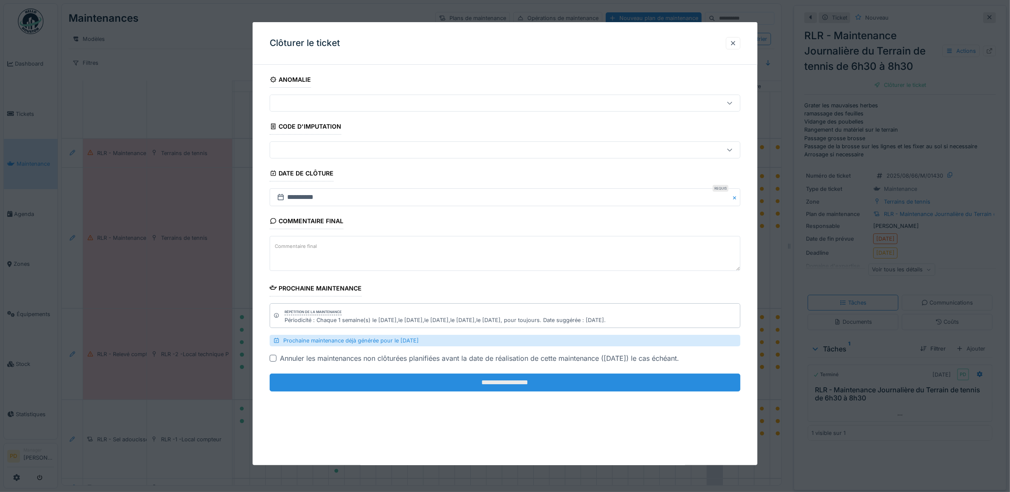
click at [556, 385] on input "**********" at bounding box center [505, 382] width 471 height 18
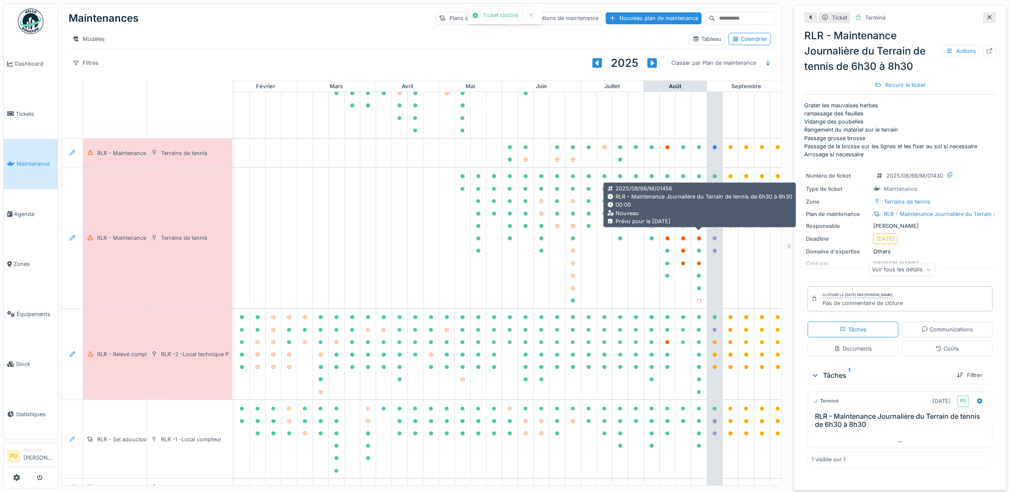
click at [697, 216] on icon at bounding box center [699, 214] width 4 height 4
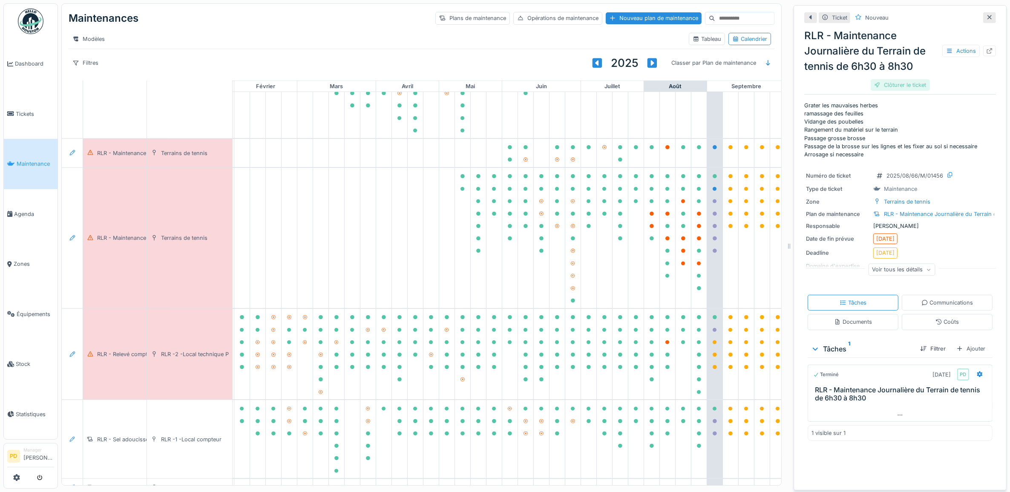
click at [884, 82] on div "Clôturer le ticket" at bounding box center [899, 84] width 59 height 11
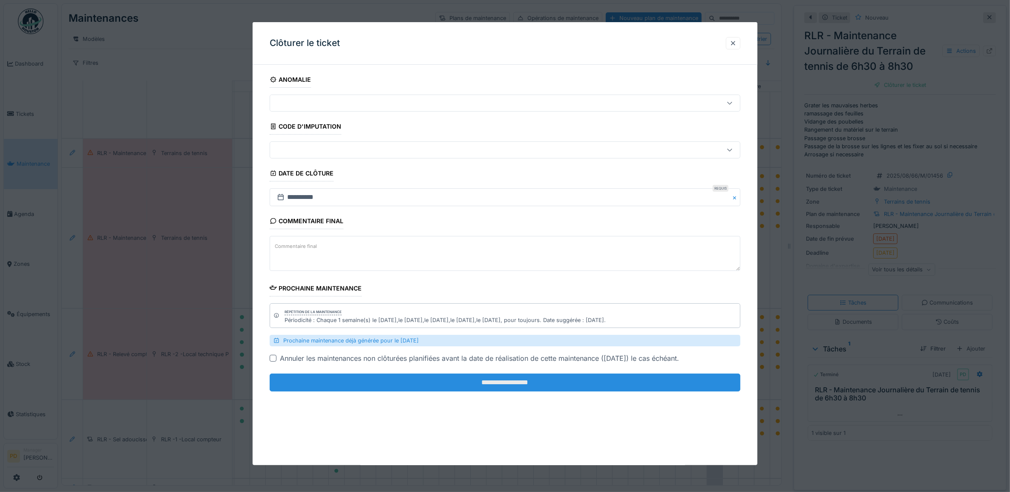
click at [607, 378] on input "**********" at bounding box center [505, 382] width 471 height 18
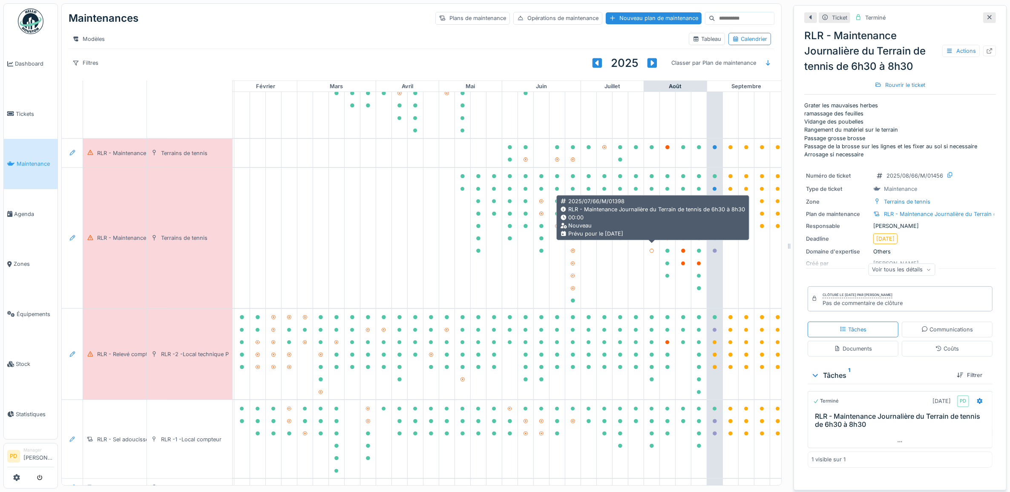
click at [652, 228] on icon at bounding box center [651, 226] width 4 height 4
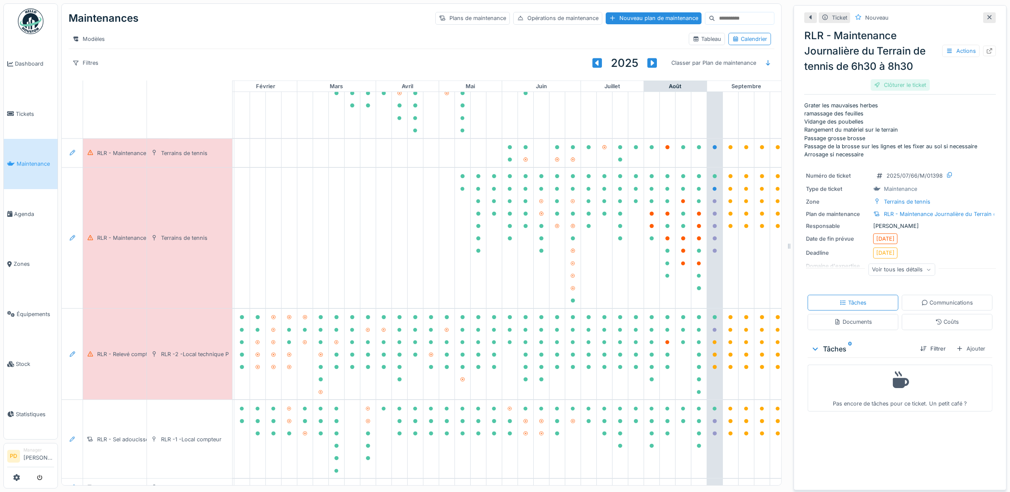
click at [907, 84] on div "Clôturer le ticket" at bounding box center [899, 84] width 59 height 11
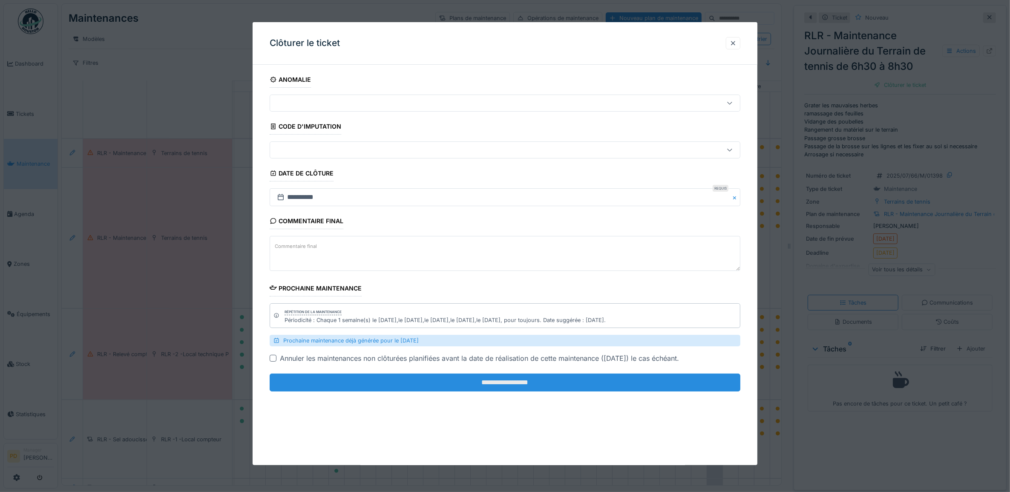
click at [663, 387] on input "**********" at bounding box center [505, 382] width 471 height 18
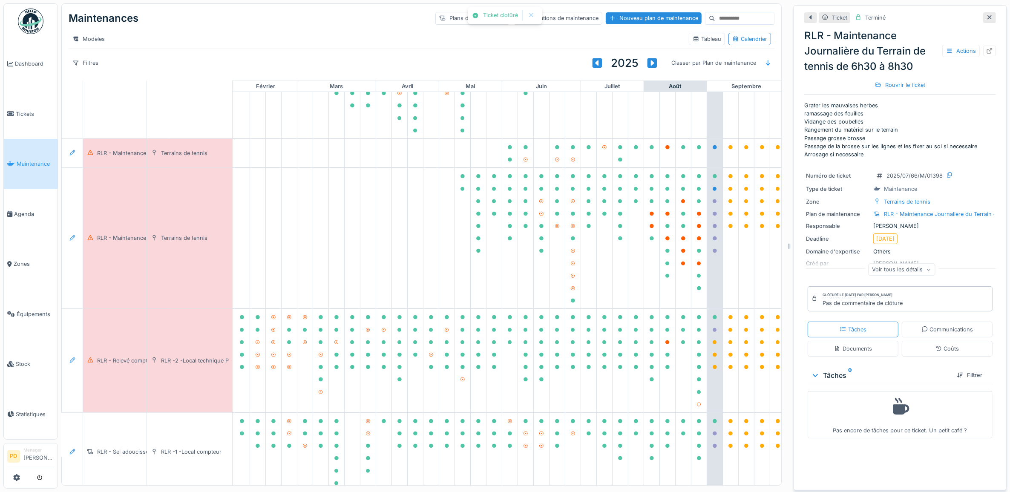
click at [27, 160] on span "Maintenance" at bounding box center [35, 164] width 37 height 8
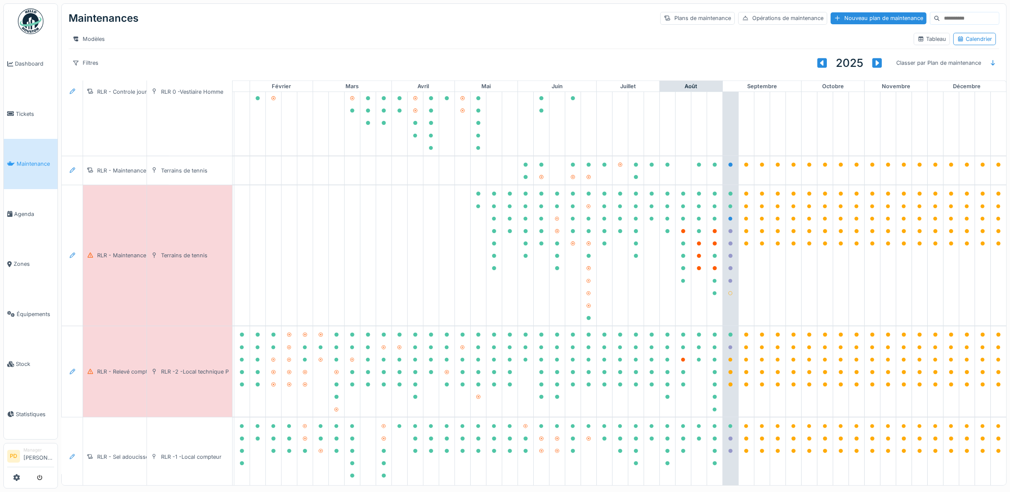
scroll to position [922, 83]
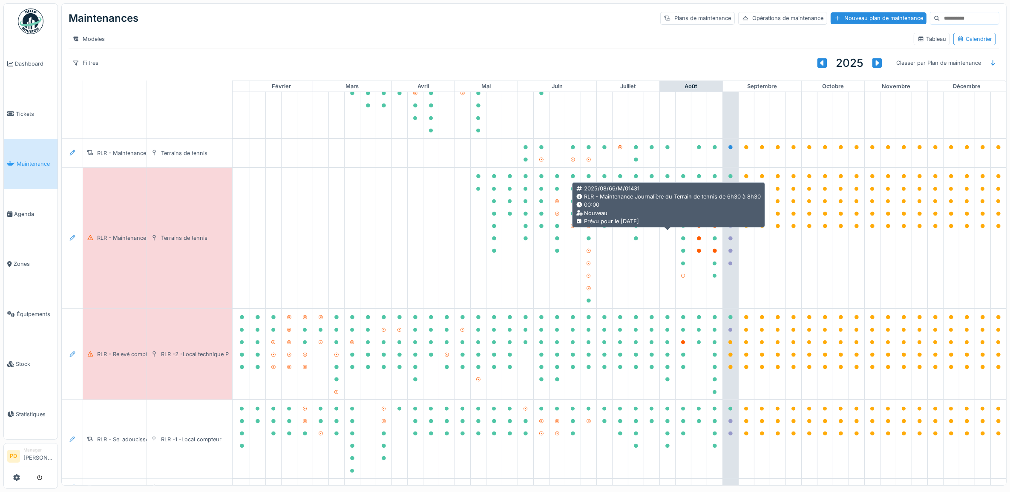
click at [680, 218] on div at bounding box center [682, 214] width 5 height 8
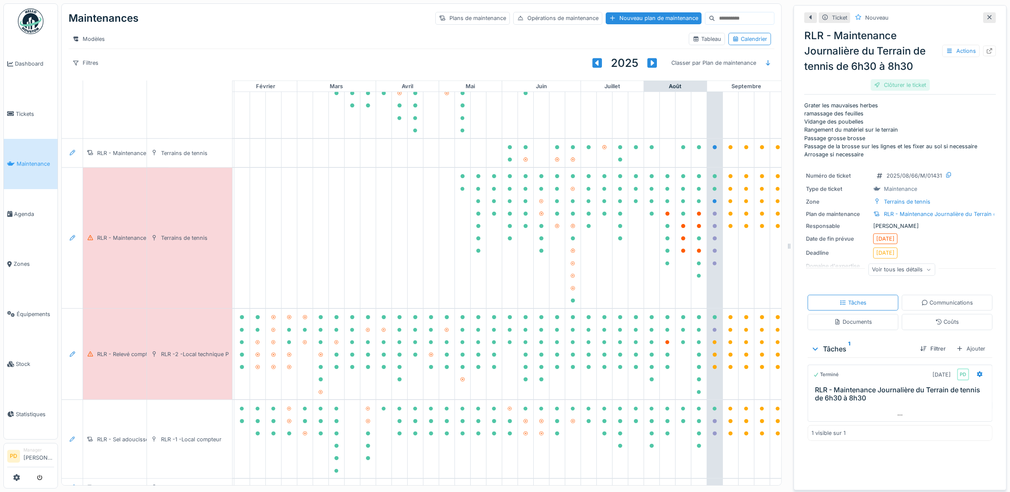
click at [888, 86] on div "Clôturer le ticket" at bounding box center [899, 84] width 59 height 11
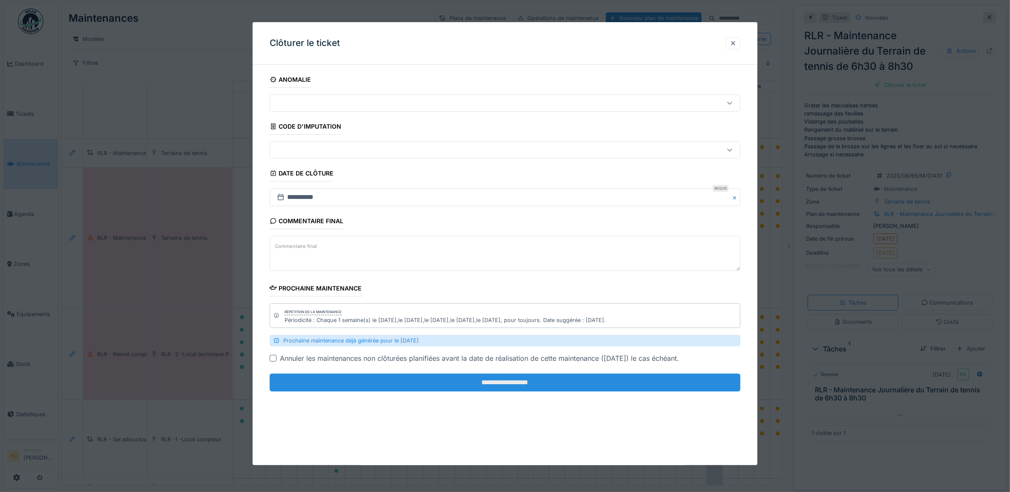
click at [609, 383] on input "**********" at bounding box center [505, 382] width 471 height 18
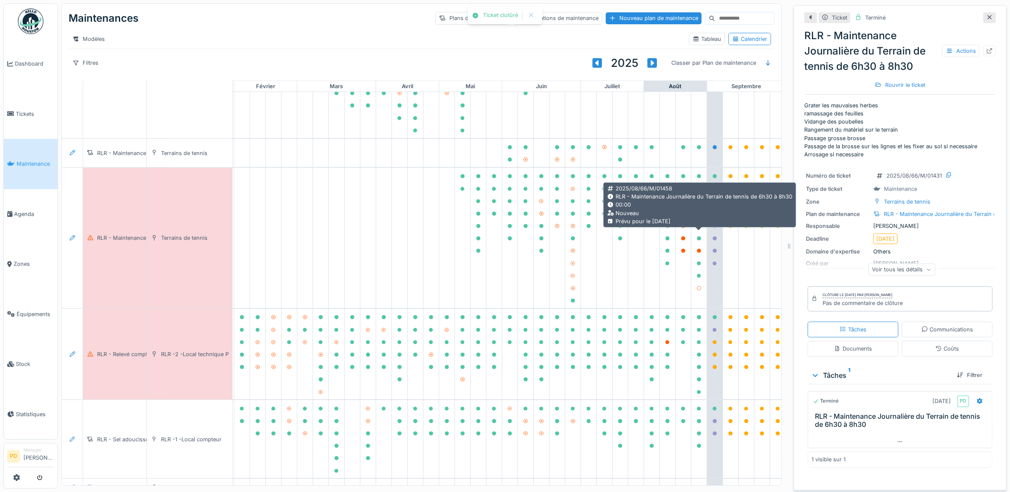
click at [698, 218] on div at bounding box center [698, 214] width 5 height 8
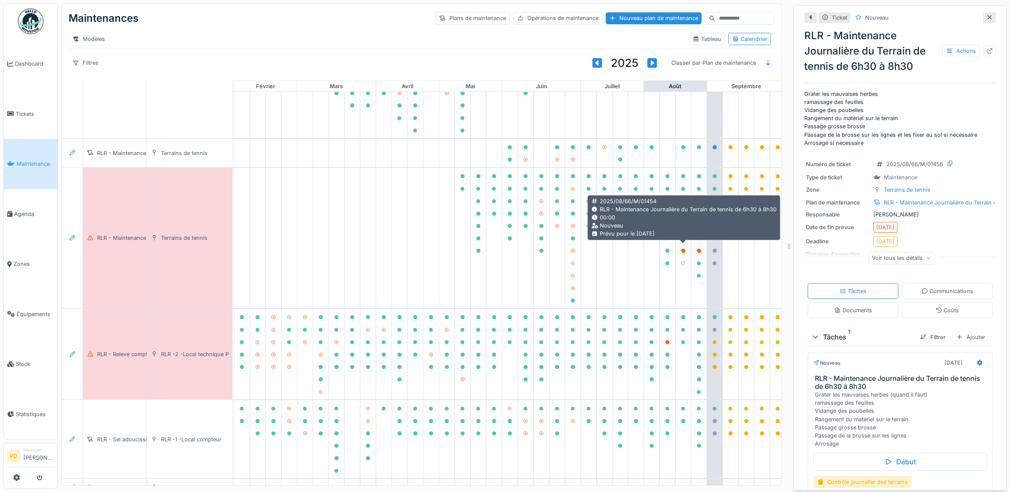
click at [680, 228] on icon at bounding box center [682, 226] width 5 height 4
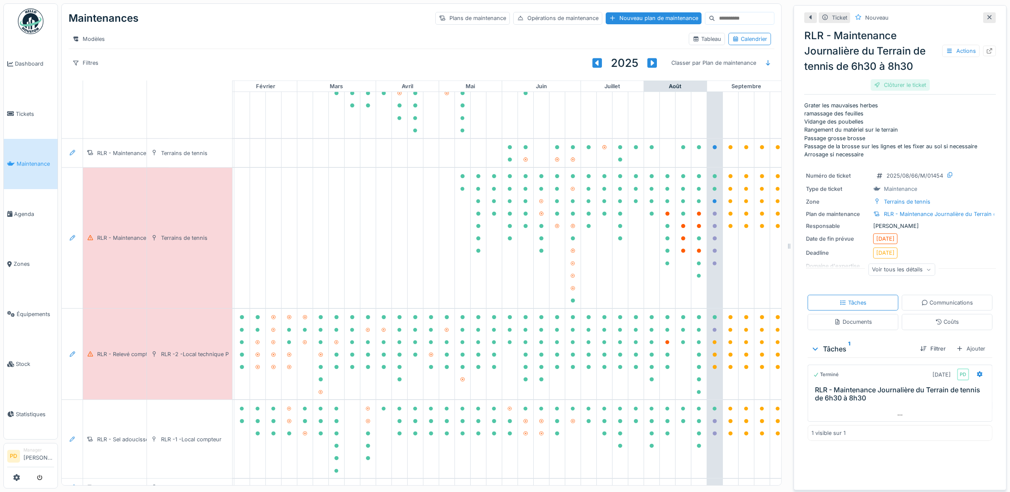
click at [893, 83] on div "Clôturer le ticket" at bounding box center [899, 84] width 59 height 11
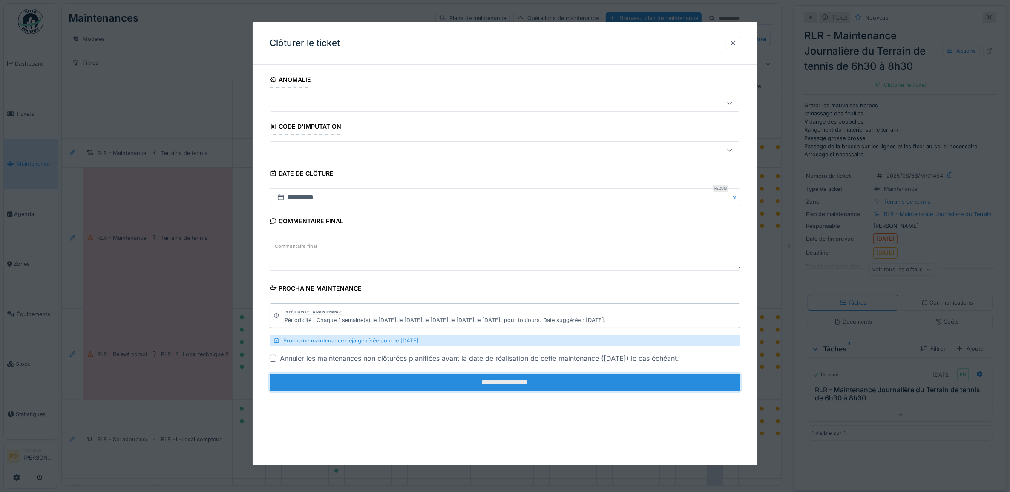
click at [556, 386] on input "**********" at bounding box center [505, 382] width 471 height 18
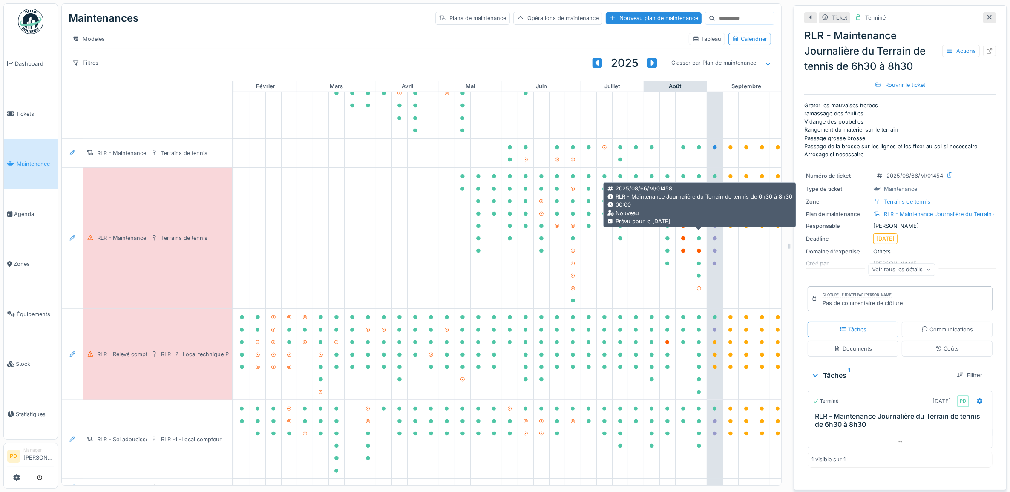
click at [700, 216] on icon at bounding box center [699, 214] width 4 height 4
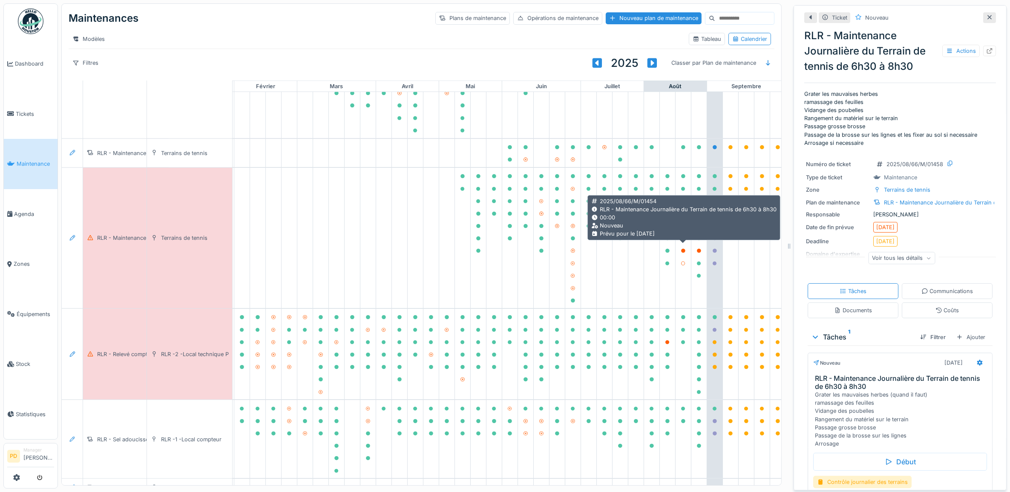
click at [683, 228] on icon at bounding box center [683, 226] width 4 height 4
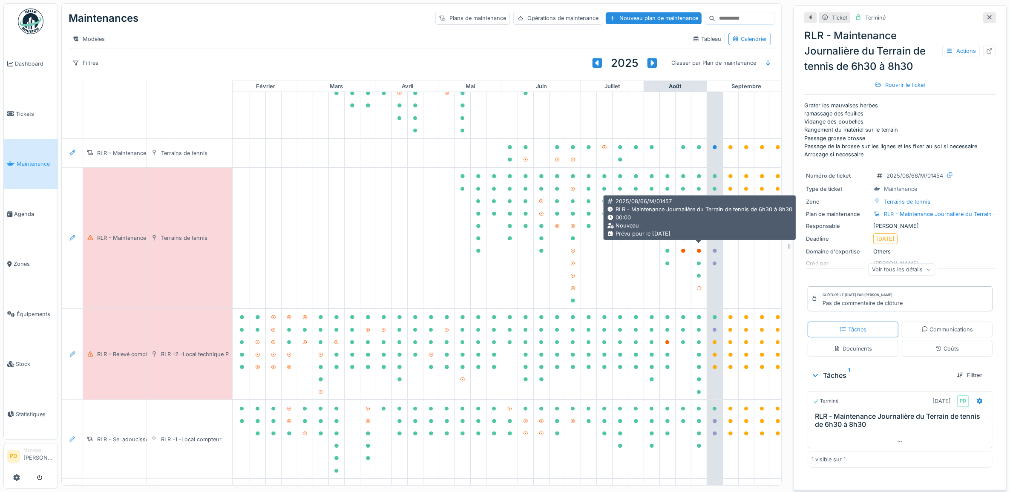
click at [698, 228] on icon at bounding box center [699, 226] width 4 height 4
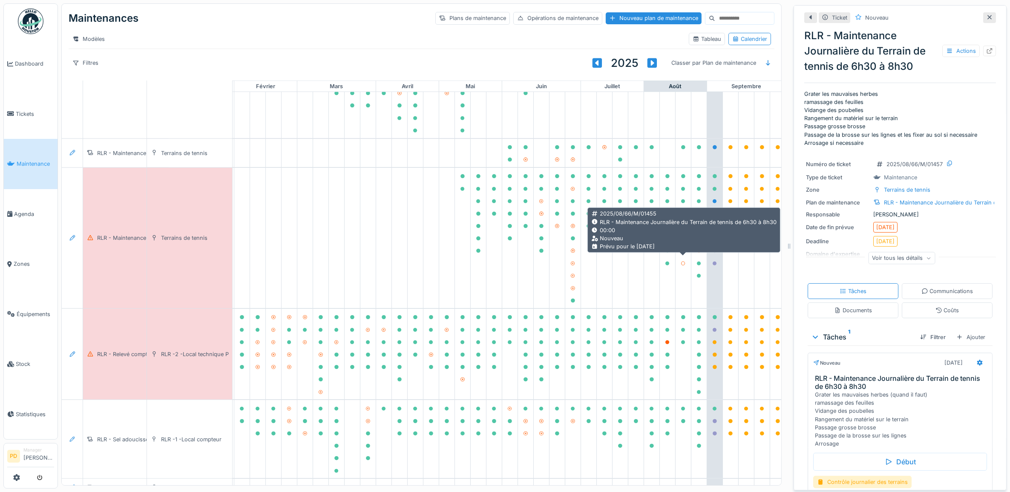
click at [678, 244] on div at bounding box center [682, 238] width 11 height 11
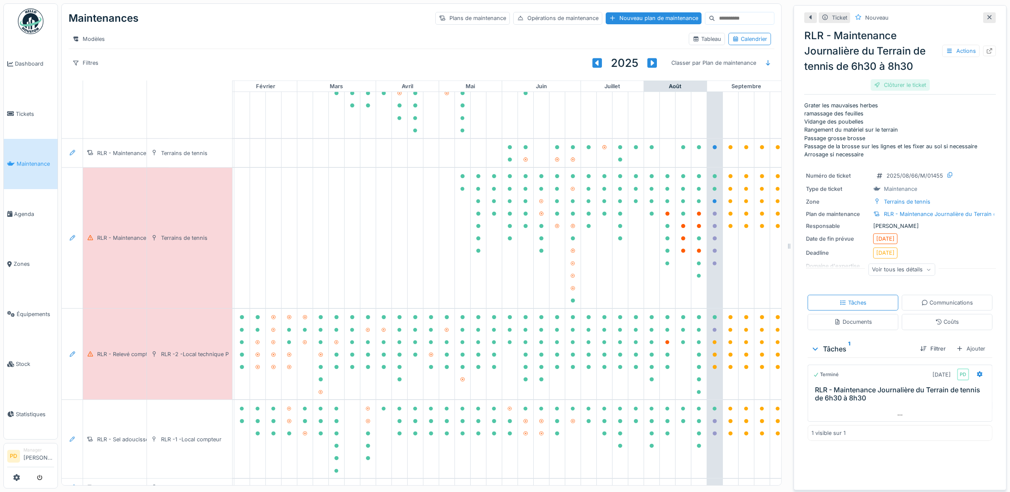
click at [884, 83] on div "Clôturer le ticket" at bounding box center [899, 84] width 59 height 11
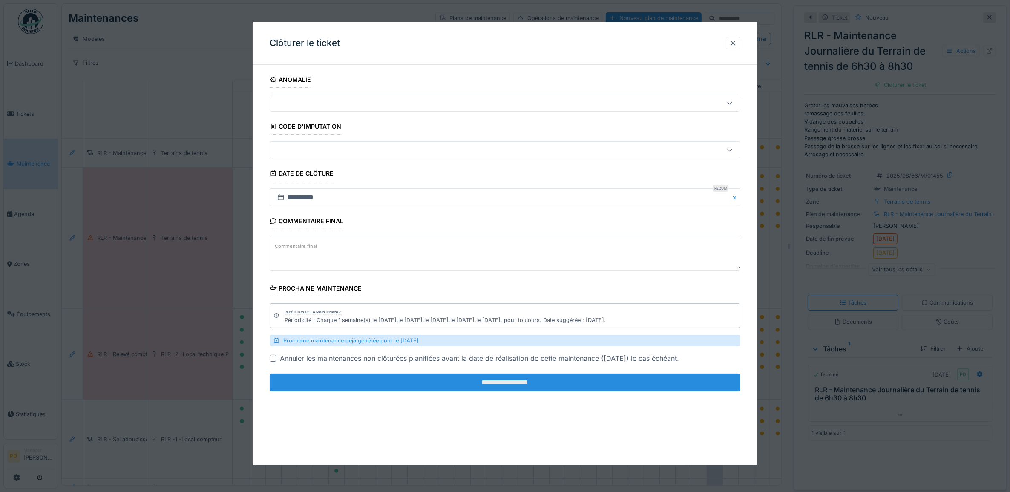
click at [620, 386] on input "**********" at bounding box center [505, 382] width 471 height 18
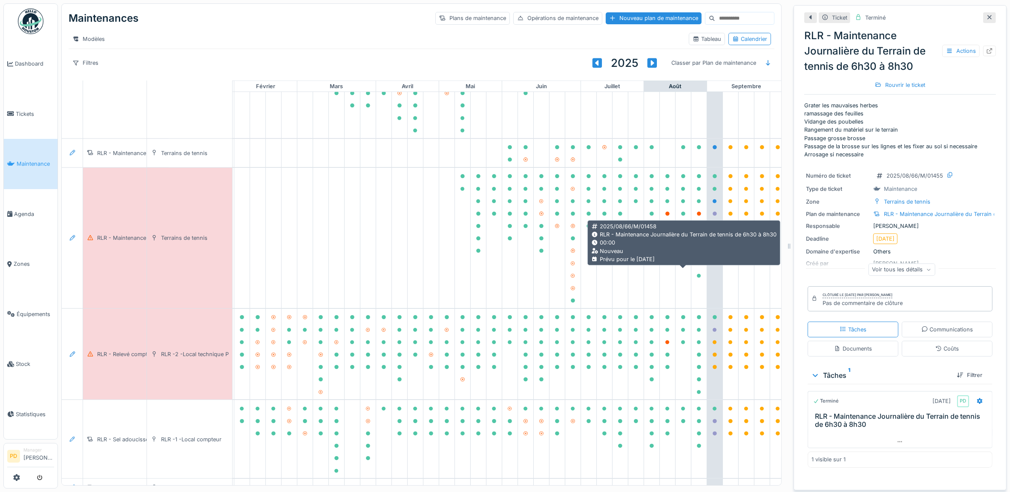
click at [680, 253] on icon at bounding box center [682, 251] width 5 height 4
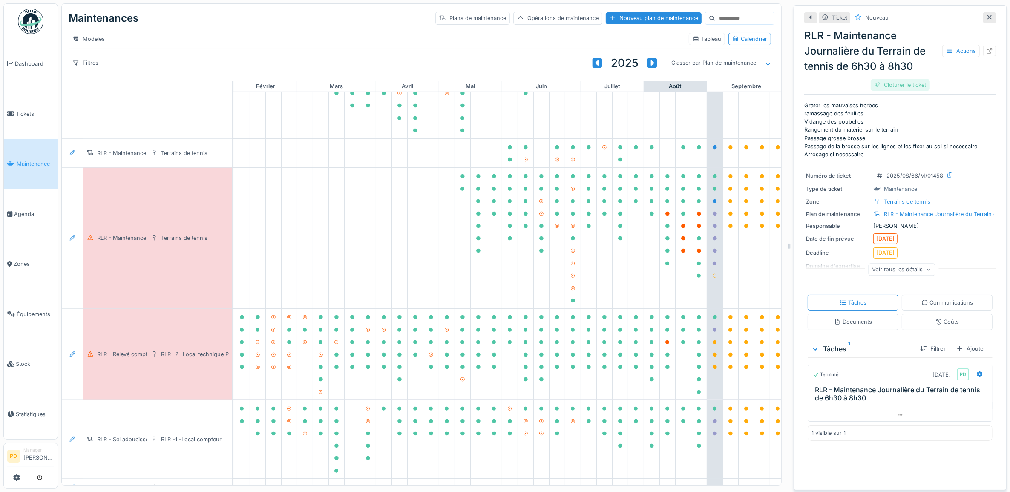
click at [895, 83] on div "Clôturer le ticket" at bounding box center [899, 84] width 59 height 11
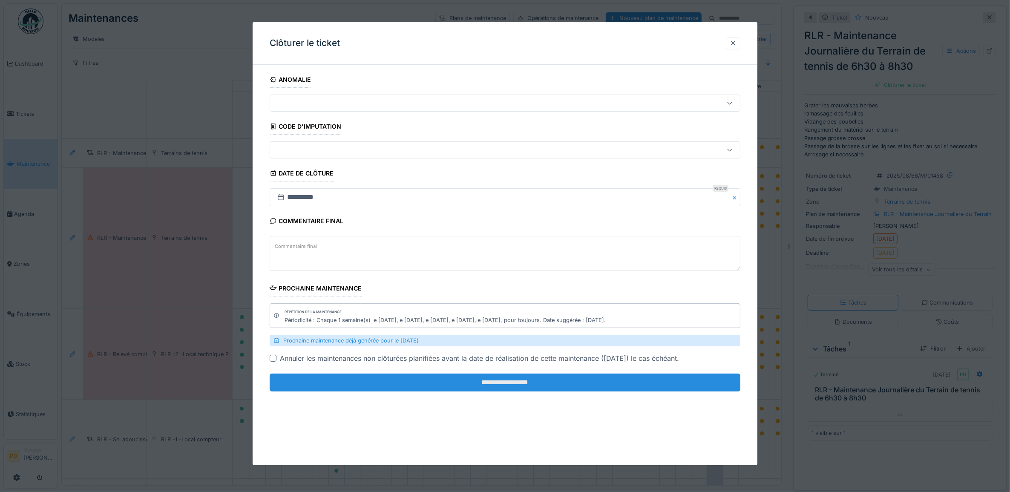
click at [588, 384] on input "**********" at bounding box center [505, 382] width 471 height 18
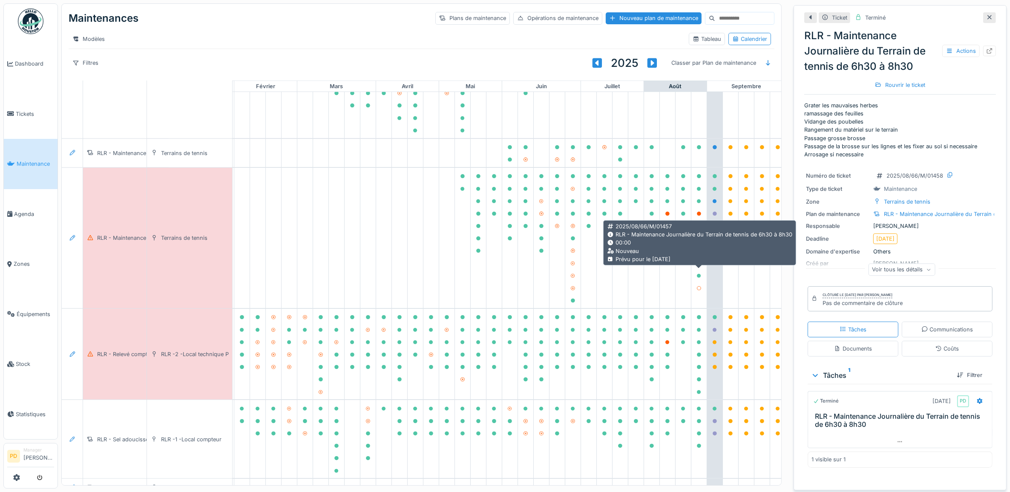
click at [697, 253] on icon at bounding box center [698, 251] width 5 height 4
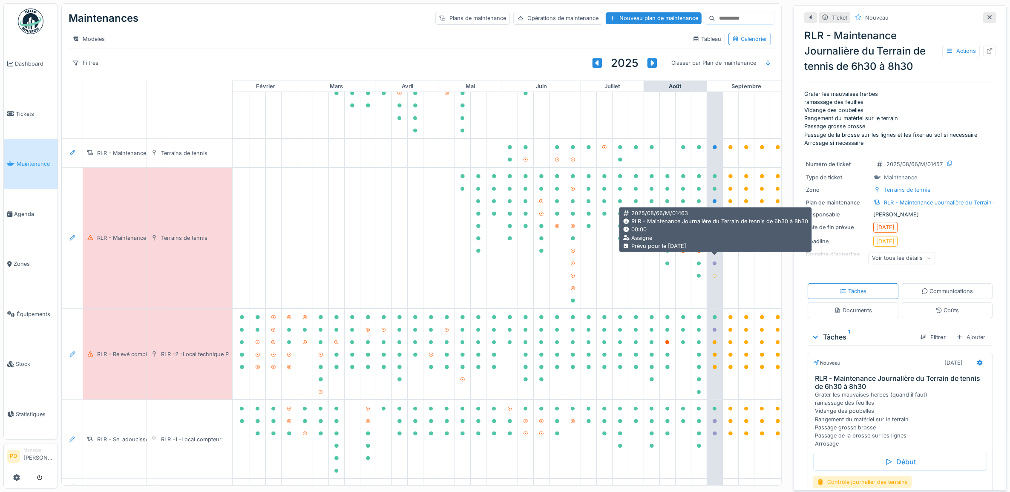
scroll to position [976, 83]
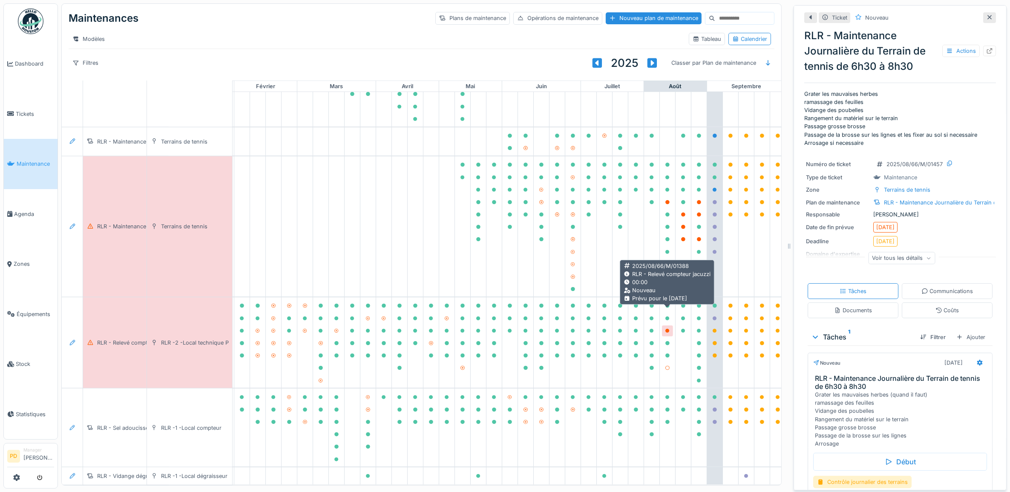
click at [667, 329] on icon at bounding box center [667, 331] width 4 height 4
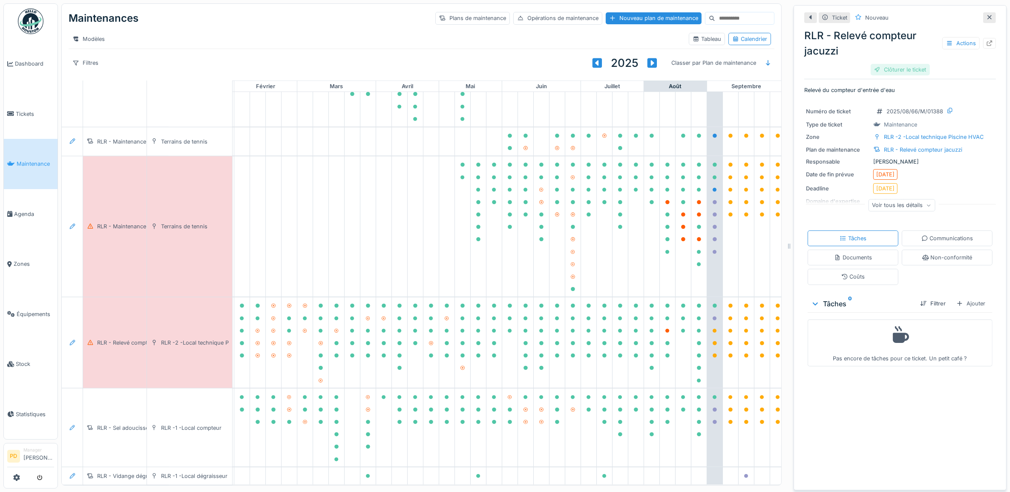
click at [880, 71] on div "Clôturer le ticket" at bounding box center [899, 69] width 59 height 11
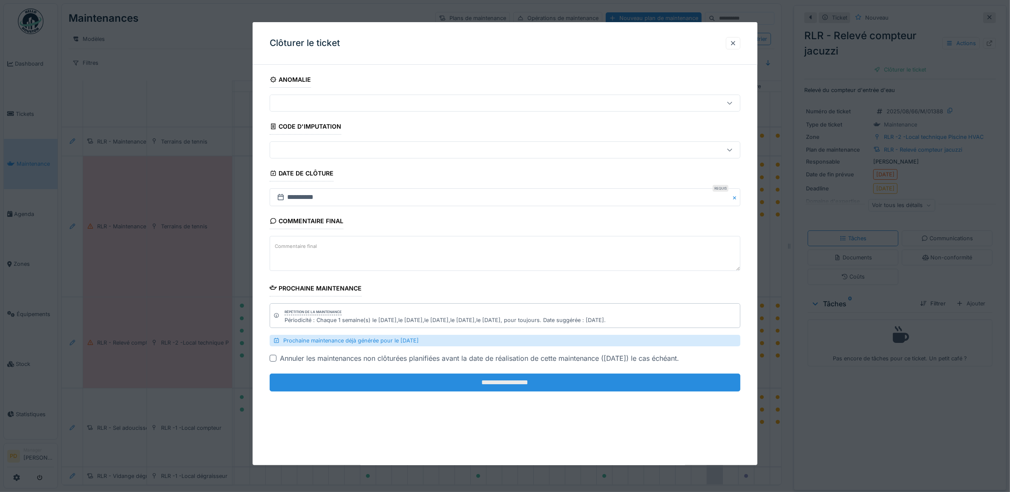
click at [687, 380] on input "**********" at bounding box center [505, 382] width 471 height 18
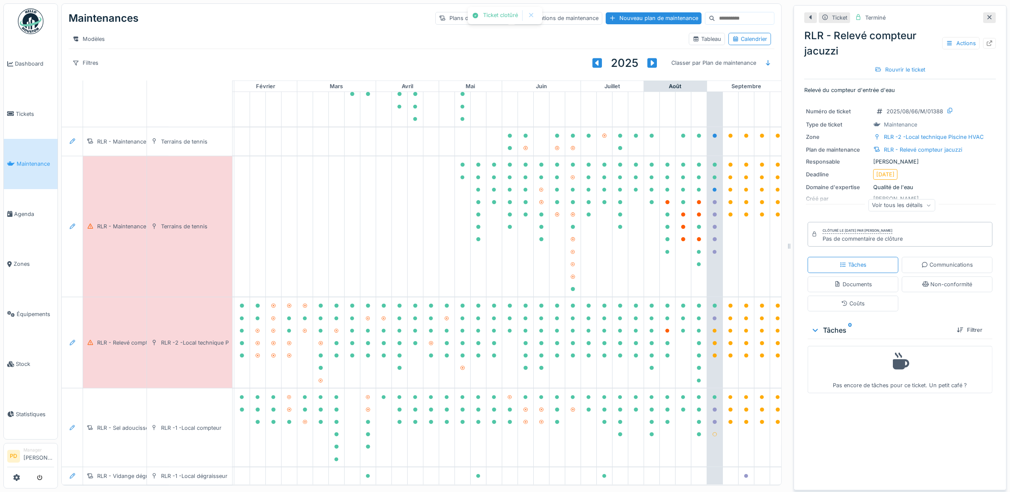
scroll to position [8, 0]
click at [43, 160] on span "Maintenance" at bounding box center [35, 164] width 37 height 8
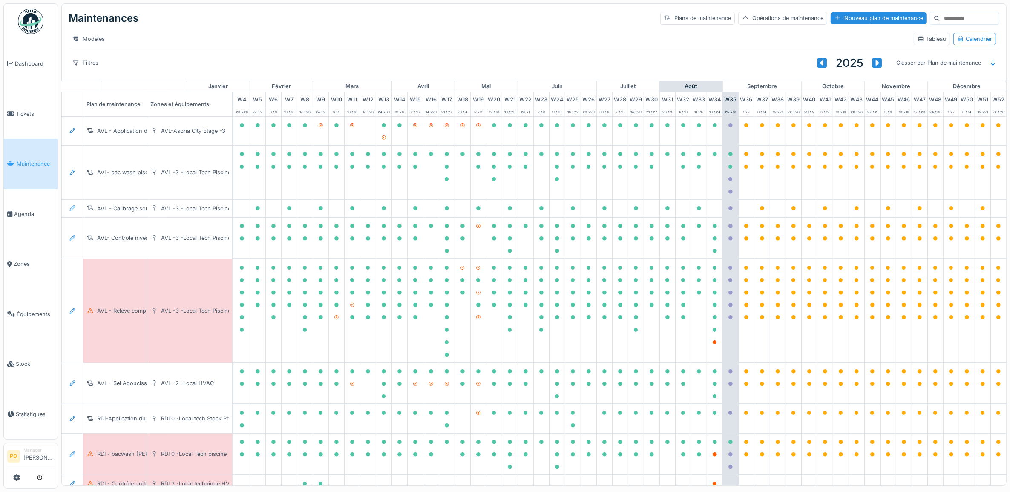
scroll to position [0, 83]
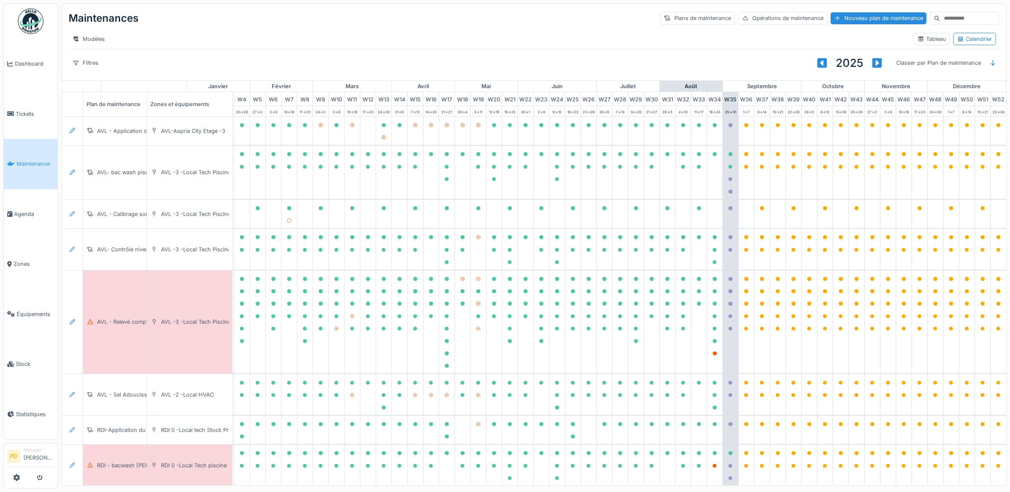
click at [39, 160] on span "Maintenance" at bounding box center [35, 164] width 37 height 8
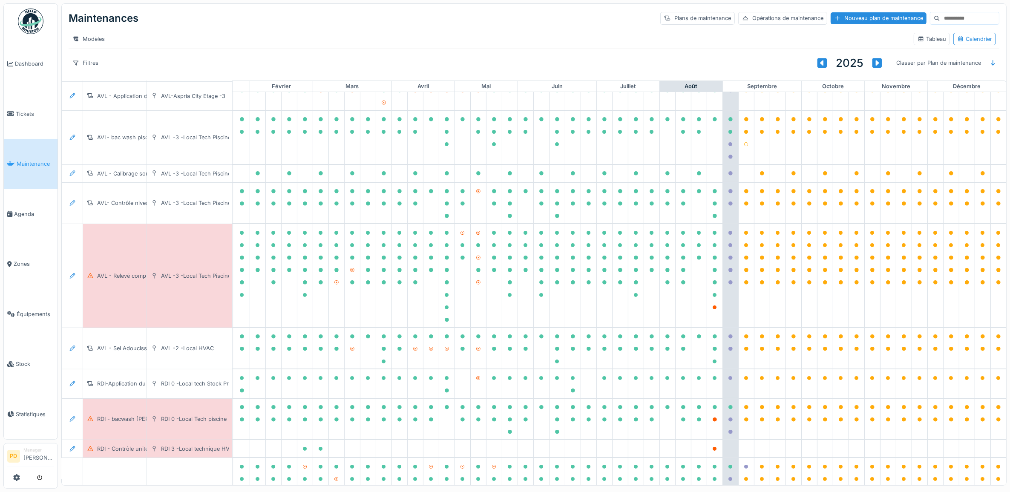
scroll to position [53, 83]
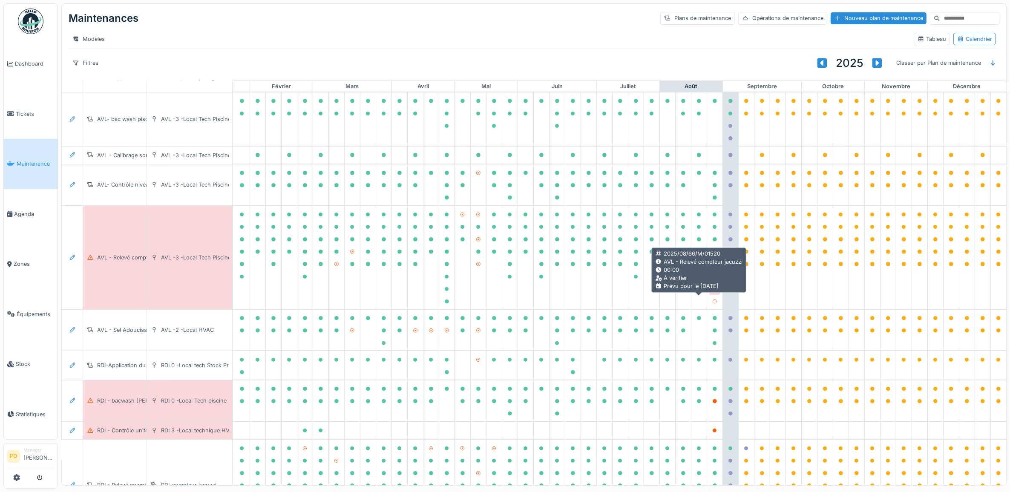
click at [712, 291] on icon at bounding box center [714, 289] width 5 height 4
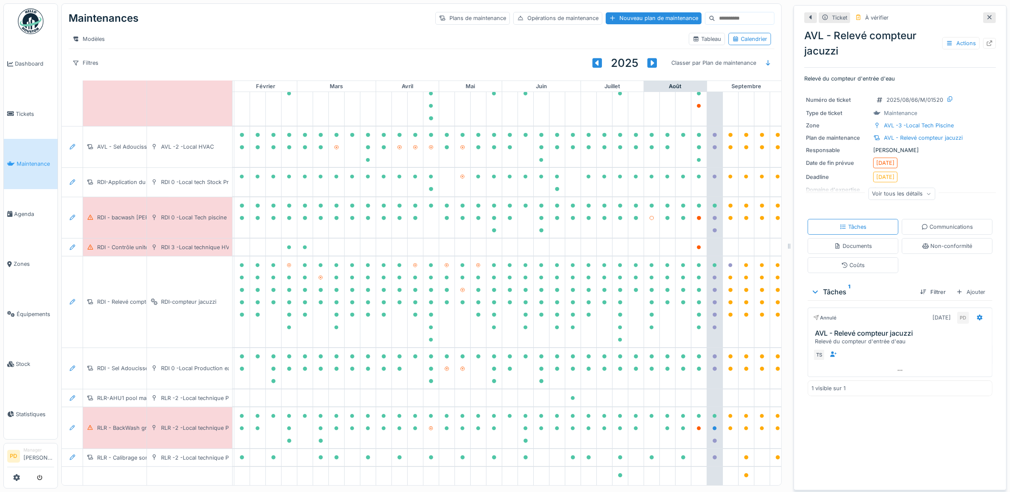
scroll to position [266, 83]
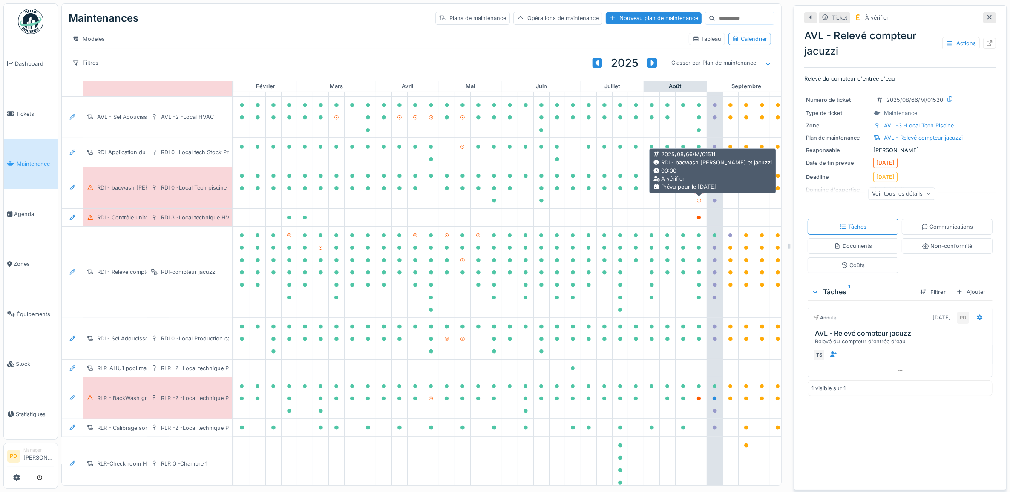
click at [699, 190] on icon at bounding box center [699, 188] width 4 height 4
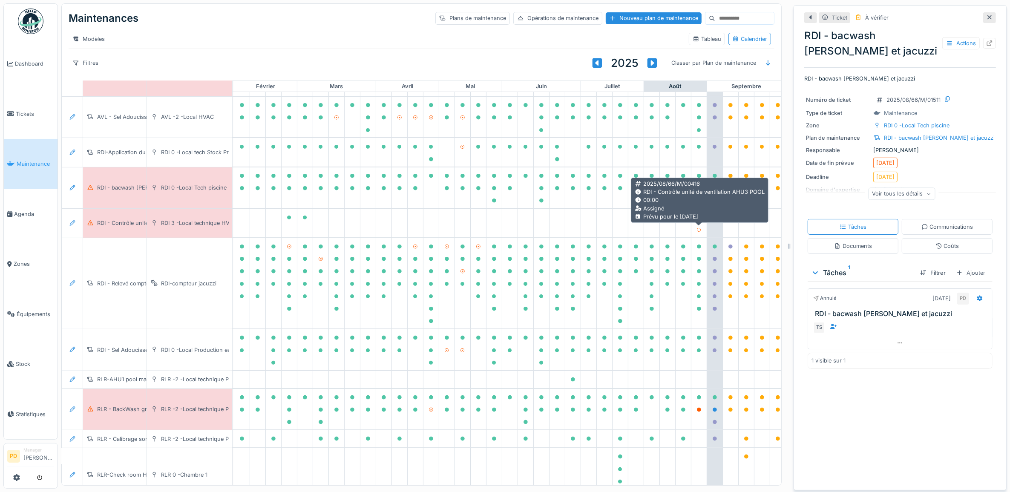
click at [699, 220] on icon at bounding box center [699, 217] width 4 height 4
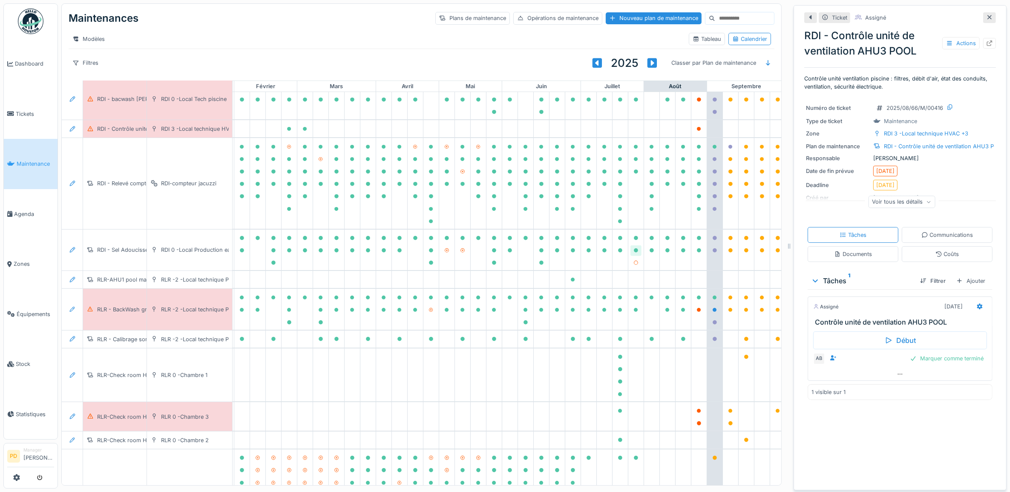
scroll to position [373, 83]
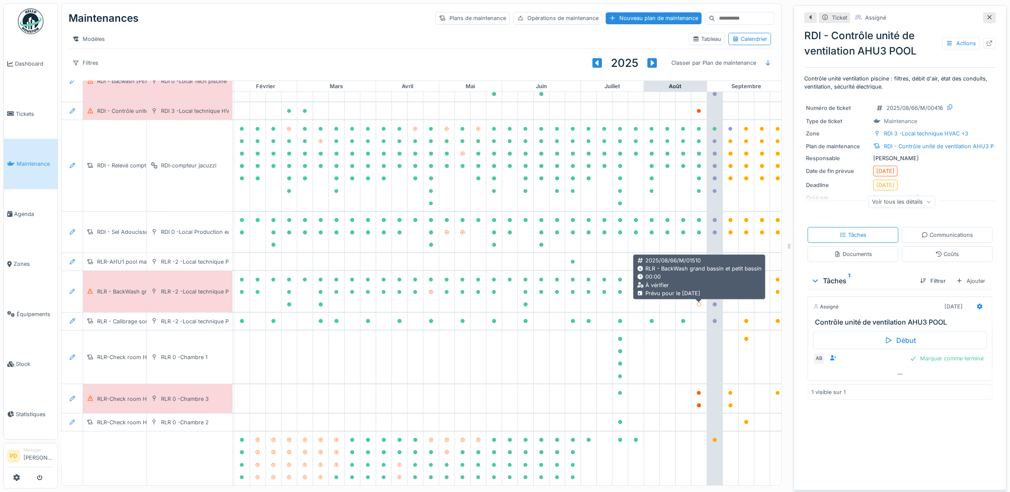
click at [698, 294] on icon at bounding box center [699, 292] width 4 height 4
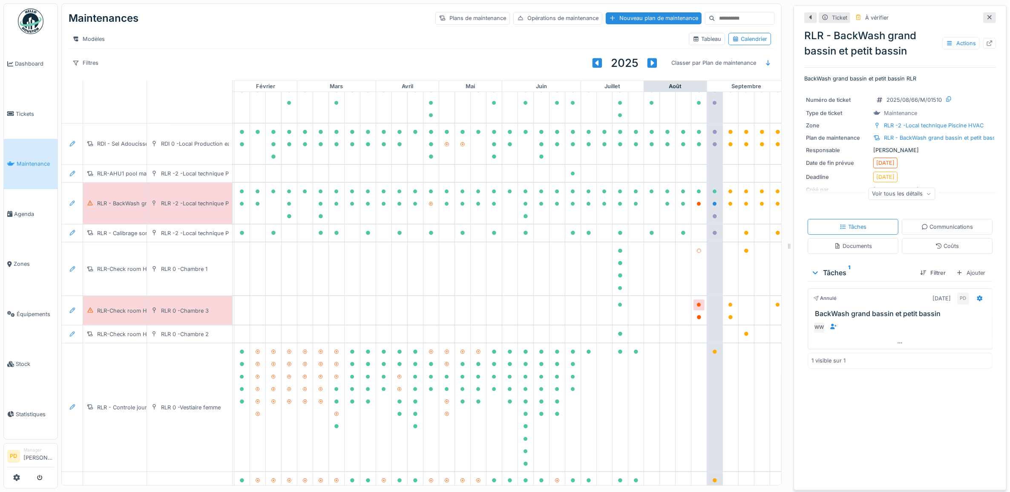
scroll to position [479, 83]
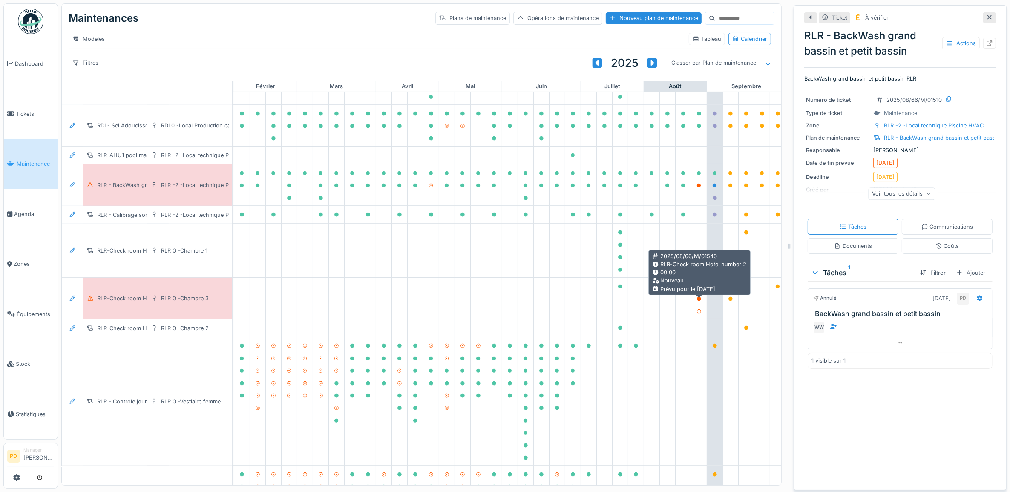
click at [699, 290] on div at bounding box center [698, 286] width 5 height 8
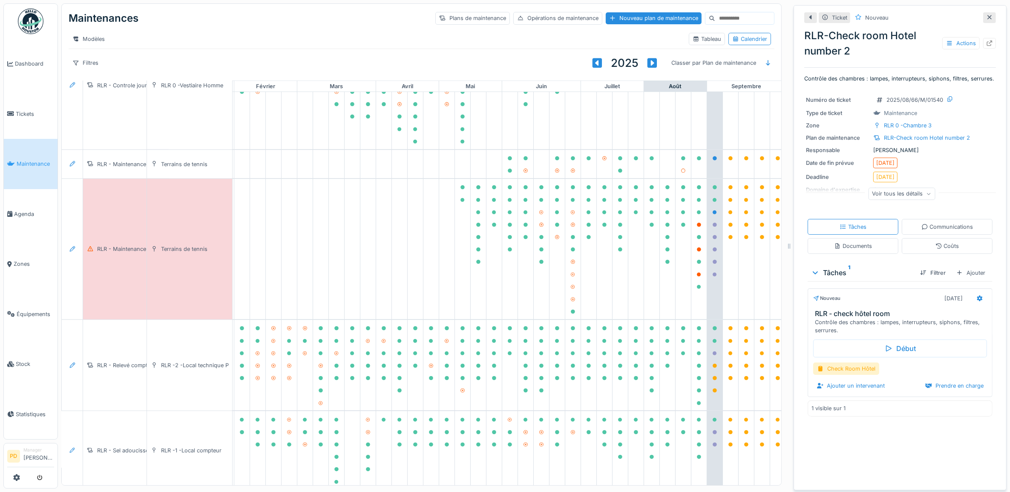
scroll to position [922, 83]
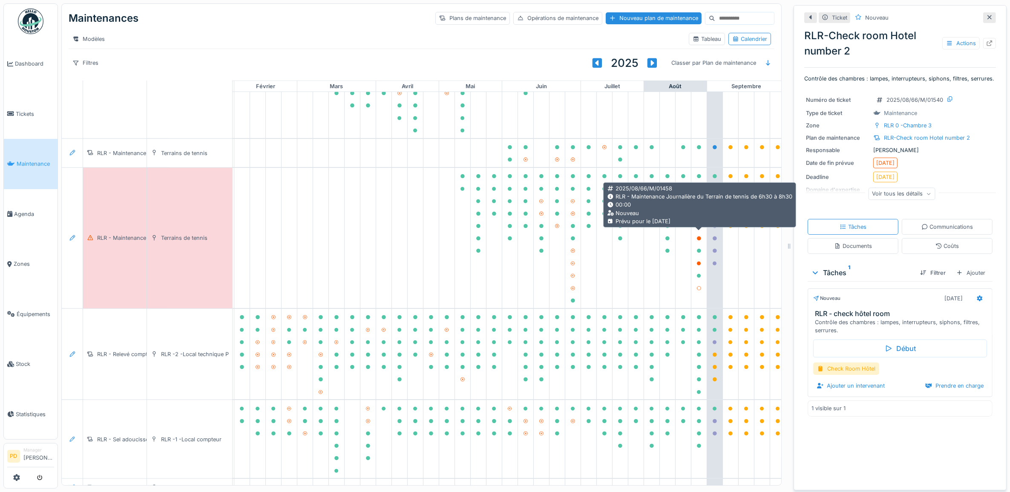
click at [698, 216] on icon at bounding box center [699, 214] width 4 height 4
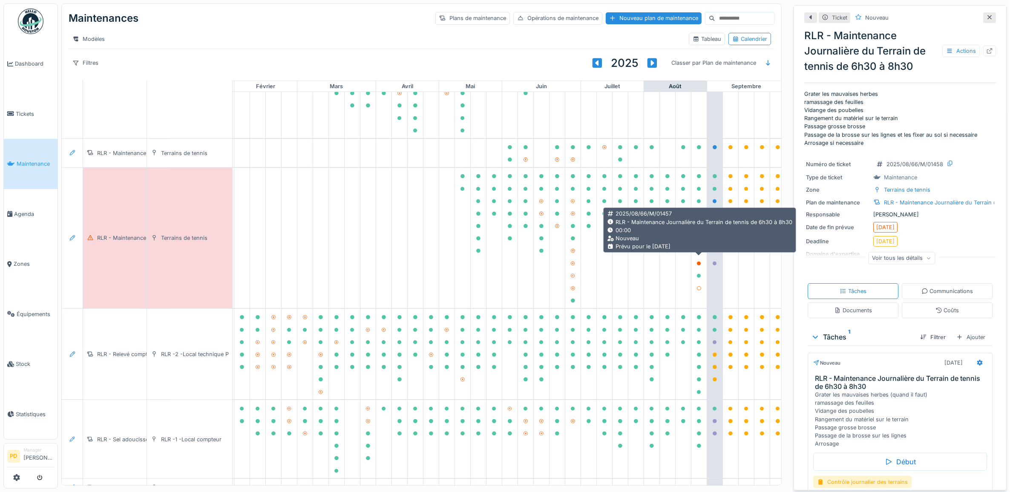
click at [701, 241] on icon at bounding box center [698, 238] width 5 height 4
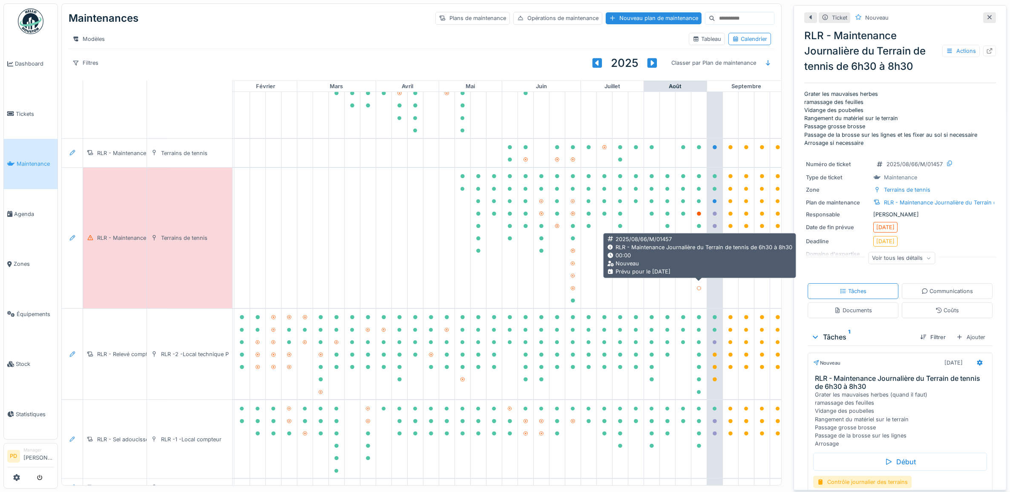
click at [697, 267] on div at bounding box center [698, 263] width 5 height 8
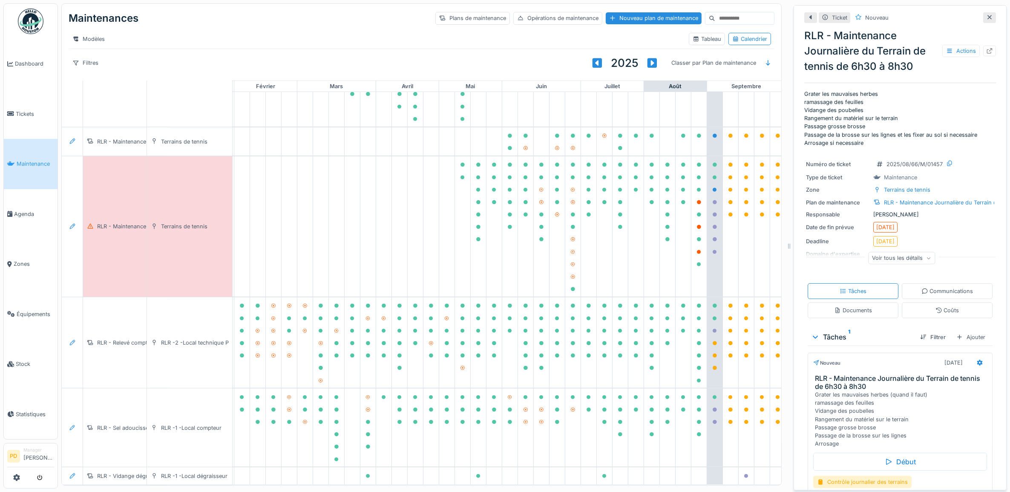
scroll to position [976, 83]
click at [9, 112] on icon at bounding box center [10, 114] width 7 height 6
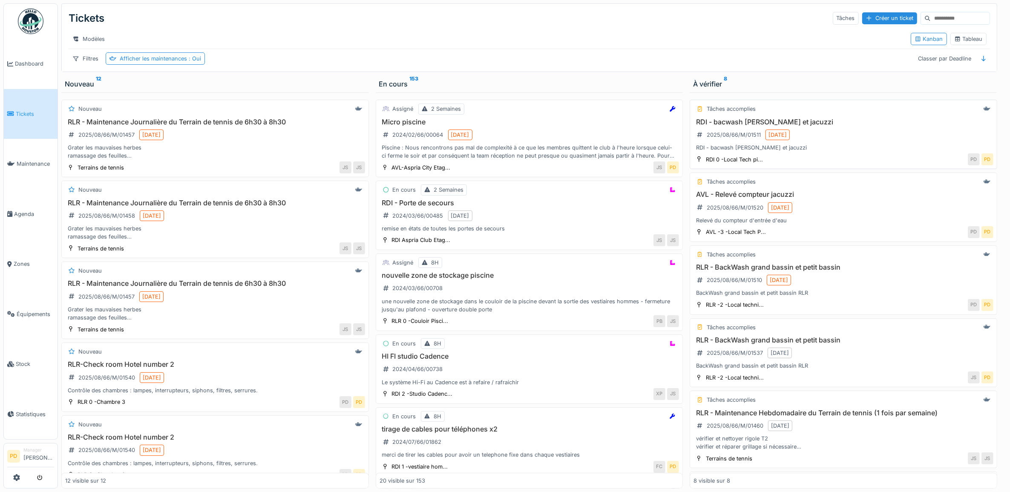
click at [876, 137] on div "RDI - bacwash piscine et jacuzzi 2025/08/66/M/01511 [DATE] RDI - bacwash piscin…" at bounding box center [843, 135] width 300 height 34
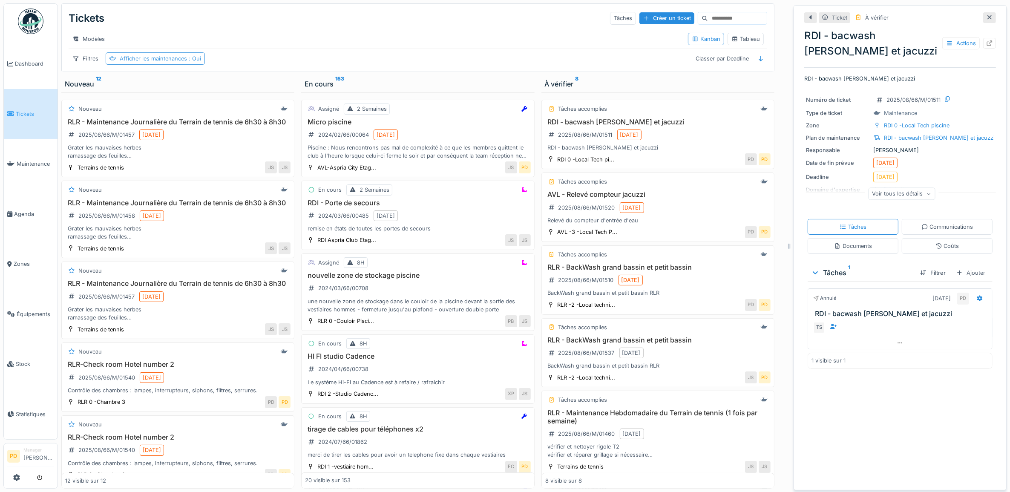
click at [186, 63] on div "Afficher les maintenances : Oui" at bounding box center [160, 59] width 81 height 8
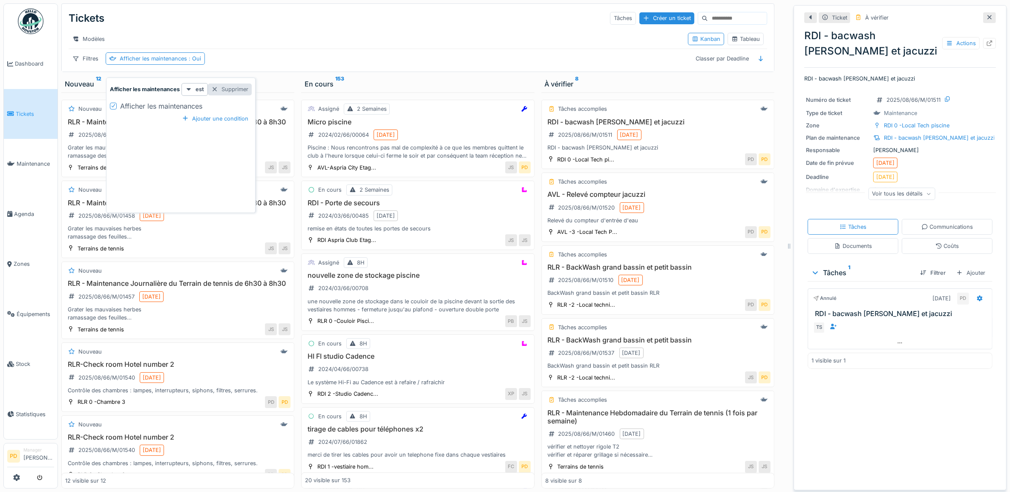
click at [235, 89] on div "Supprimer" at bounding box center [230, 88] width 44 height 11
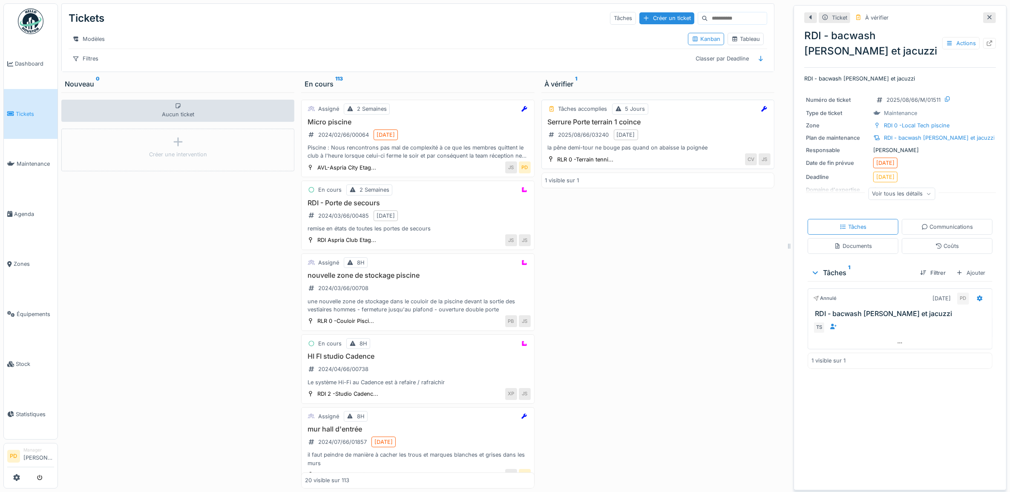
click at [699, 139] on div "Serrure Porte terrain 1 coince 2025/08/66/03240 [DATE] la pêne demi-tour ne bou…" at bounding box center [657, 135] width 225 height 34
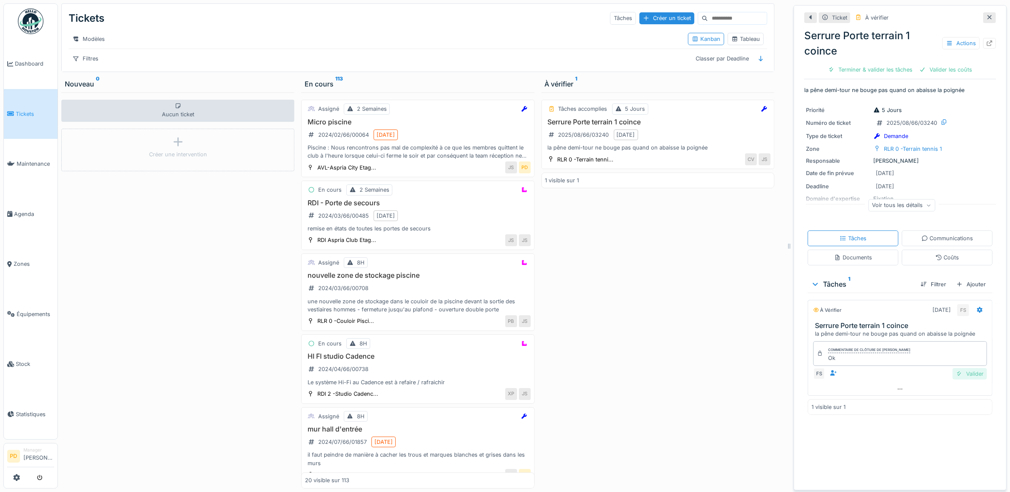
click at [961, 378] on div "Valider" at bounding box center [969, 373] width 34 height 11
click at [922, 69] on div "Clôturer le ticket" at bounding box center [929, 69] width 59 height 11
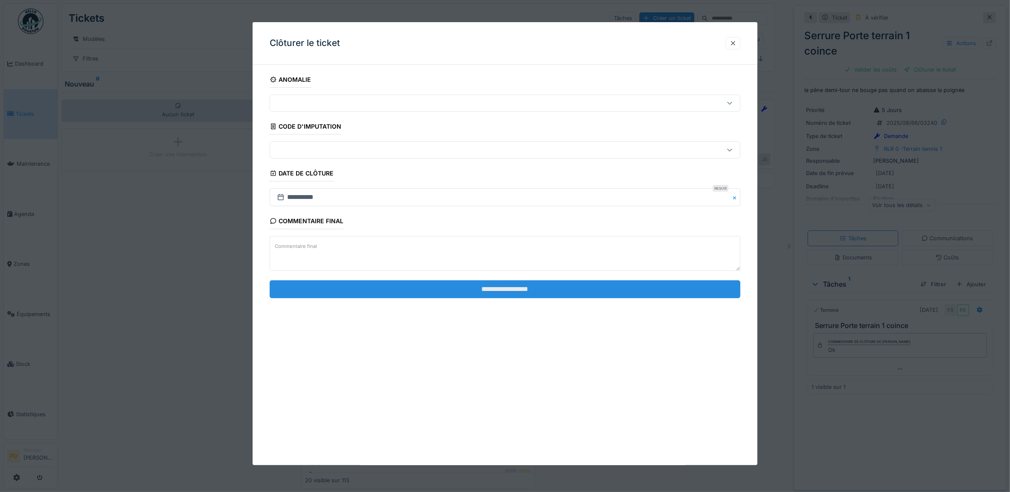
click at [578, 293] on input "**********" at bounding box center [505, 289] width 471 height 18
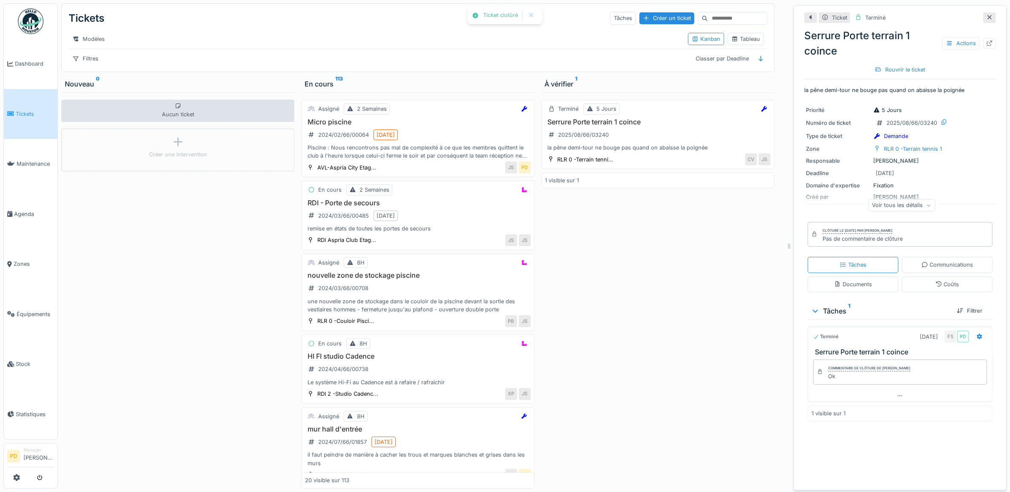
click at [30, 112] on span "Tickets" at bounding box center [35, 114] width 38 height 8
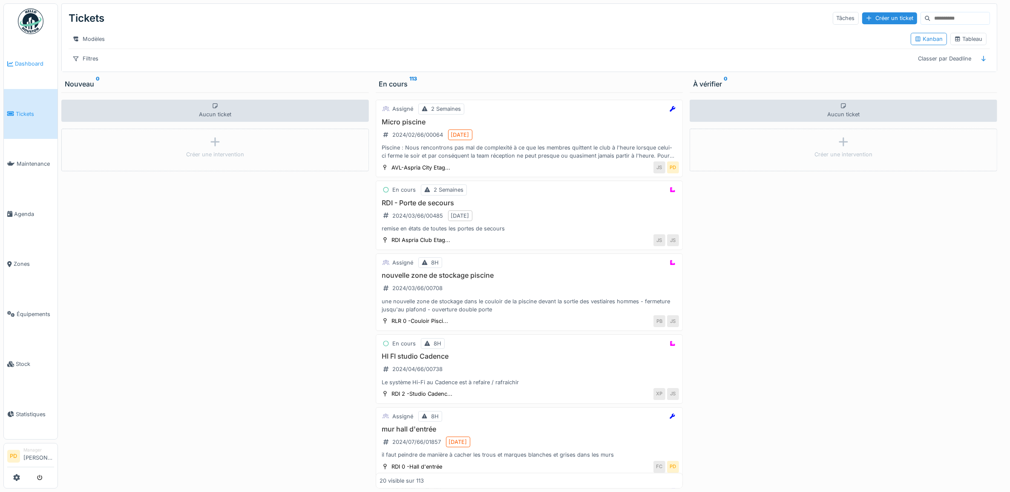
click at [15, 60] on span "Dashboard" at bounding box center [34, 64] width 39 height 8
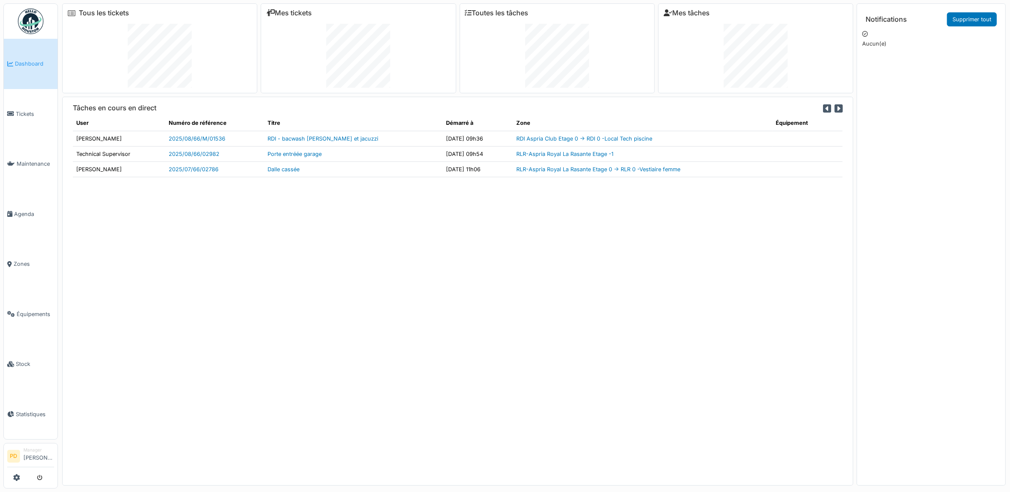
click at [33, 62] on span "Dashboard" at bounding box center [34, 64] width 39 height 8
click at [29, 115] on span "Tickets" at bounding box center [35, 114] width 38 height 8
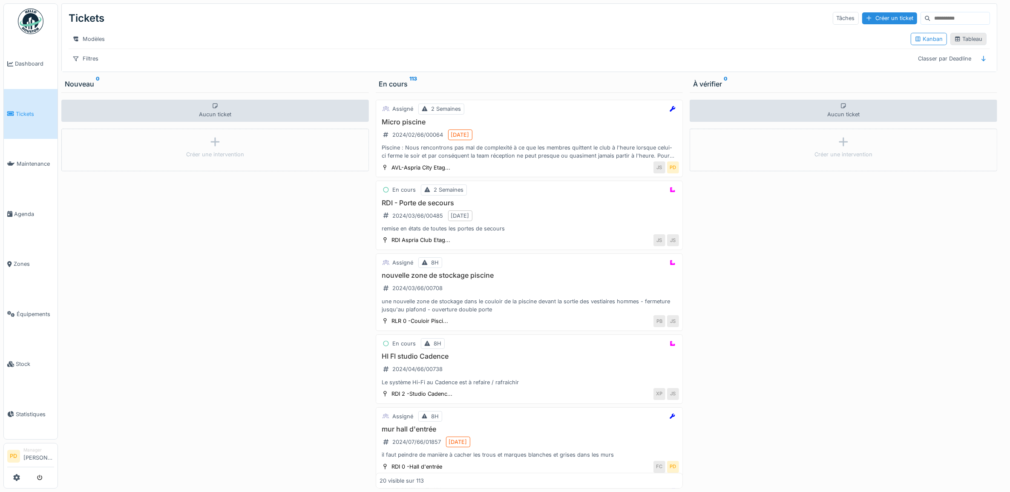
click at [954, 41] on div "Tableau" at bounding box center [968, 39] width 29 height 8
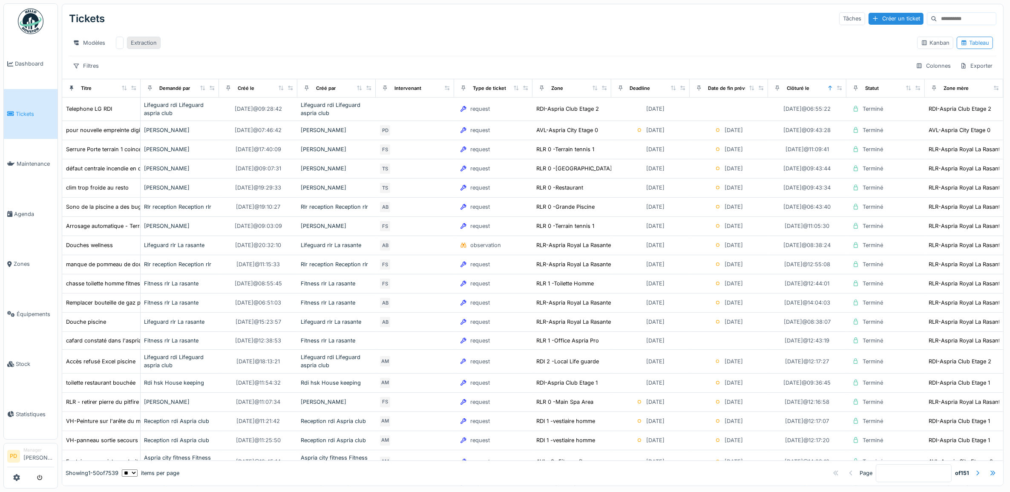
click at [143, 42] on div "Extraction" at bounding box center [144, 43] width 26 height 8
click at [960, 72] on div "Exporter" at bounding box center [976, 66] width 40 height 12
click at [963, 94] on div "Export Excel" at bounding box center [966, 93] width 48 height 13
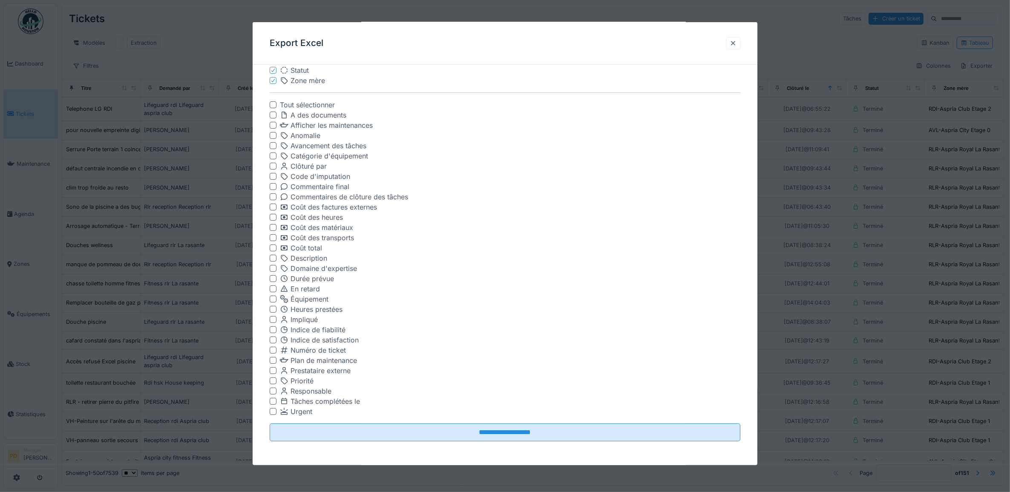
scroll to position [6, 0]
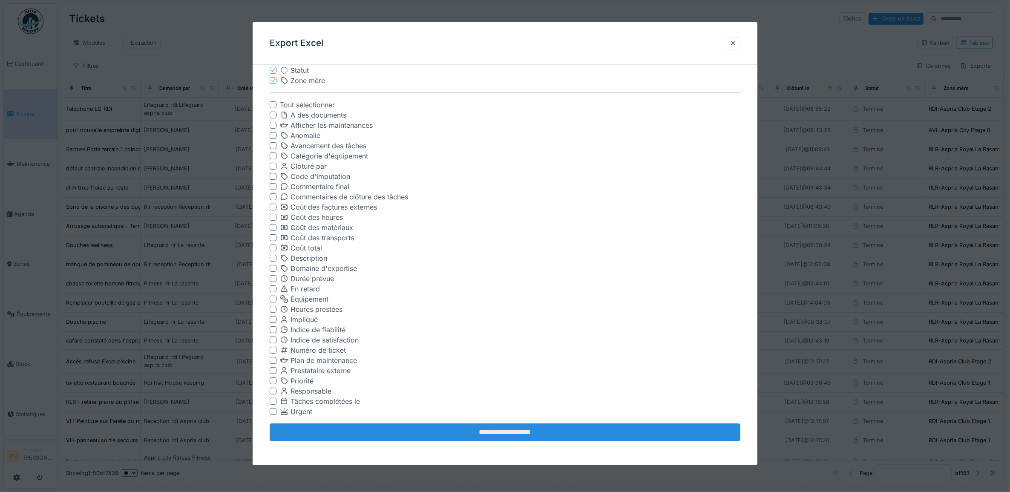
click at [528, 431] on input "**********" at bounding box center [505, 432] width 471 height 18
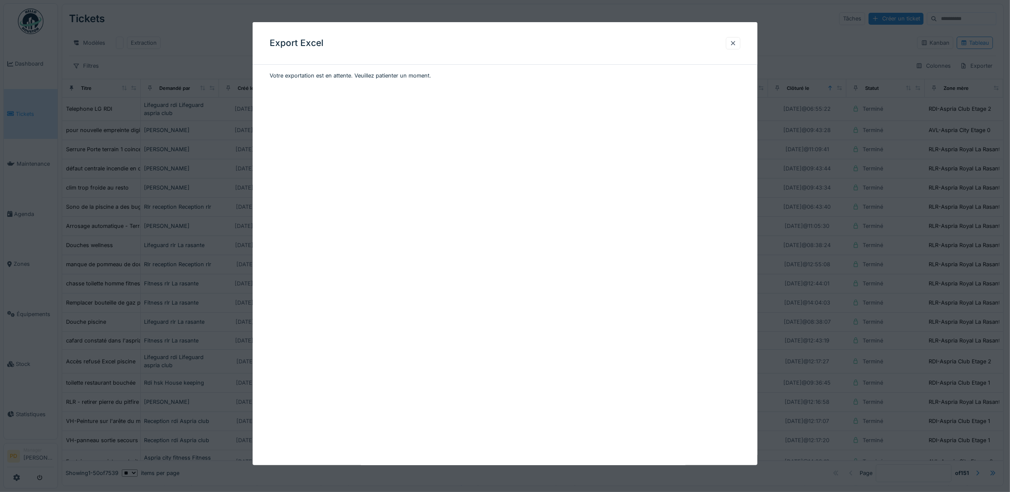
scroll to position [0, 0]
